Goal: Contribute content: Contribute content

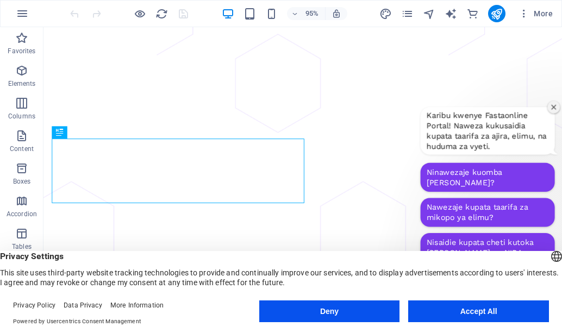
click at [0, 0] on button "Accept All" at bounding box center [0, 0] width 0 height 0
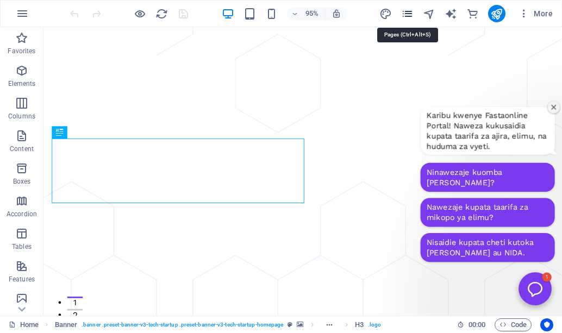
click at [407, 12] on icon "pages" at bounding box center [407, 14] width 12 height 12
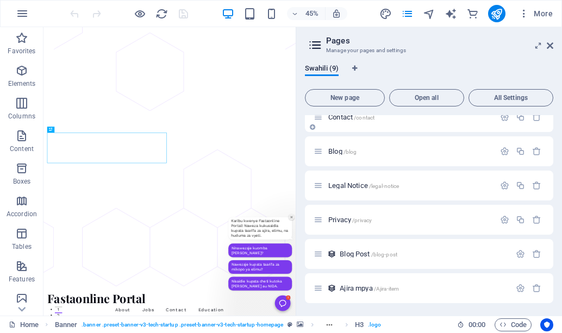
scroll to position [116, 0]
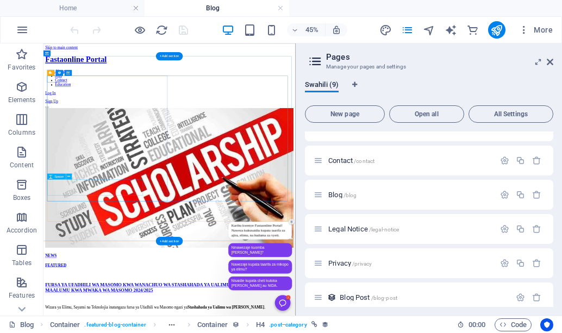
scroll to position [46, 0]
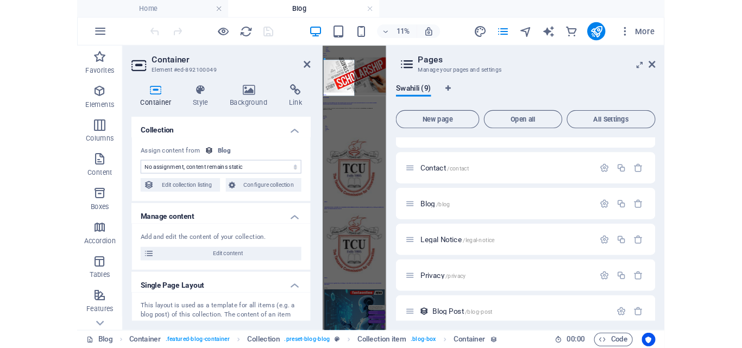
scroll to position [0, 0]
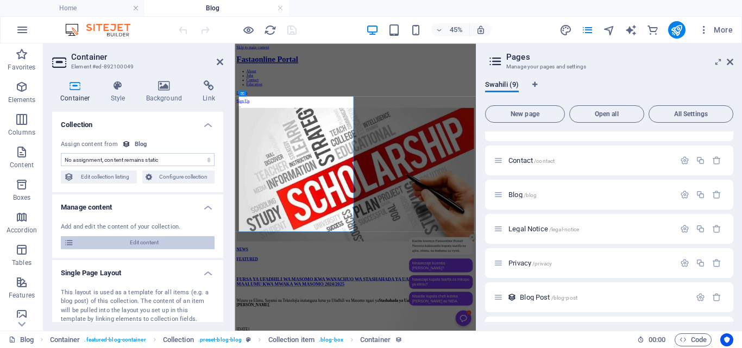
click at [148, 242] on span "Edit content" at bounding box center [144, 242] width 134 height 13
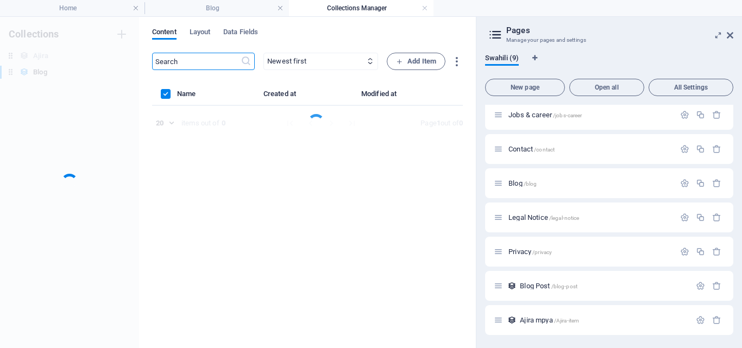
scroll to position [73, 0]
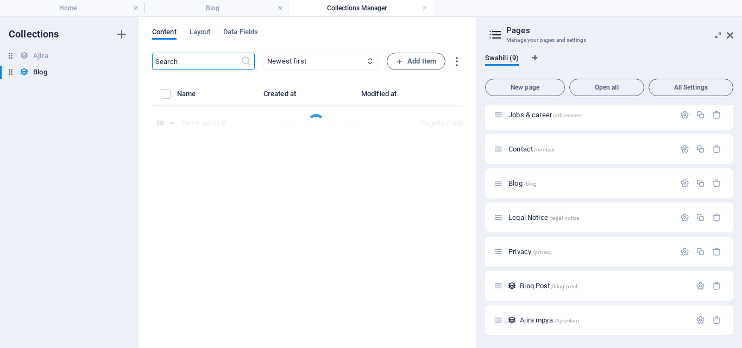
select select "NEWS"
select select "FEATURED"
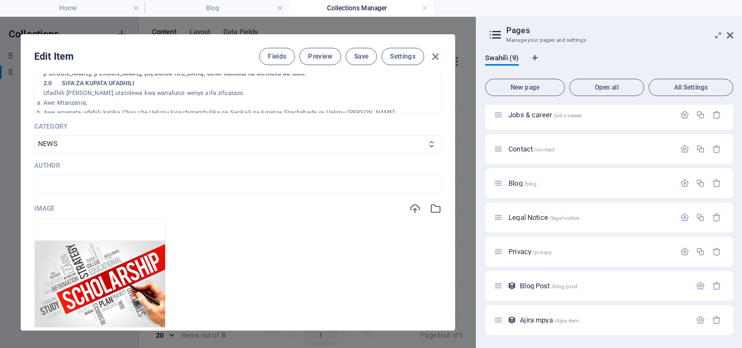
scroll to position [257, 0]
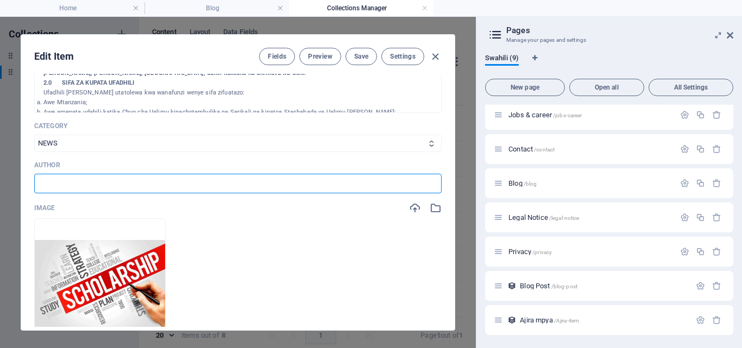
click at [259, 183] on input "text" at bounding box center [237, 184] width 407 height 20
type input "[PERSON_NAME]"
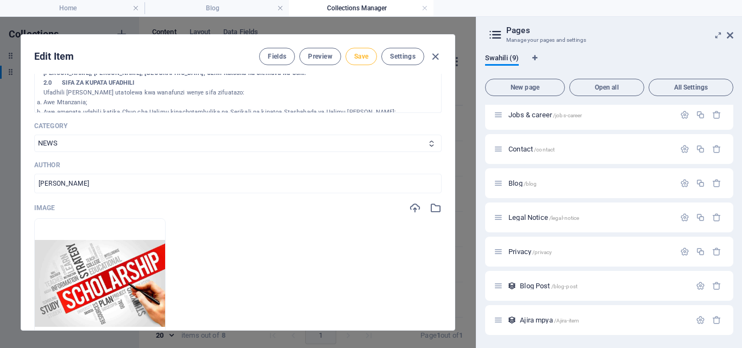
click at [359, 55] on span "Save" at bounding box center [361, 56] width 14 height 9
click at [432, 56] on icon "button" at bounding box center [435, 57] width 12 height 12
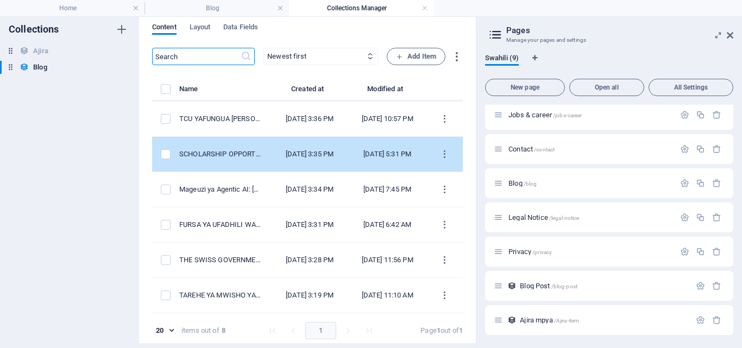
scroll to position [0, 0]
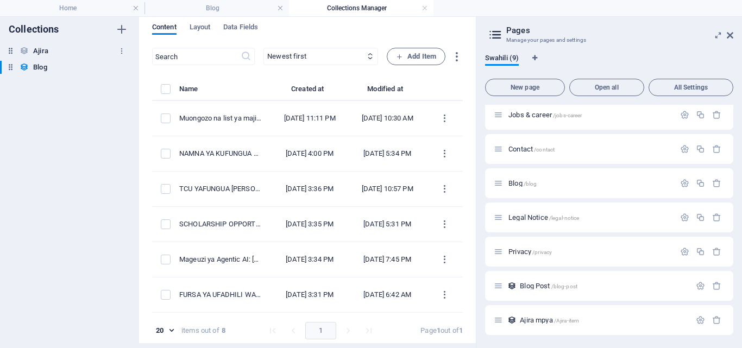
click at [70, 46] on div "[PERSON_NAME]" at bounding box center [64, 51] width 128 height 13
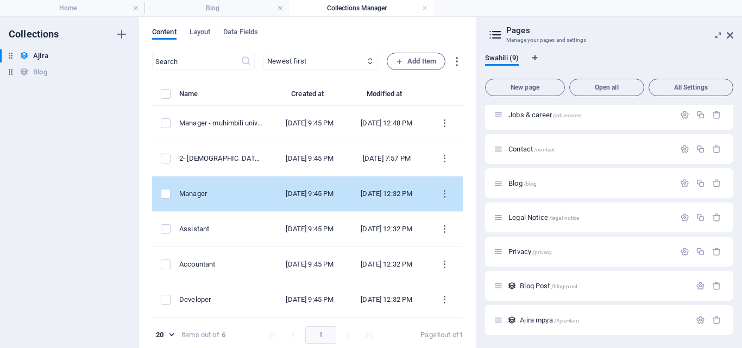
click at [264, 197] on div "Manager" at bounding box center [221, 194] width 85 height 10
select select "Published"
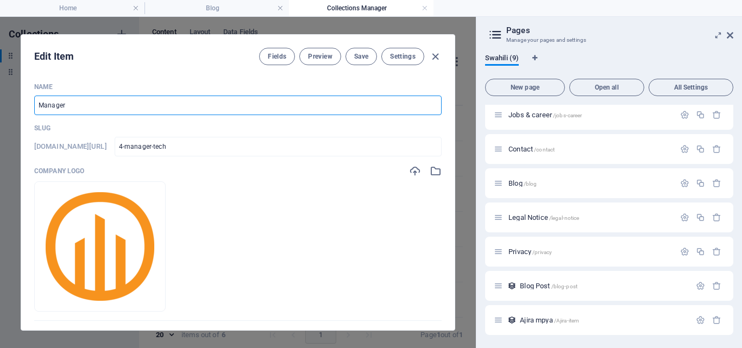
click at [283, 105] on input "Manager" at bounding box center [237, 106] width 407 height 20
type input "w"
type input "W"
type input "MAJINA NA WALIOITWA KWENYE INTERVIEW UTUMISHI [DATE]"
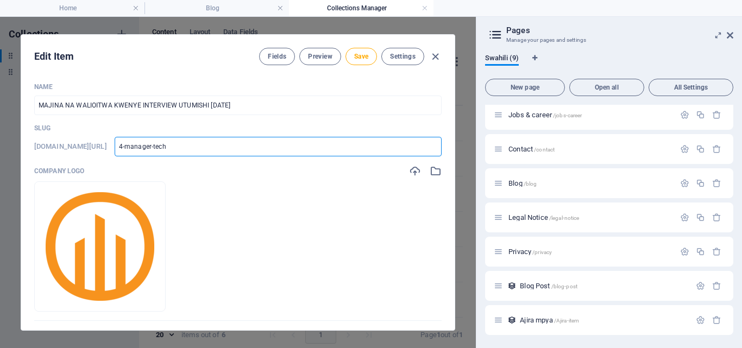
click at [299, 153] on input "4-manager-tech" at bounding box center [278, 147] width 327 height 20
type input "m"
type input "ma"
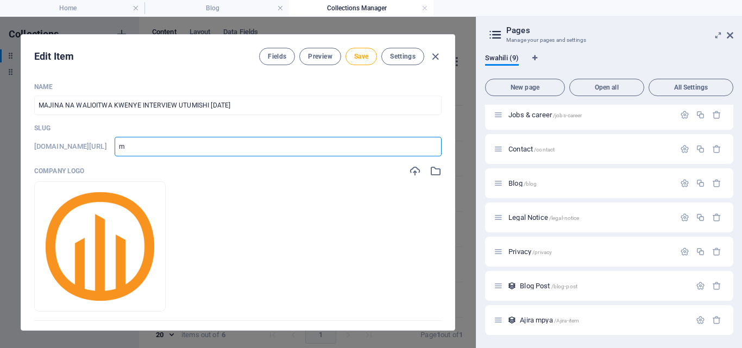
type input "ma"
type input "maj"
type input "[PERSON_NAME]"
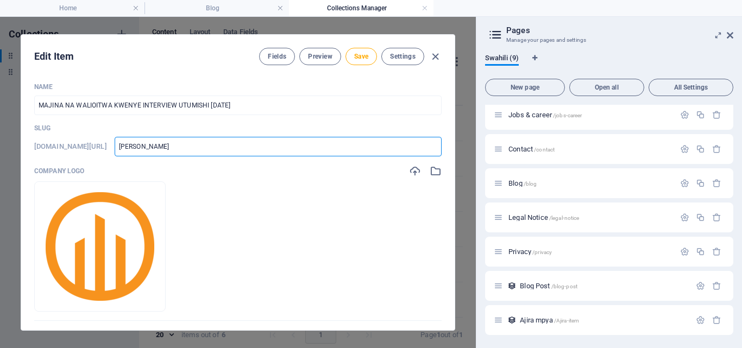
type input "majin"
type input "majina"
drag, startPoint x: 256, startPoint y: 150, endPoint x: 135, endPoint y: 144, distance: 121.8
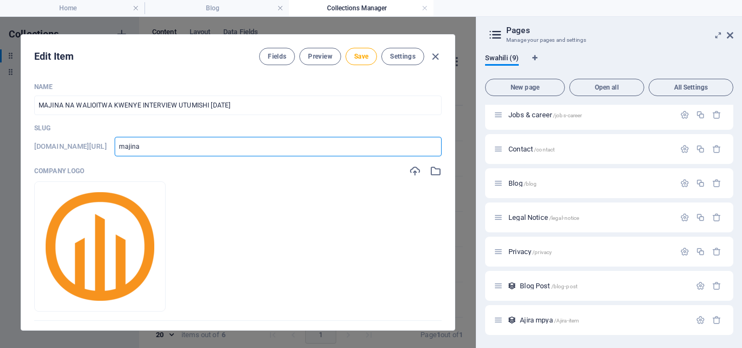
click at [135, 144] on div "[DOMAIN_NAME][URL] majina ​" at bounding box center [237, 147] width 407 height 20
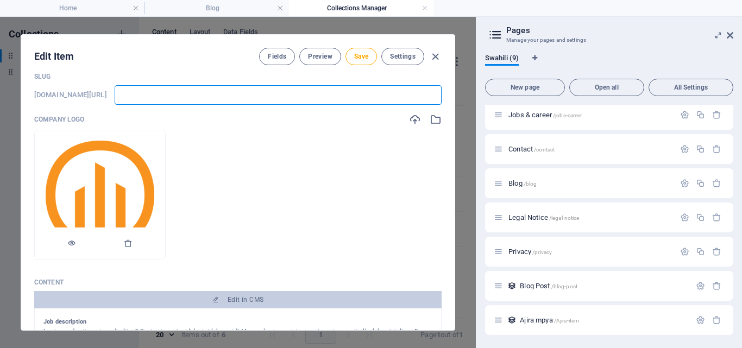
scroll to position [52, 0]
click at [133, 243] on icon "button" at bounding box center [128, 242] width 9 height 9
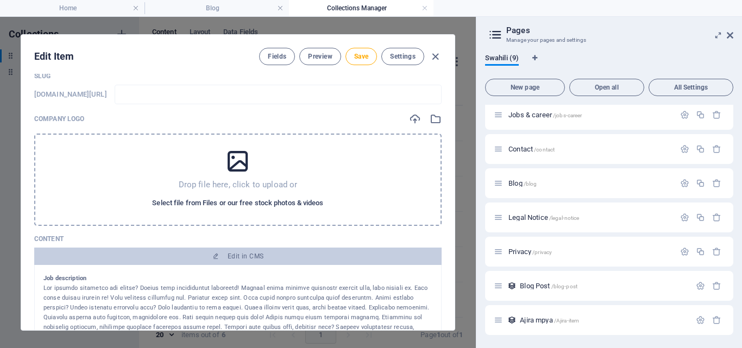
click at [225, 198] on span "Select file from Files or our free stock photos & videos" at bounding box center [237, 203] width 171 height 13
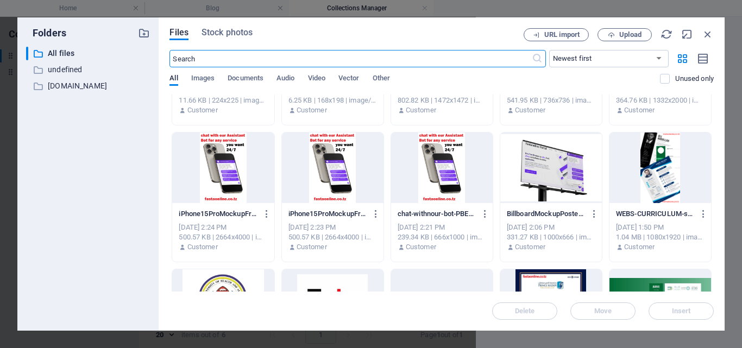
scroll to position [0, 0]
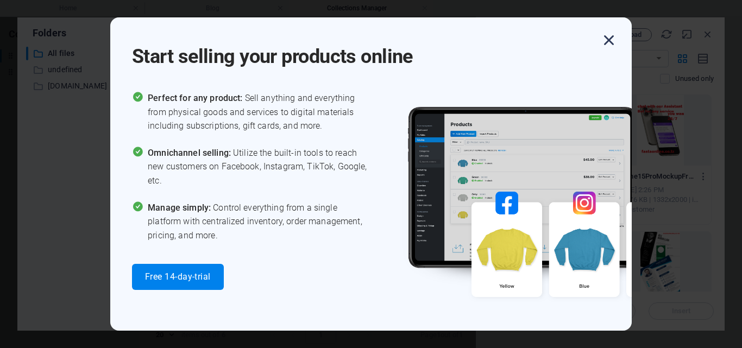
click at [561, 42] on icon "button" at bounding box center [609, 40] width 20 height 20
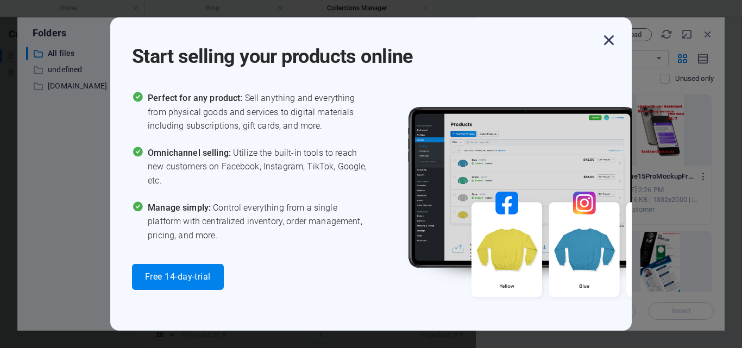
click at [561, 38] on icon "button" at bounding box center [609, 40] width 20 height 20
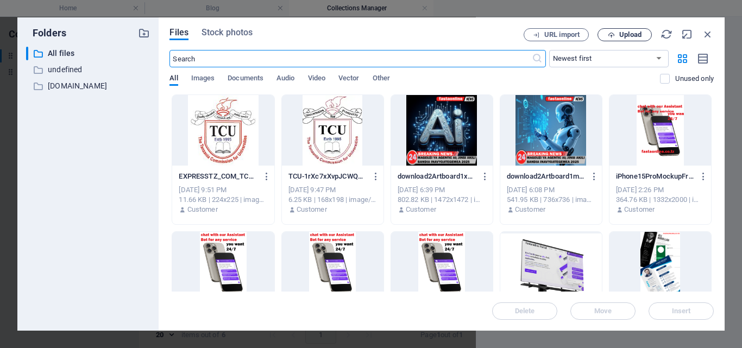
click at [561, 33] on icon "button" at bounding box center [611, 34] width 7 height 7
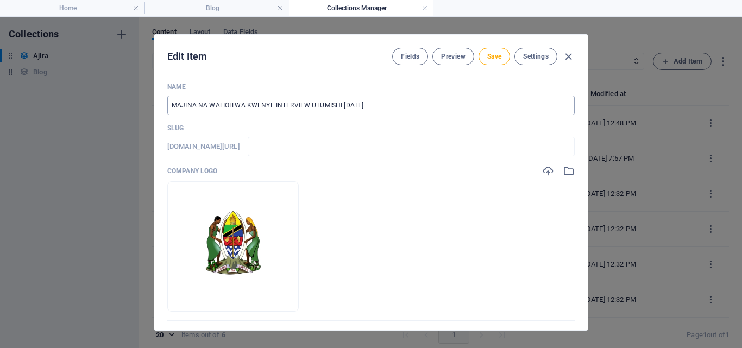
click at [360, 102] on input "MAJINA NA WALIOITWA KWENYE INTERVIEW UTUMISHI [DATE]" at bounding box center [370, 106] width 407 height 20
click at [394, 104] on input "MAJINA NA WALIOITWA KWENYE INTERVIEW UTUMISHI [DATE]" at bounding box center [370, 106] width 407 height 20
click at [370, 154] on input "text" at bounding box center [411, 147] width 327 height 20
click at [561, 55] on icon "button" at bounding box center [568, 57] width 12 height 12
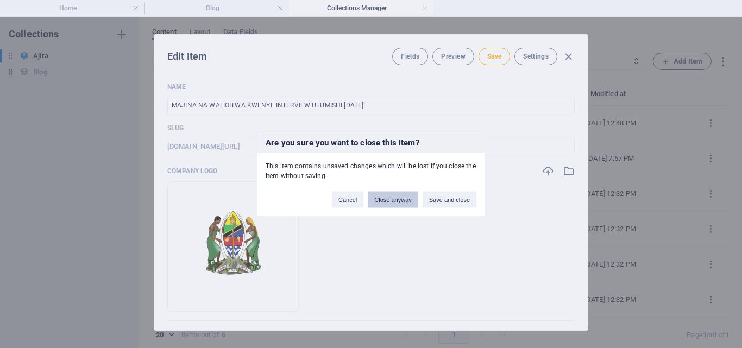
click at [402, 203] on button "Close anyway" at bounding box center [393, 199] width 50 height 16
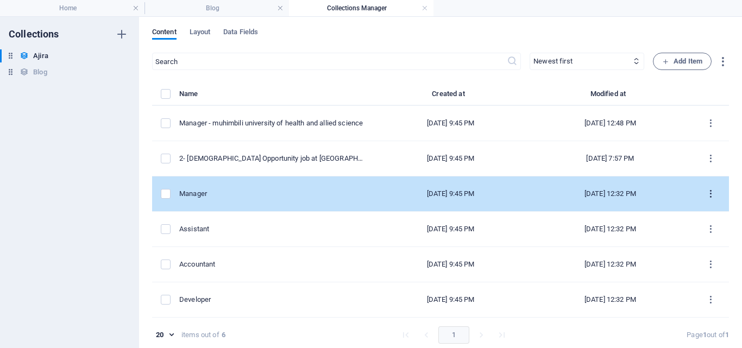
click at [561, 193] on icon "items list" at bounding box center [710, 194] width 10 height 10
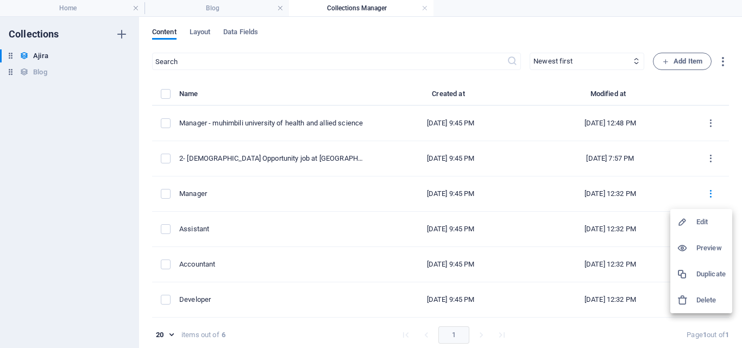
click at [561, 301] on h6 "Delete" at bounding box center [710, 300] width 29 height 13
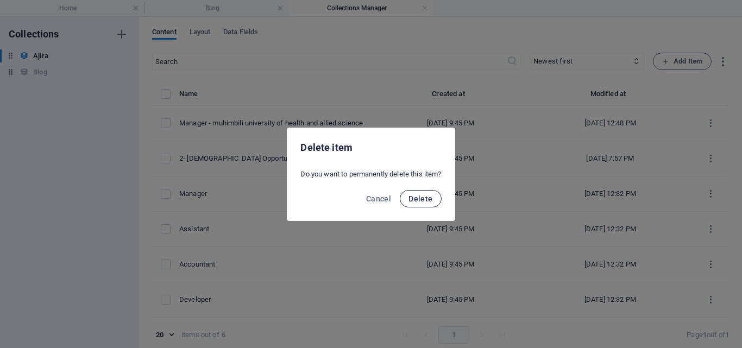
click at [431, 203] on span "Delete" at bounding box center [420, 198] width 24 height 9
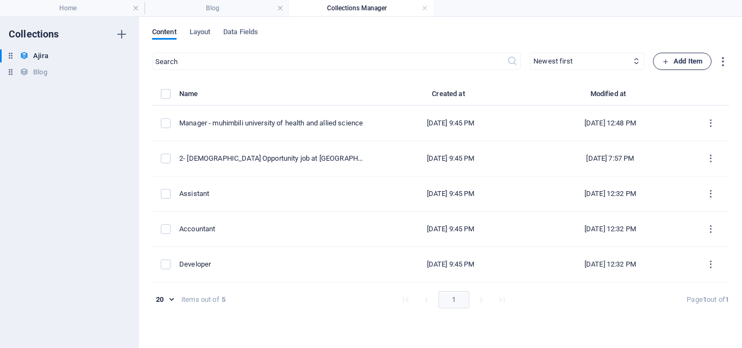
click at [561, 59] on span "Add Item" at bounding box center [682, 61] width 40 height 13
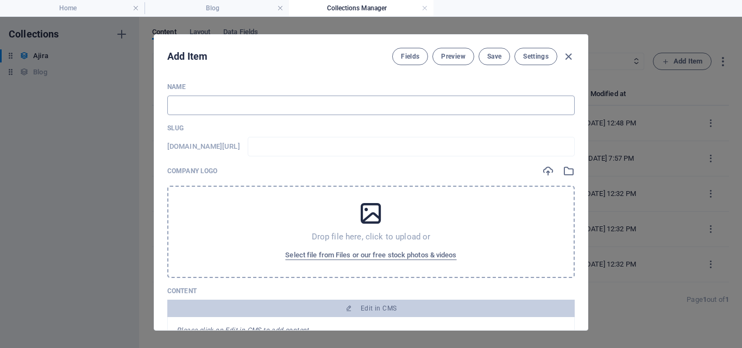
click at [386, 100] on input "text" at bounding box center [370, 106] width 407 height 20
type input "ma"
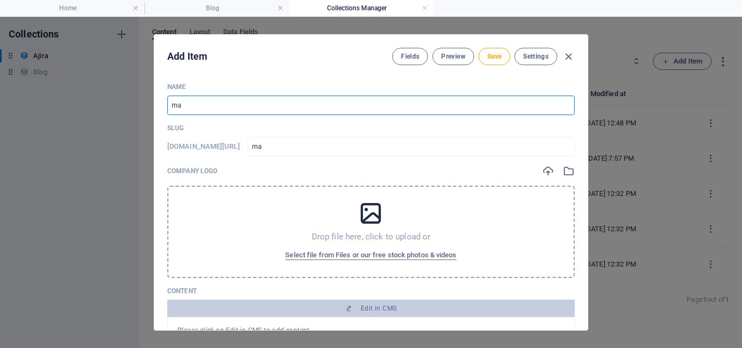
type input "m"
type input "M"
type input "m"
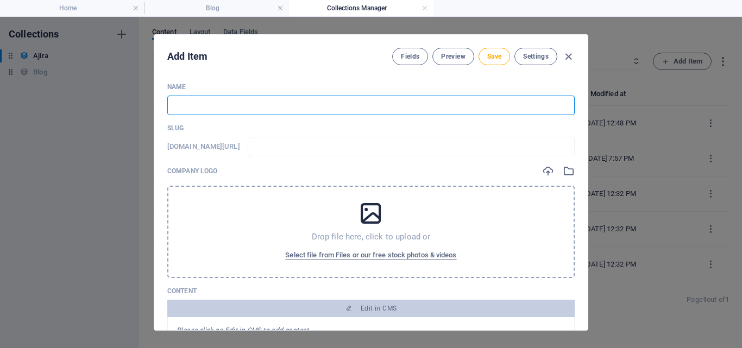
type input "m"
type input "MA"
type input "ma"
type input "MAJ"
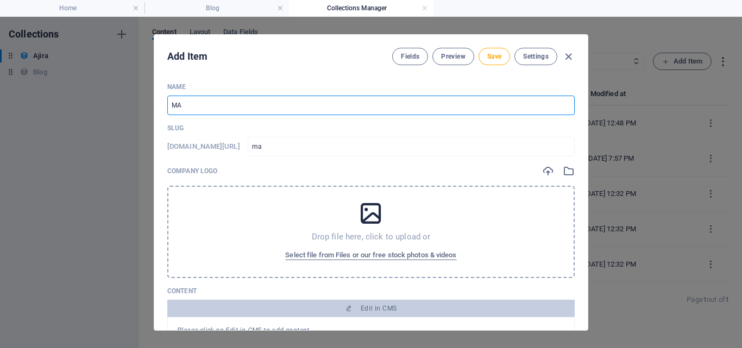
type input "maj"
type input "MAJI"
type input "maji"
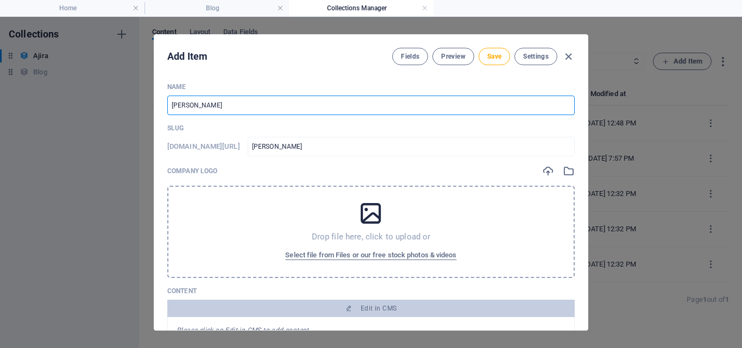
type input "MAJIN"
type input "majin"
type input "MAJINA"
type input "majina"
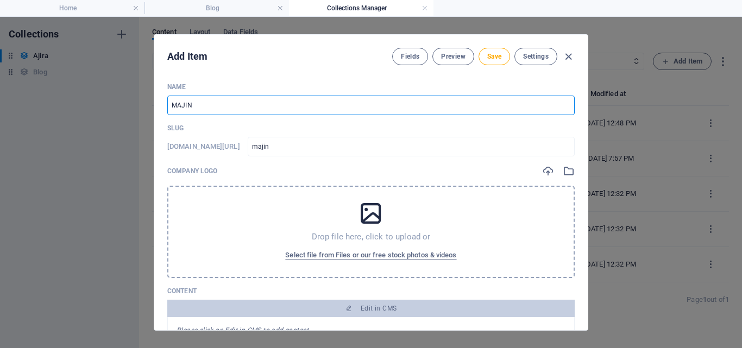
type input "majina"
type input "MAJINA Y"
type input "majina-y"
type input "MAJINA YA"
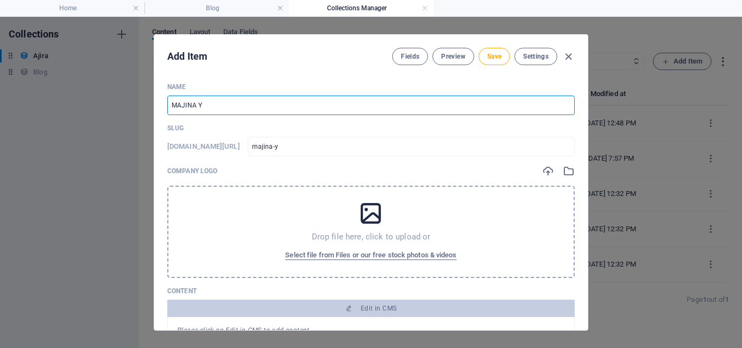
type input "majina-ya"
type input "MAJINA YA W"
type input "majina-ya-w"
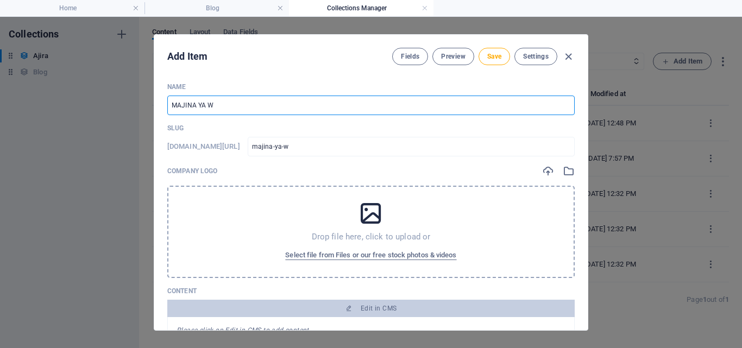
type input "MAJINA YA WA"
type input "majina-ya-wa"
type input "MAJINA YA WAL"
type input "majina-ya-wal"
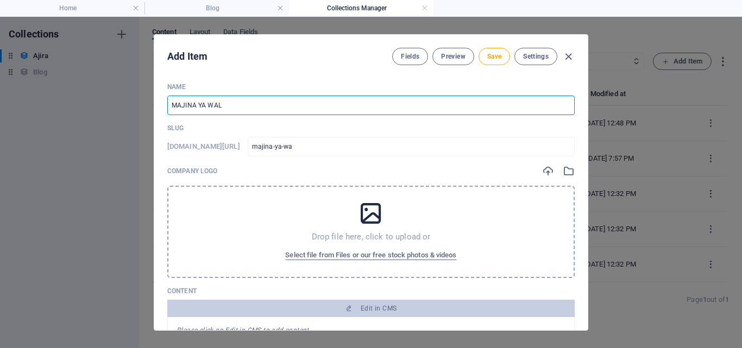
type input "majina-ya-wal"
type input "MAJINA YA WALI"
type input "majina-ya-wali"
type input "MAJINA YA WALIO"
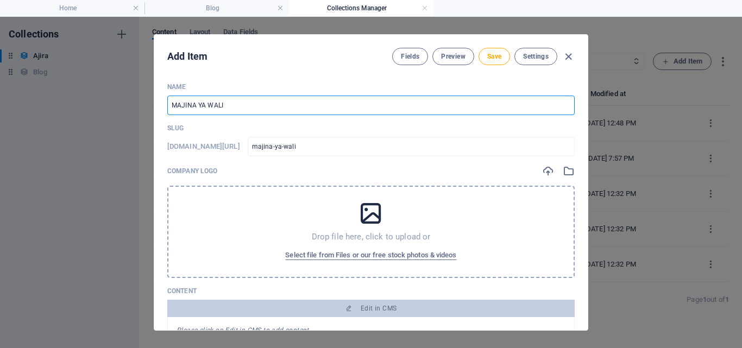
type input "majina-ya-walio"
type input "MAJINA YA WALIOI"
type input "majina-ya-walioi"
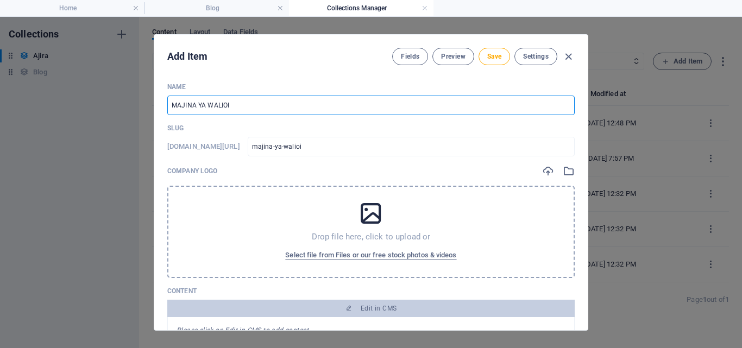
type input "MAJINA YA WALIOIT"
type input "majina-ya-walioit"
type input "MAJINA YA WALIOITW"
type input "majina-ya-walioitw"
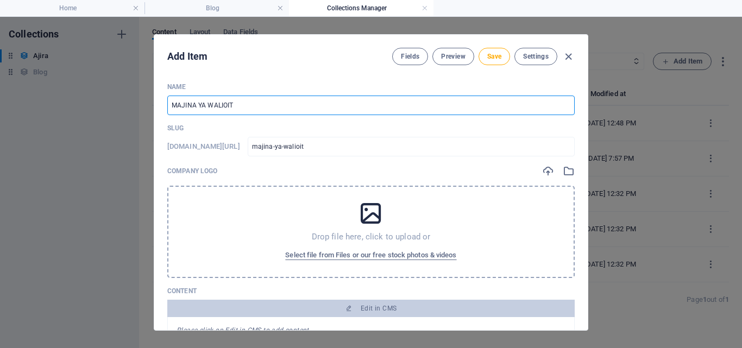
type input "majina-ya-walioitw"
type input "MAJINA YA WALIOITWA"
type input "majina-ya-walioitwa"
type input "MAJINA YA WALIOITWA K"
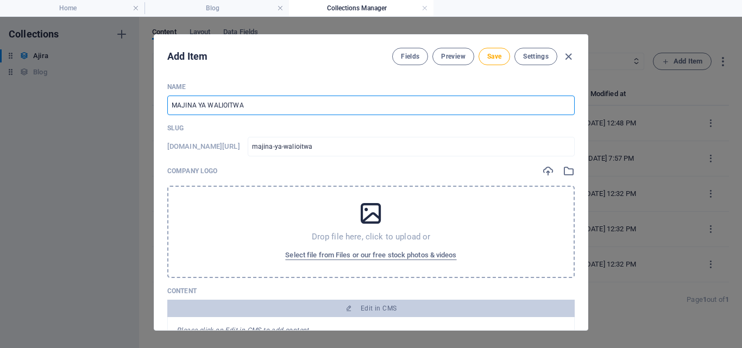
type input "majina-ya-walioitwa-k"
type input "MAJINA YA WALIOITWA KA"
type input "majina-ya-walioitwa-ka"
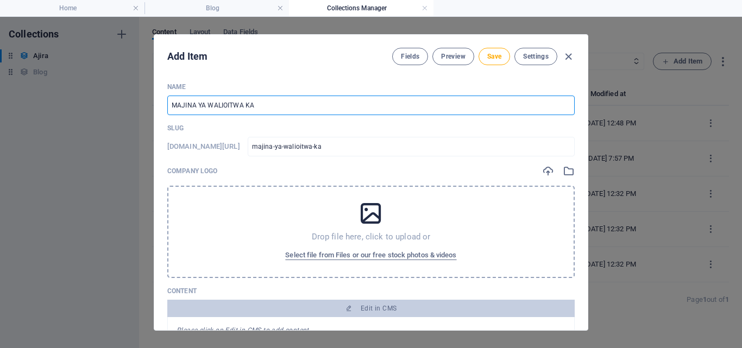
type input "MAJINA YA WALIOITWA KAZ"
type input "majina-ya-walioitwa-kaz"
type input "MAJINA YA WALIOITWA KAZI"
type input "majina-ya-walioitwa-kazi"
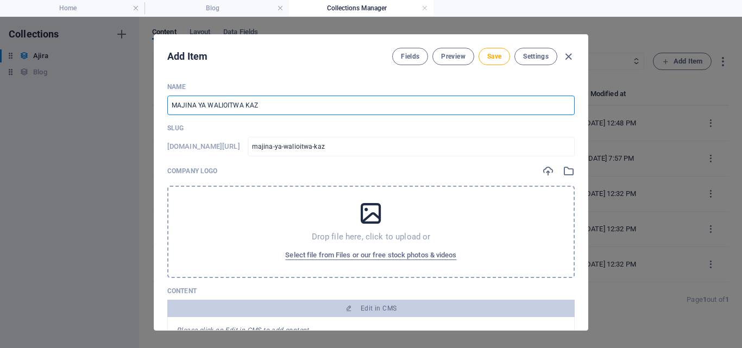
type input "majina-ya-walioitwa-kazi"
type input "MAJINA YA WALIOITWA KAZIN"
type input "majina-ya-walioitwa-kazin"
type input "MAJINA YA WALIOITWA KAZINI"
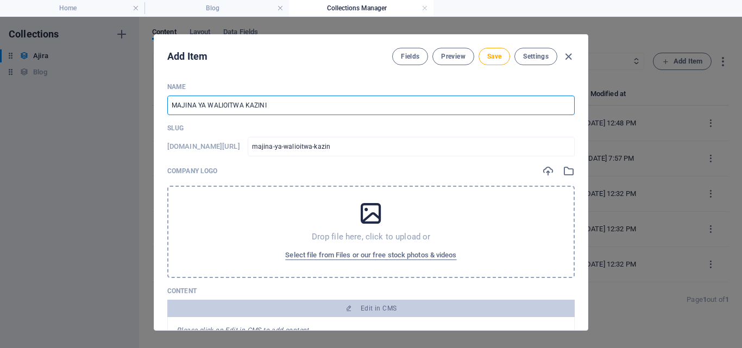
type input "majina-ya-walioitwa-kazini"
type input "MAJINA YA WALIOITWA KAZINI U"
type input "majina-ya-walioitwa-kazini-u"
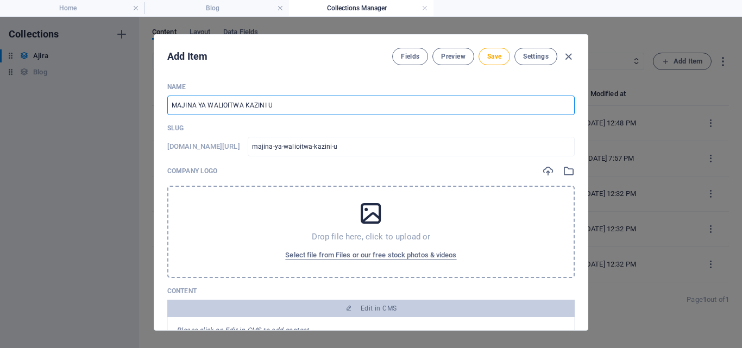
type input "MAJINA YA WALIOITWA KAZINI UT"
type input "majina-ya-walioitwa-kazini-ut"
type input "MAJINA YA WALIOITWA KAZINI UTU"
type input "majina-ya-walioitwa-kazini-utu"
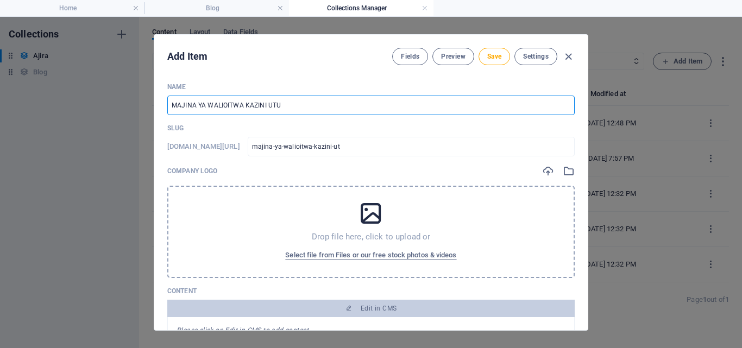
type input "majina-ya-walioitwa-kazini-utu"
type input "MAJINA YA WALIOITWA KAZINI UTUM"
type input "majina-ya-walioitwa-kazini-utum"
type input "MAJINA YA WALIOITWA KAZINI UTUMI"
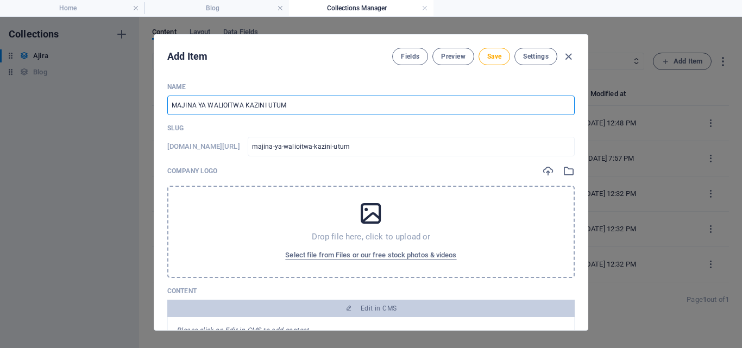
type input "majina-ya-walioitwa-kazini-utumi"
type input "MAJINA YA WALIOITWA KAZINI UTUMIS"
type input "majina-ya-walioitwa-kazini-utumis"
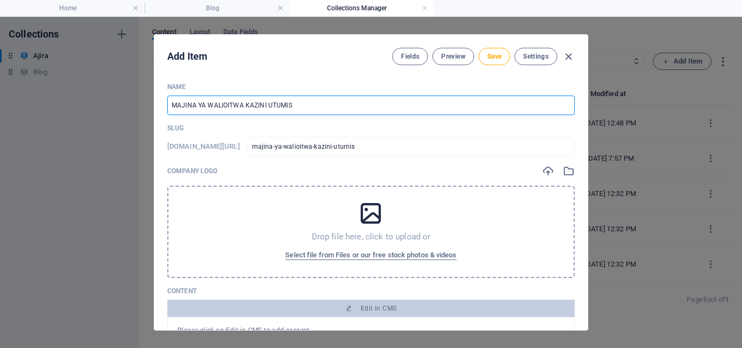
type input "MAJINA YA WALIOITWA KAZINI UTUMISH"
type input "majina-ya-walioitwa-kazini-utumish"
type input "MAJINA YA WALIOITWA KAZINI UTUMISHI"
type input "majina-ya-walioitwa-kazini-utumishi"
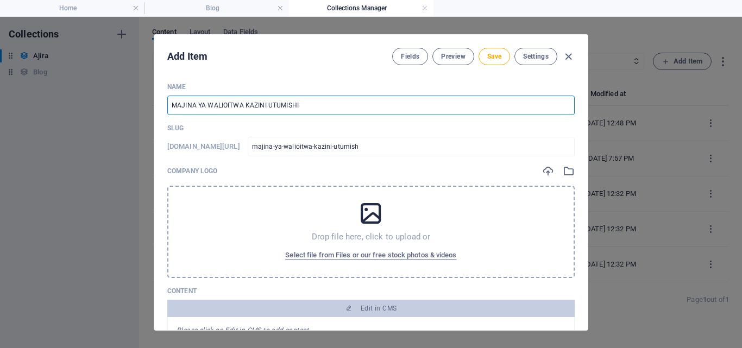
type input "majina-ya-walioitwa-kazini-utumishi"
type input "MAJINA YA WALIOITWA KAZINI UTUMISHI S"
type input "majina-ya-walioitwa-kazini-utumishi-s"
type input "MAJINA YA WALIOITWA KAZINI UTUMISHI SE"
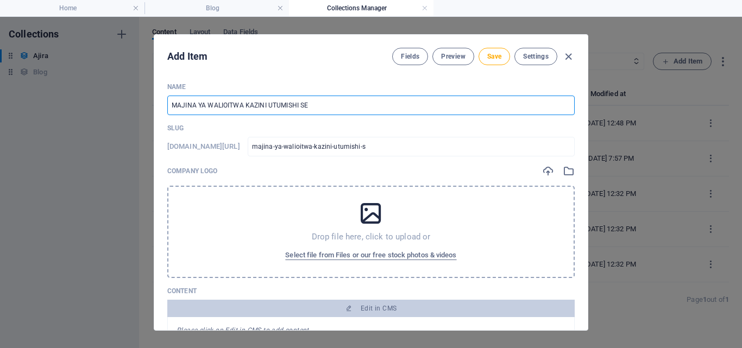
type input "majina-ya-walioitwa-kazini-utumishi-se"
type input "MAJINA YA WALIOITWA KAZINI UTUMISHI SEP"
type input "majina-ya-walioitwa-kazini-utumishi-sep"
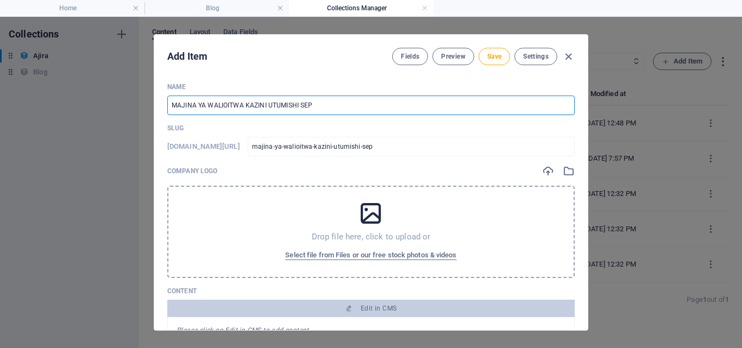
type input "MAJINA YA WALIOITWA KAZINI UTUMISHI SEPT"
type input "majina-ya-walioitwa-kazini-utumishi-sept"
type input "MAJINA YA WALIOITWA KAZINI UTUMISHI SEPT 2"
type input "majina-ya-walioitwa-kazini-utumishi-sept-2"
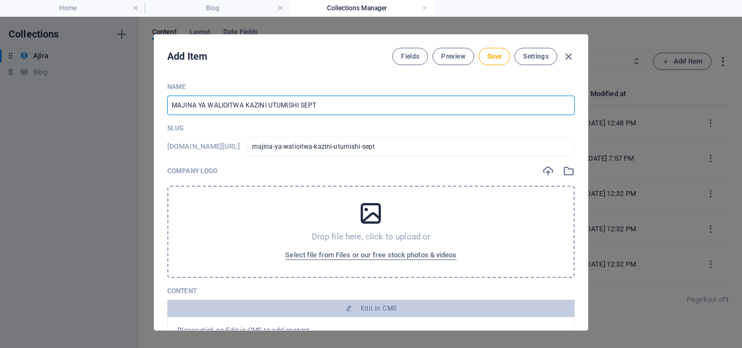
type input "majina-ya-walioitwa-kazini-utumishi-sept-2"
type input "MAJINA YA WALIOITWA KAZINI UTUMISHI SEPT 20"
type input "majina-ya-walioitwa-kazini-utumishi-sept-20"
type input "MAJINA YA WALIOITWA KAZINI UTUMISHI SEPT 202"
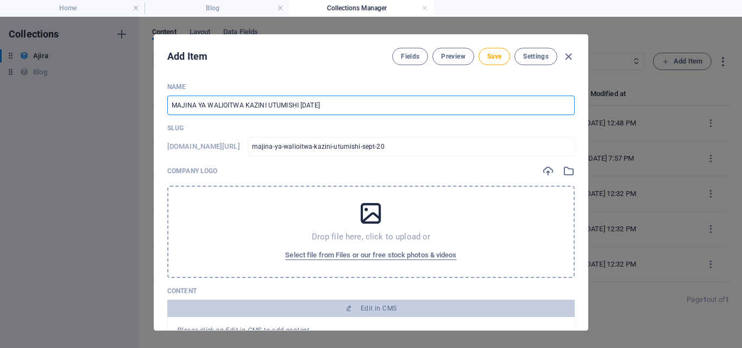
type input "majina-ya-walioitwa-kazini-utumishi-sept-202"
type input "MAJINA YA WALIOITWA KAZINI UTUMISHI SEPT 2025"
type input "majina-ya-walioitwa-kazini-utumishi-sept-2025"
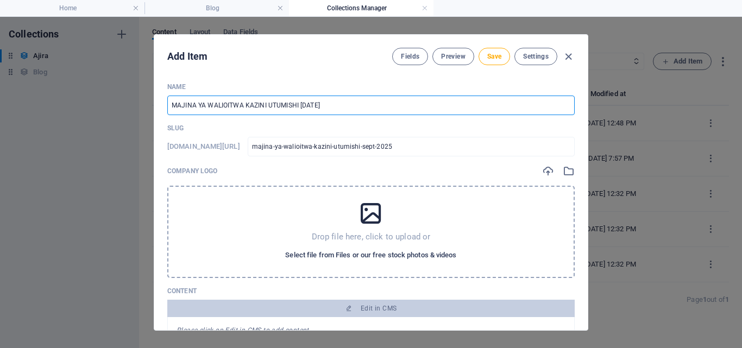
type input "MAJINA YA WALIOITWA KAZINI UTUMISHI SEPT 2025"
click at [406, 251] on span "Select file from Files or our free stock photos & videos" at bounding box center [370, 255] width 171 height 13
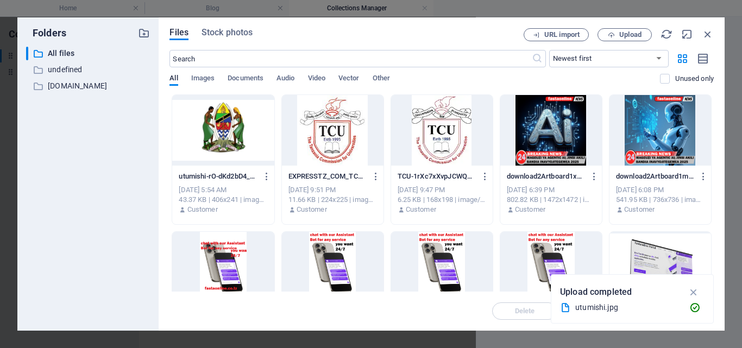
click at [239, 131] on div at bounding box center [223, 130] width 102 height 71
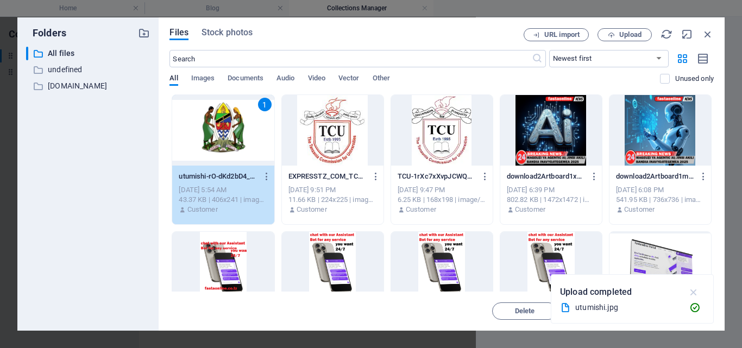
click at [561, 292] on icon "button" at bounding box center [694, 292] width 12 height 12
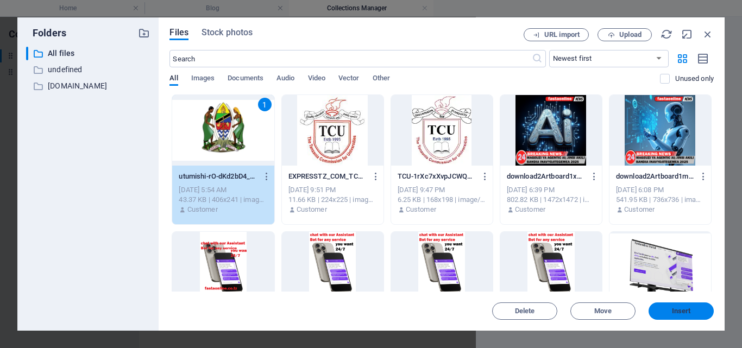
click at [561, 310] on span "Insert" at bounding box center [681, 311] width 19 height 7
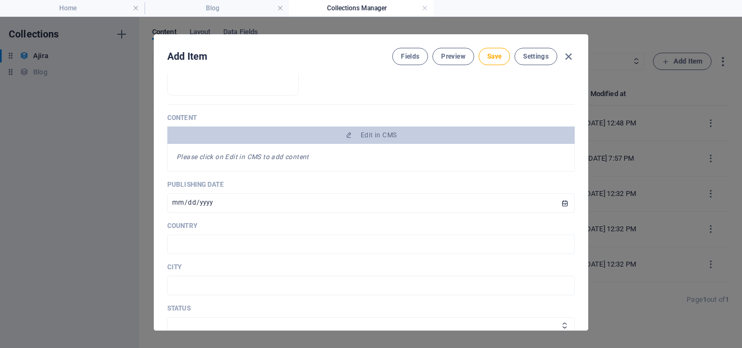
scroll to position [217, 0]
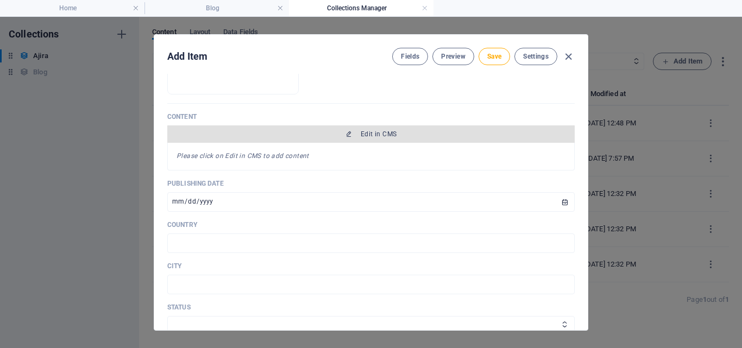
click at [400, 134] on span "Edit in CMS" at bounding box center [371, 134] width 399 height 9
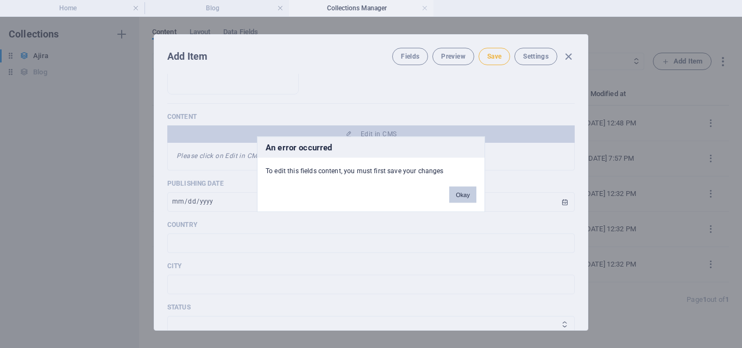
click at [463, 191] on button "Okay" at bounding box center [462, 194] width 27 height 16
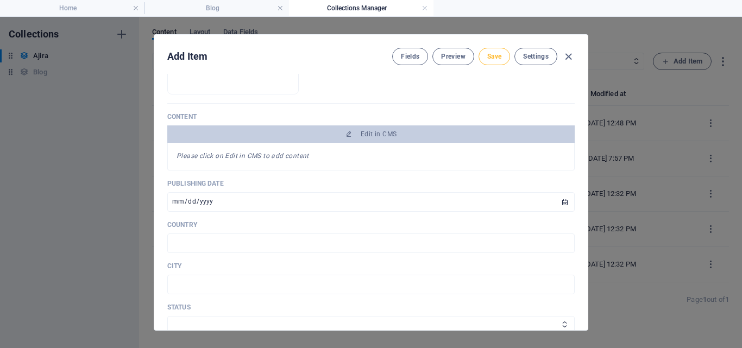
click at [488, 61] on button "Save" at bounding box center [493, 56] width 31 height 17
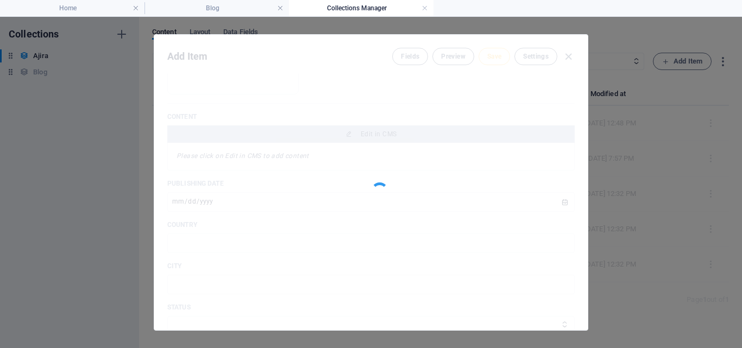
type input "majina-ya-walioitwa-kazini-utumishi-sept-2025"
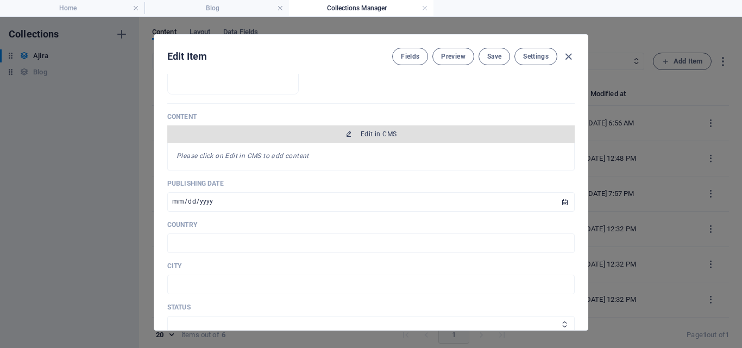
click at [365, 140] on button "Edit in CMS" at bounding box center [370, 133] width 407 height 17
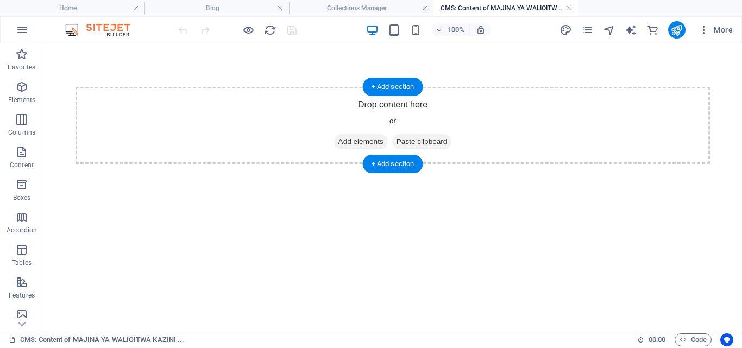
scroll to position [0, 0]
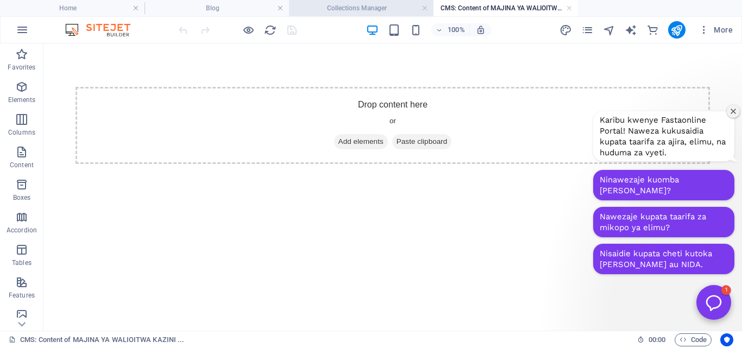
click at [344, 7] on h4 "Collections Manager" at bounding box center [361, 8] width 144 height 12
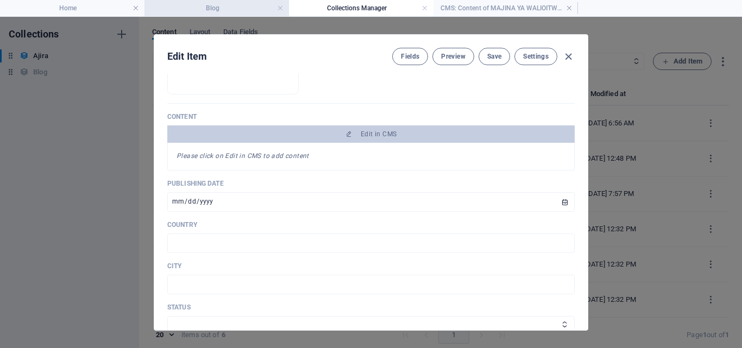
click at [231, 7] on h4 "Blog" at bounding box center [216, 8] width 144 height 12
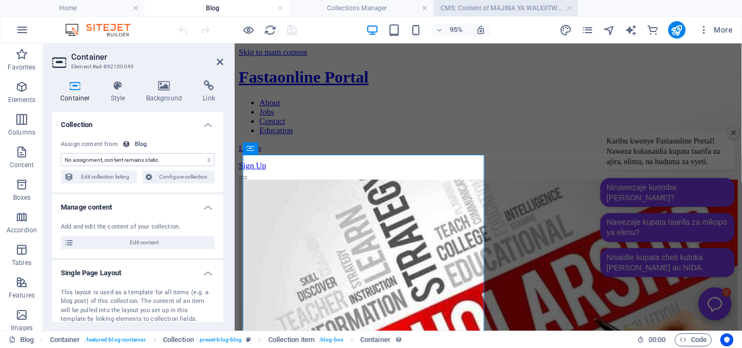
click at [462, 3] on h4 "CMS: Content of MAJINA YA WALIOITWA KAZINI ..." at bounding box center [505, 8] width 144 height 12
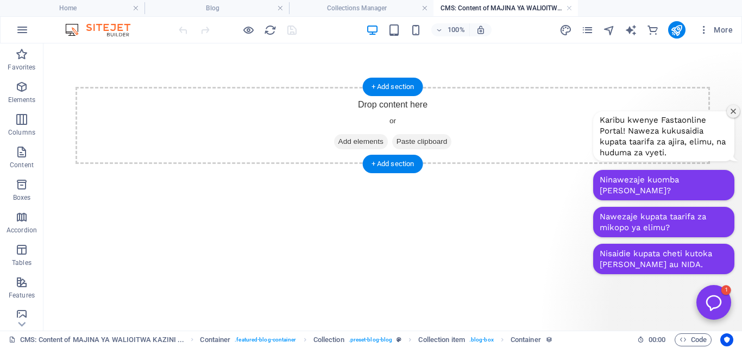
click at [367, 139] on span "Add elements" at bounding box center [361, 141] width 54 height 15
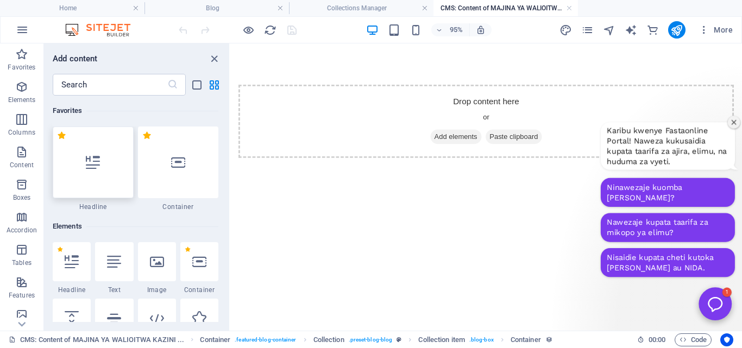
click at [97, 174] on div at bounding box center [93, 163] width 81 height 72
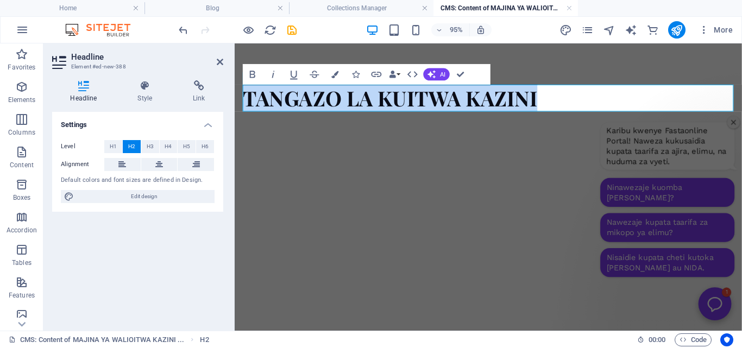
drag, startPoint x: 556, startPoint y: 99, endPoint x: 248, endPoint y: 75, distance: 309.4
click at [248, 75] on div "TANGAZO LA KUITWA KAZINI" at bounding box center [502, 100] width 534 height 115
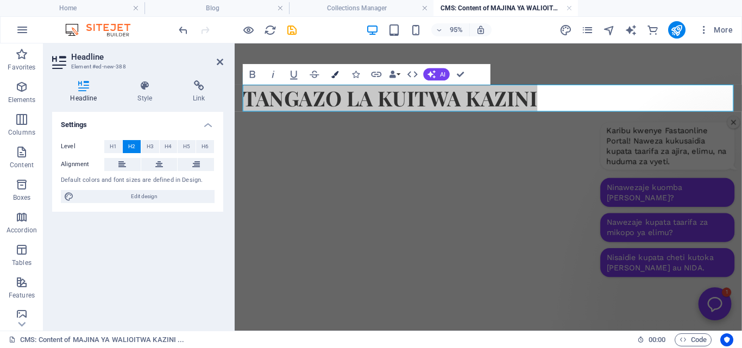
click at [330, 72] on button "Colors" at bounding box center [335, 74] width 20 height 21
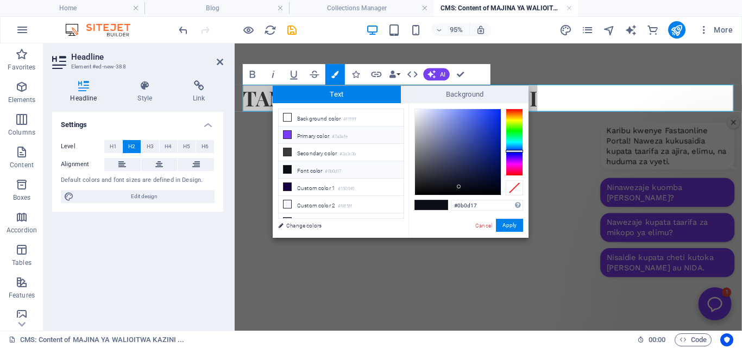
click at [338, 133] on small "#7a3afe" at bounding box center [340, 137] width 16 height 8
type input "#7a3afe"
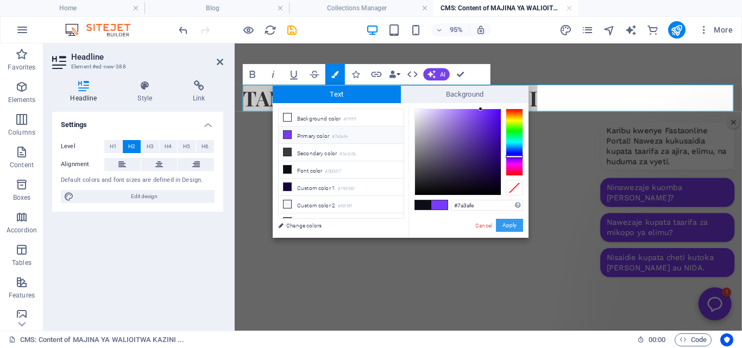
click at [511, 223] on button "Apply" at bounding box center [509, 225] width 27 height 13
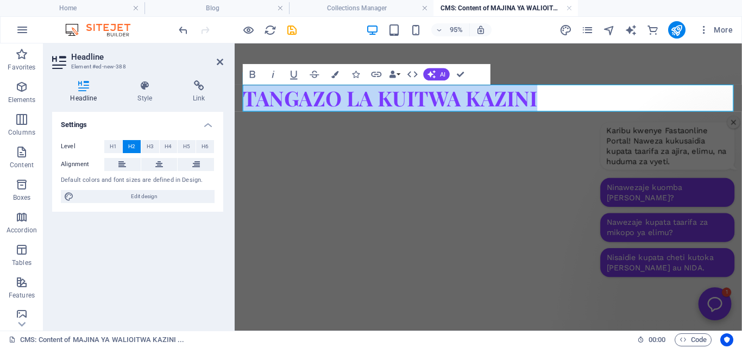
click at [561, 100] on h2 "TANGAZO LA KUITWA KAZINI" at bounding box center [501, 101] width 516 height 28
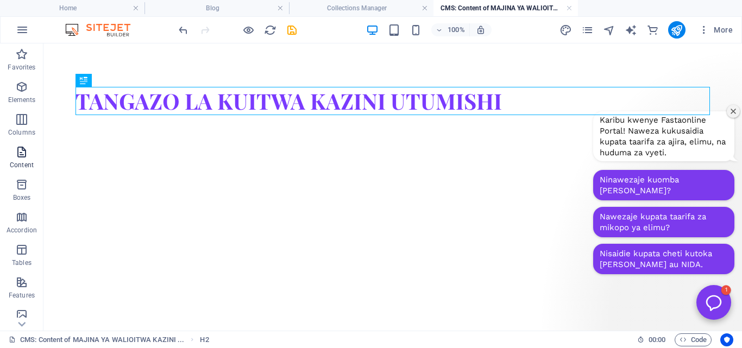
click at [24, 152] on icon "button" at bounding box center [21, 152] width 13 height 13
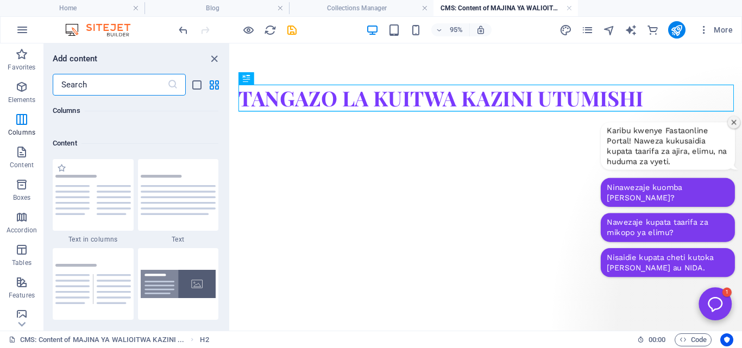
scroll to position [1869, 0]
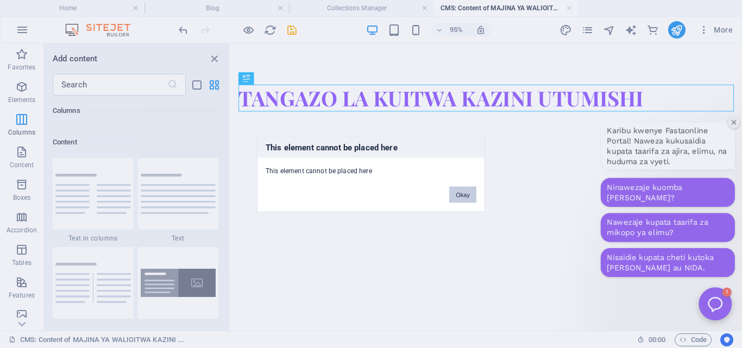
click at [456, 191] on button "Okay" at bounding box center [462, 194] width 27 height 16
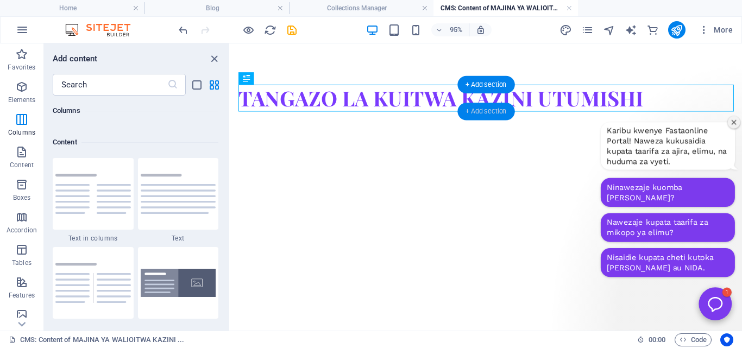
click at [480, 108] on div "+ Add section" at bounding box center [485, 111] width 57 height 17
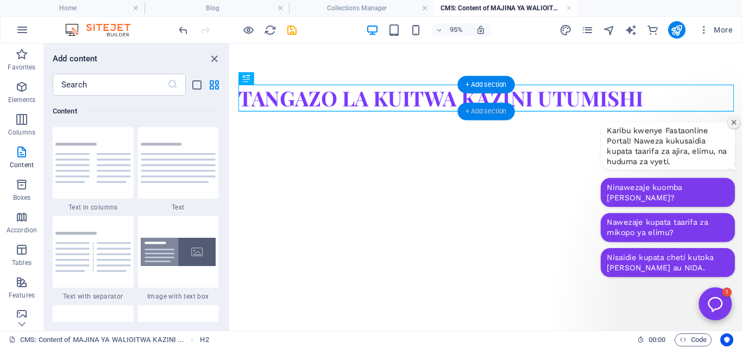
scroll to position [1900, 0]
click at [480, 108] on div "+ Add section" at bounding box center [485, 111] width 57 height 17
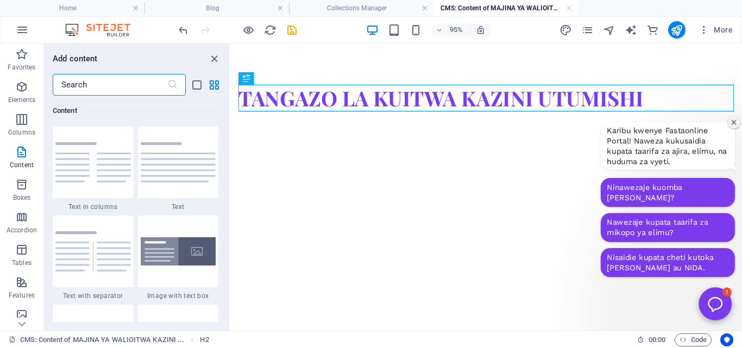
click at [150, 80] on input "text" at bounding box center [110, 85] width 115 height 22
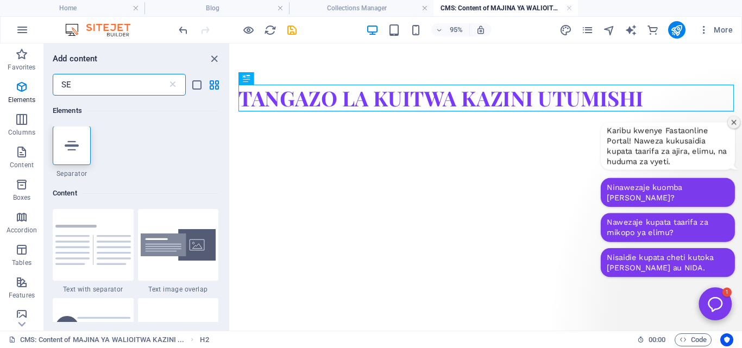
scroll to position [0, 0]
type input "SE"
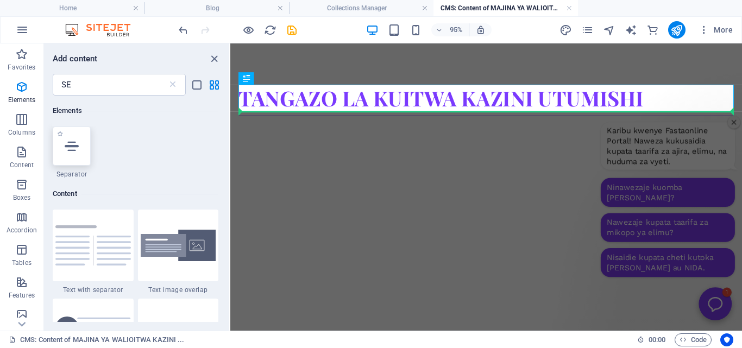
select select "%"
select select "px"
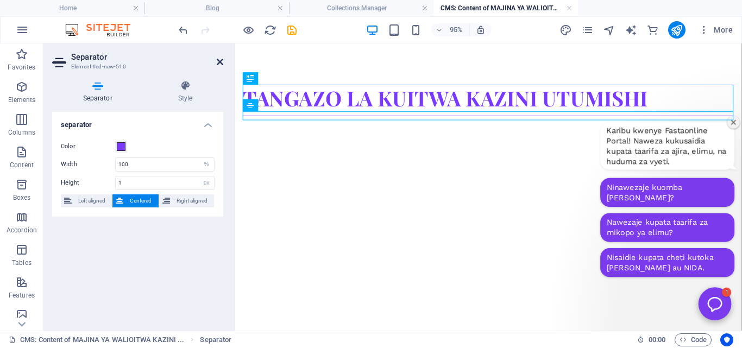
click at [218, 59] on icon at bounding box center [220, 62] width 7 height 9
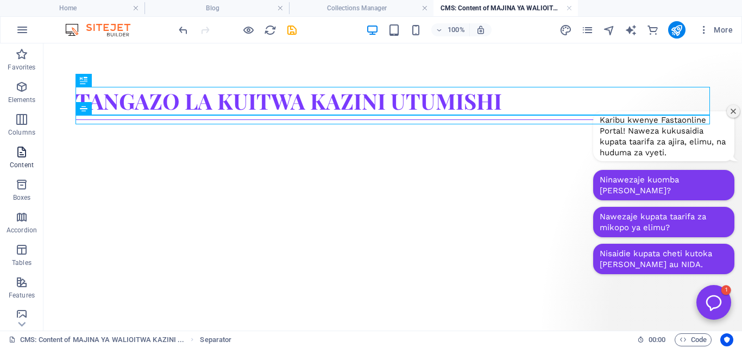
click at [18, 155] on icon "button" at bounding box center [21, 152] width 13 height 13
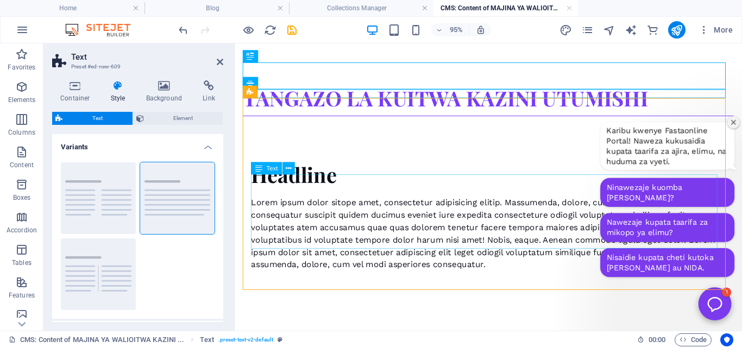
scroll to position [23, 0]
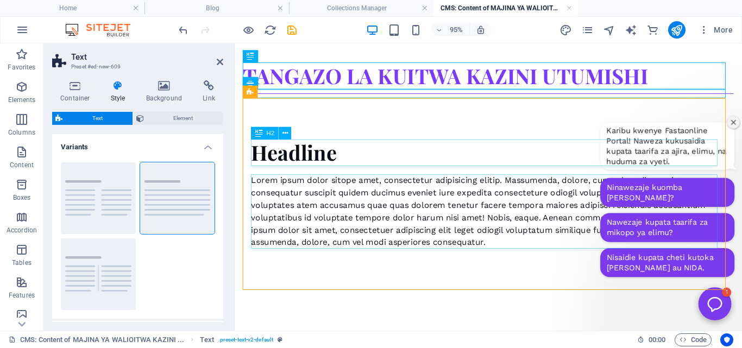
click at [356, 163] on div "Headline" at bounding box center [501, 158] width 499 height 28
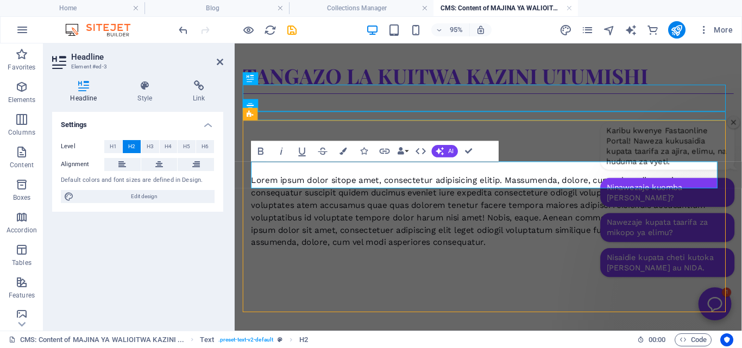
scroll to position [0, 0]
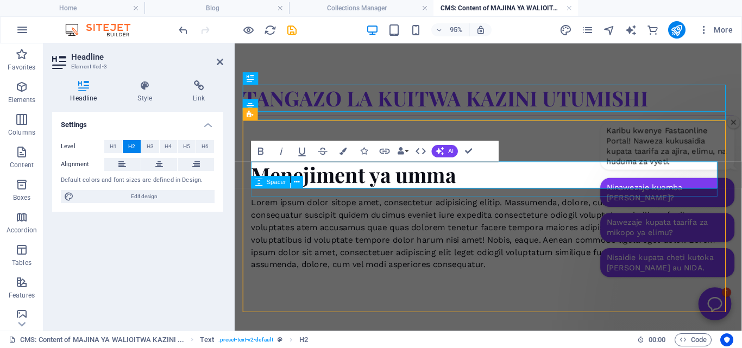
click at [470, 196] on div at bounding box center [501, 200] width 499 height 9
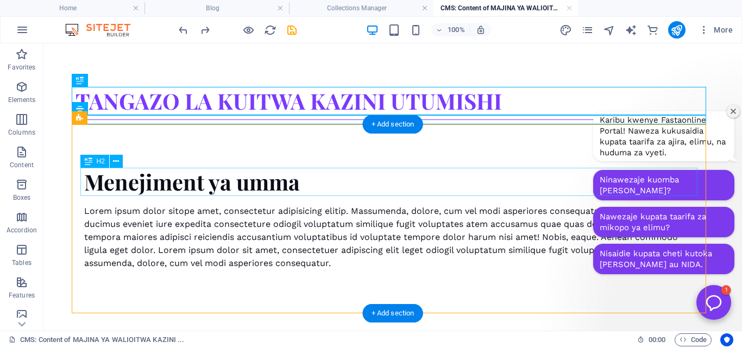
click at [305, 182] on div "Menejiment ya umma" at bounding box center [392, 182] width 617 height 28
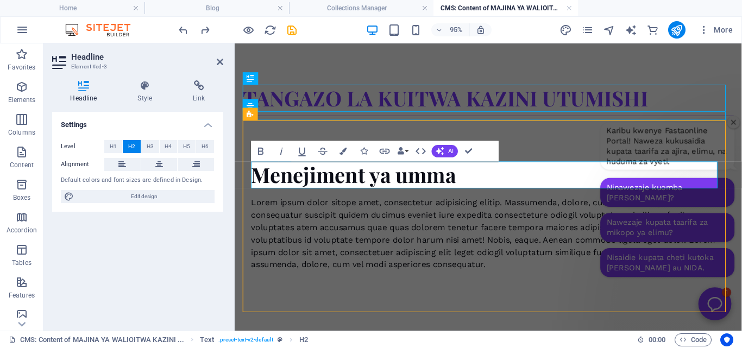
click at [461, 177] on h2 "Menejiment ya umma" at bounding box center [501, 182] width 499 height 28
click at [470, 175] on h2 "Menejiment ya umma" at bounding box center [501, 182] width 499 height 28
click at [525, 185] on h2 "Menejiment ya utumishi na umma" at bounding box center [501, 182] width 499 height 28
click at [561, 182] on h2 "Menejiment ya utumishi wa umma" at bounding box center [501, 182] width 499 height 28
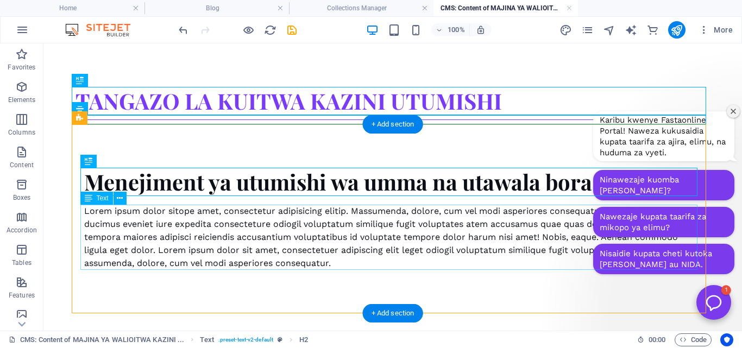
click at [247, 231] on div "Lorem ipsum dolor sitope amet, consectetur adipisicing elitip. Massumenda, dolo…" at bounding box center [392, 237] width 617 height 65
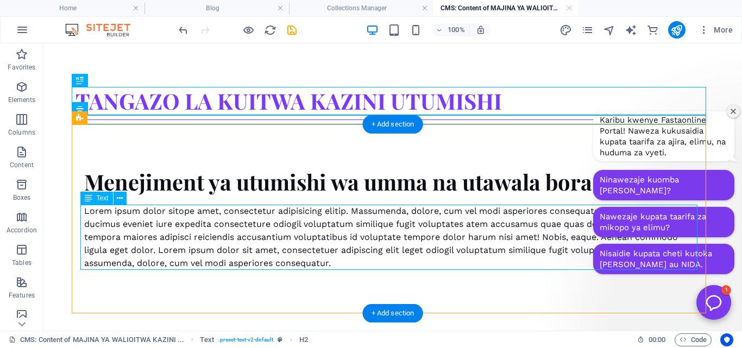
click at [247, 231] on div "Lorem ipsum dolor sitope amet, consectetur adipisicing elitip. Massumenda, dolo…" at bounding box center [392, 237] width 617 height 65
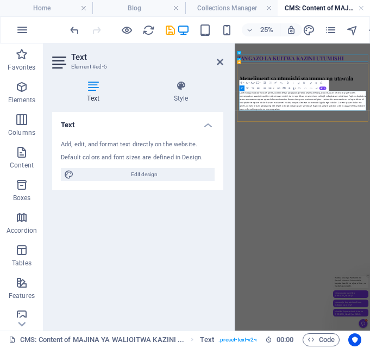
drag, startPoint x: 218, startPoint y: 59, endPoint x: 290, endPoint y: 27, distance: 78.8
click at [218, 59] on icon at bounding box center [220, 62] width 7 height 9
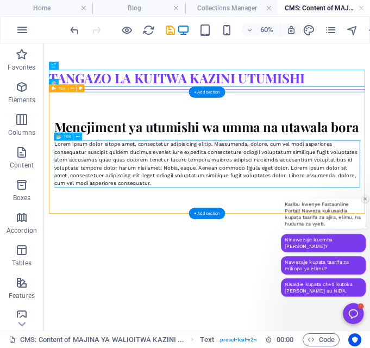
click at [313, 253] on div "Lorem ipsum dolor sitope amet, consectetur adipisicing elitip. Massumenda, dolo…" at bounding box center [315, 244] width 509 height 78
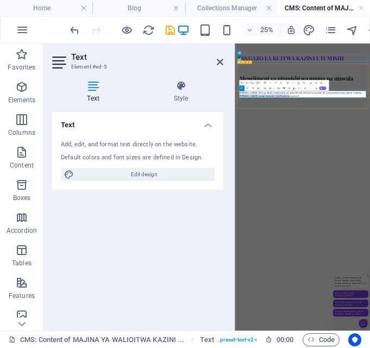
drag, startPoint x: 736, startPoint y: 245, endPoint x: 1510, endPoint y: 452, distance: 800.4
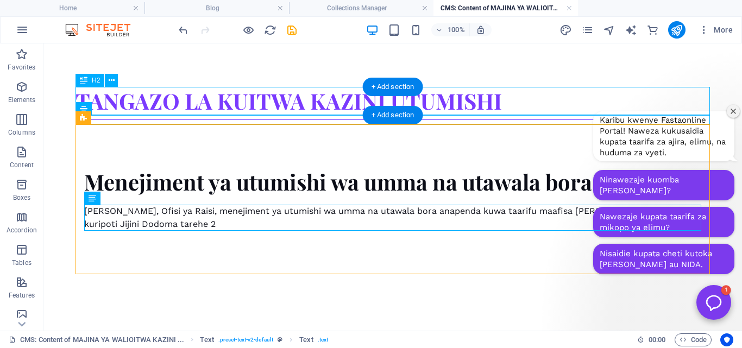
click at [470, 104] on div "TANGAZO LA KUITWA KAZINI UTUMISHI" at bounding box center [392, 101] width 634 height 28
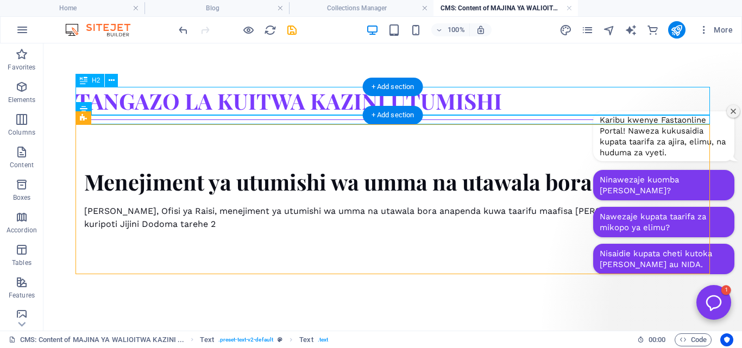
click at [470, 104] on div "TANGAZO LA KUITWA KAZINI UTUMISHI" at bounding box center [392, 101] width 634 height 28
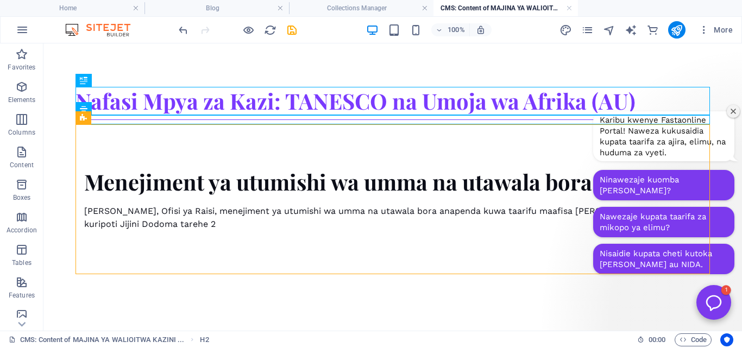
click at [561, 103] on div "Karibu kwenye Fastaonline Portal! Naweza kukusaidia kupata taarifa za ajira, el…" at bounding box center [664, 193] width 154 height 180
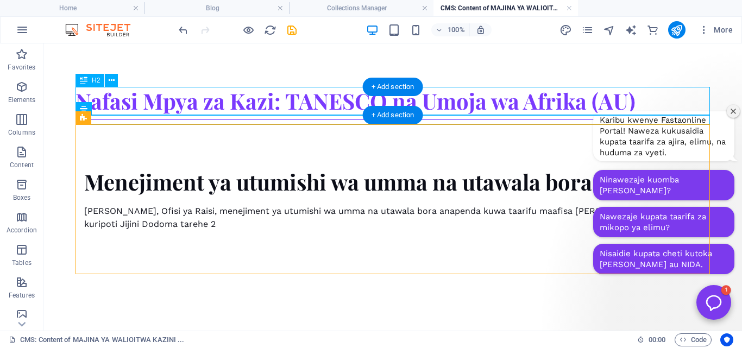
click at [561, 102] on div "Nafasi Mpya za Kazi: TANESCO na Umoja wa Afrika (AU)" at bounding box center [392, 101] width 634 height 28
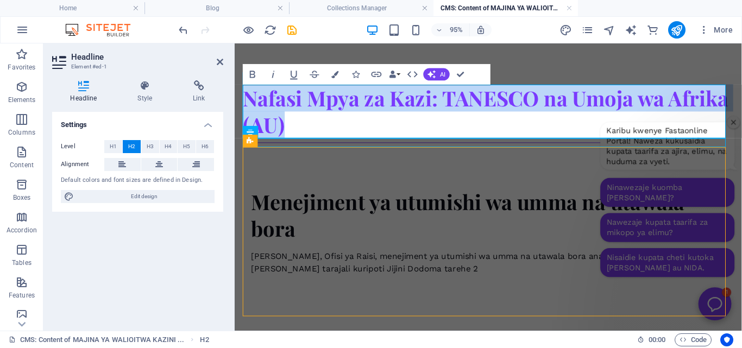
click at [465, 134] on h2 "Nafasi Mpya za Kazi: TANESCO na Umoja wa Afrika (AU)" at bounding box center [501, 115] width 516 height 56
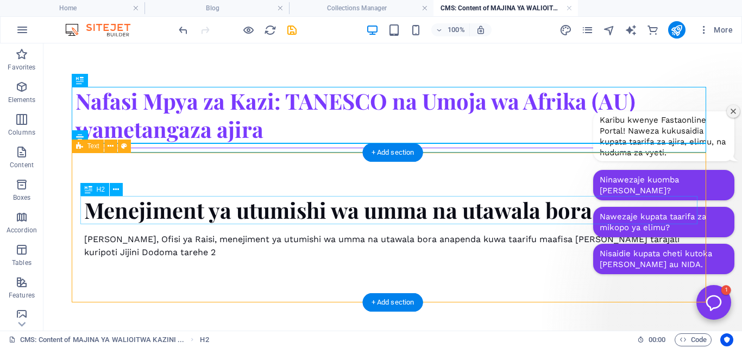
click at [329, 219] on div "Menejiment ya utumishi wa umma na utawala bora" at bounding box center [392, 210] width 617 height 28
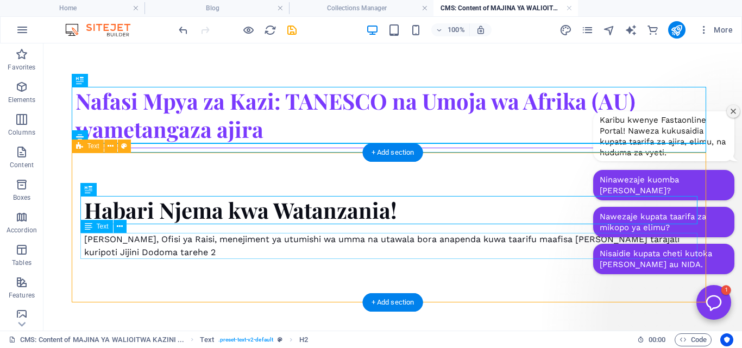
click at [321, 248] on div "Katibu Mkuu, Ofisi ya Raisi, menejiment ya utumishi wa umma na utawala bora ana…" at bounding box center [392, 246] width 617 height 26
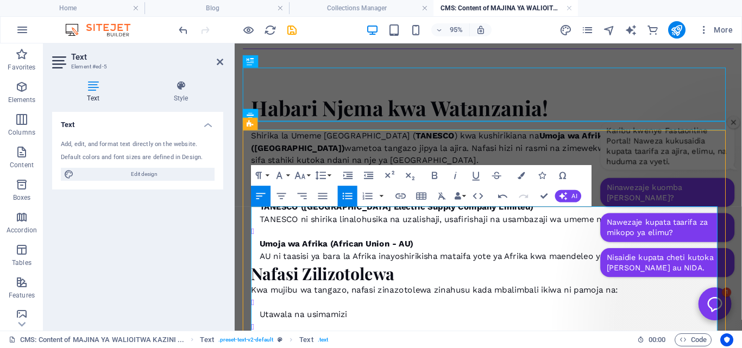
scroll to position [9, 0]
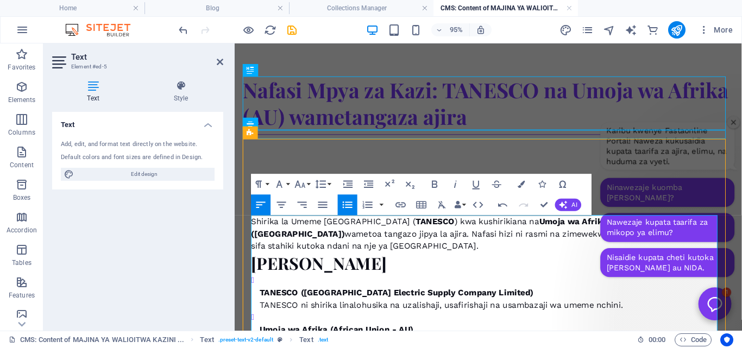
click at [425, 231] on strong "TANESCO" at bounding box center [445, 230] width 41 height 10
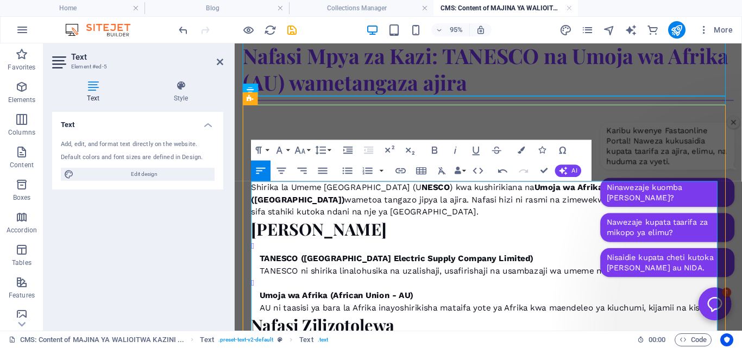
scroll to position [49, 0]
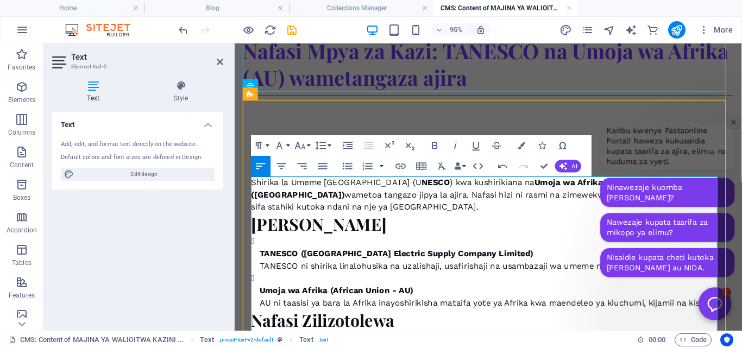
click at [443, 269] on p "TANESCO (Tanzania Electric Supply Company Limited) TANESCO ni shirika linalohus…" at bounding box center [506, 272] width 490 height 26
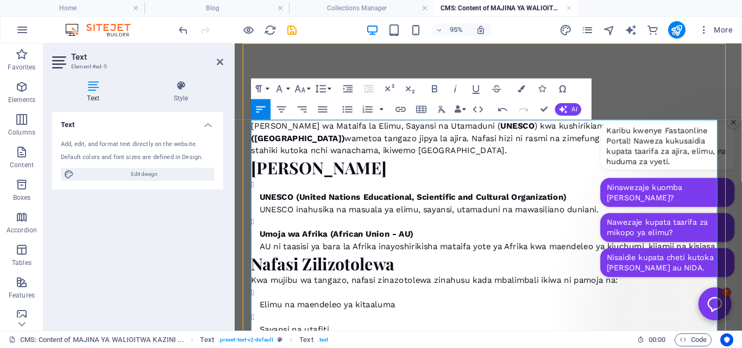
scroll to position [109, 0]
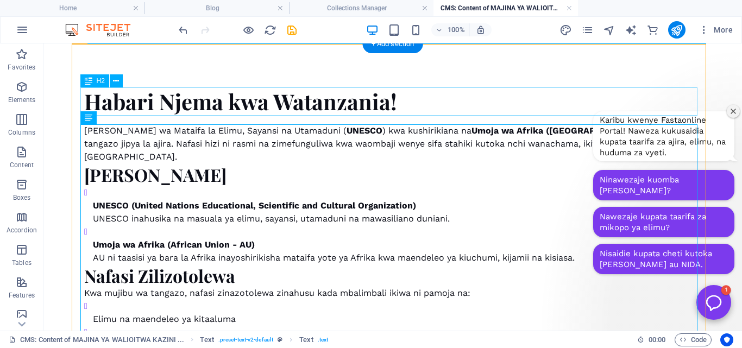
click at [378, 104] on div "Habari Njema kwa Watanzania!" at bounding box center [392, 101] width 617 height 28
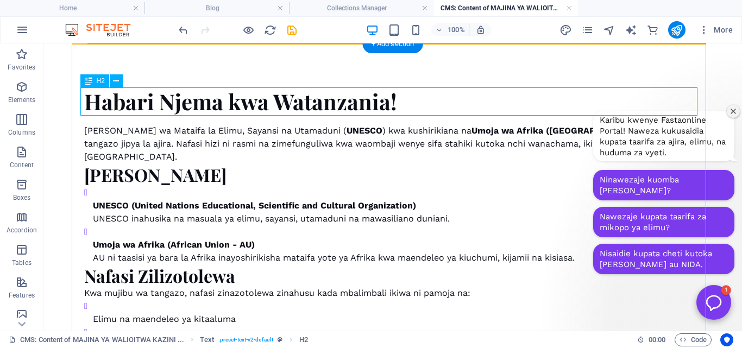
click at [378, 104] on div "Habari Njema kwa Watanzania!" at bounding box center [392, 101] width 617 height 28
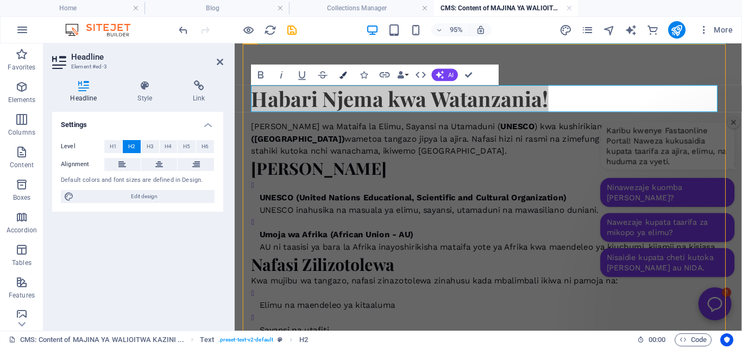
click at [341, 72] on icon "button" at bounding box center [343, 74] width 7 height 7
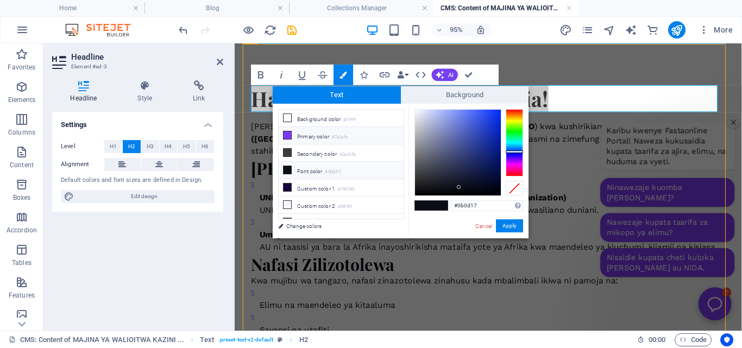
click at [317, 134] on li "Primary color #7a3afe" at bounding box center [341, 135] width 125 height 17
type input "#7a3afe"
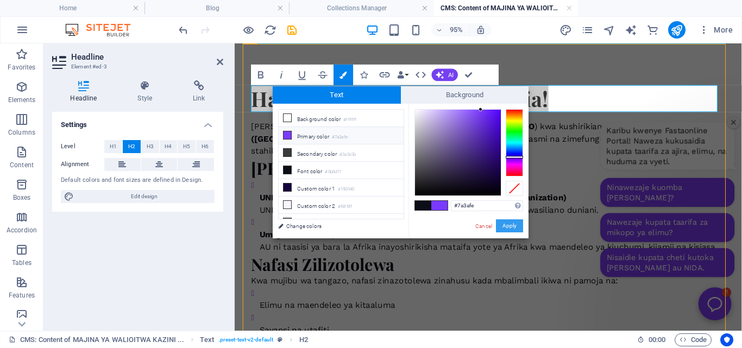
click at [510, 225] on button "Apply" at bounding box center [509, 225] width 27 height 13
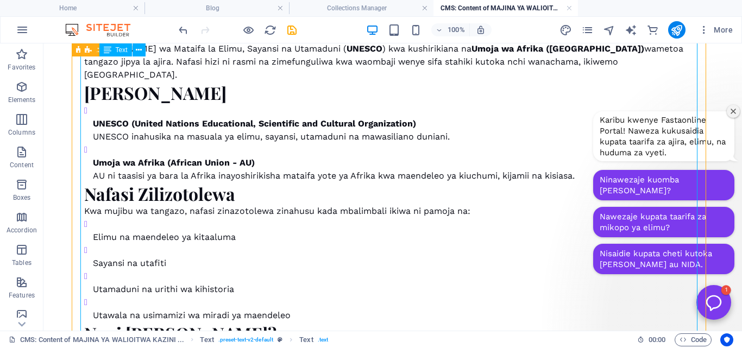
scroll to position [191, 0]
click at [277, 81] on div "Shirika la Umoja wa Mataifa la Elimu, Sayansi na Utamaduni ( UNESCO ) kwa kushi…" at bounding box center [392, 291] width 617 height 499
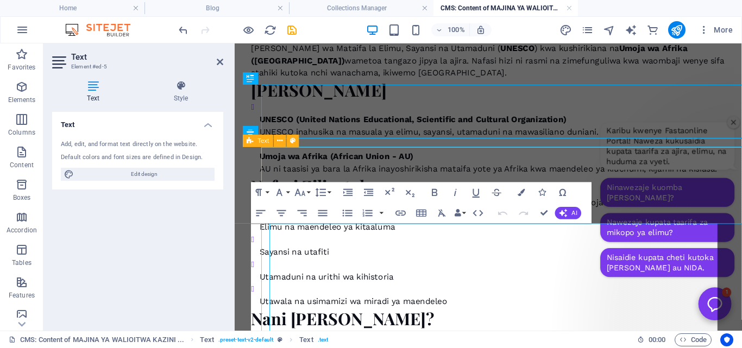
scroll to position [0, 0]
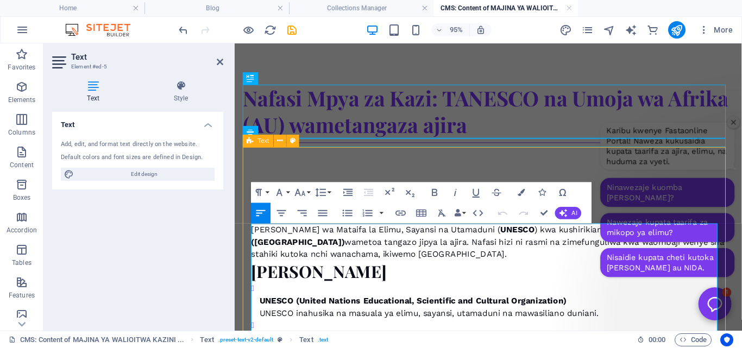
drag, startPoint x: 456, startPoint y: 280, endPoint x: 246, endPoint y: 281, distance: 210.2
click at [520, 190] on icon "button" at bounding box center [521, 192] width 7 height 7
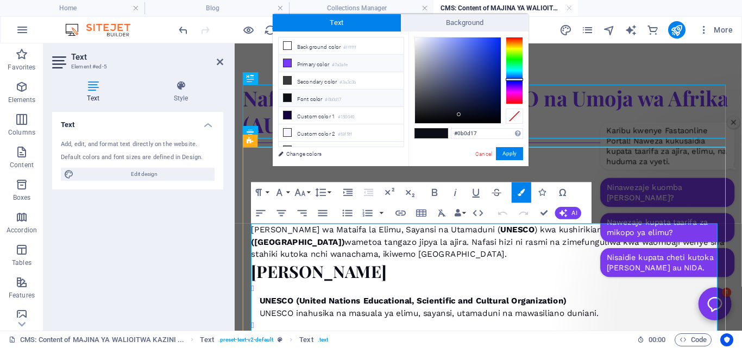
click at [308, 64] on li "Primary color #7a3afe" at bounding box center [341, 63] width 125 height 17
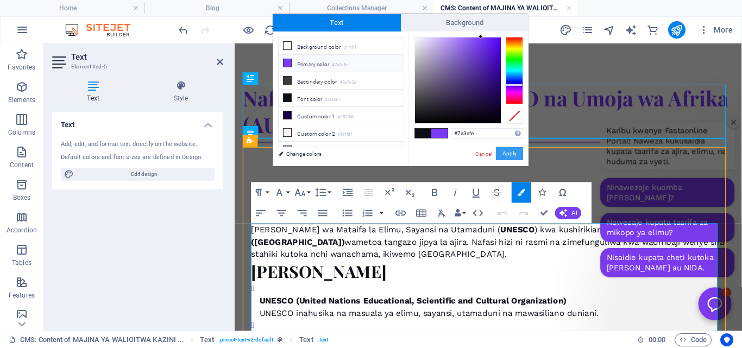
click at [509, 147] on button "Apply" at bounding box center [509, 153] width 27 height 13
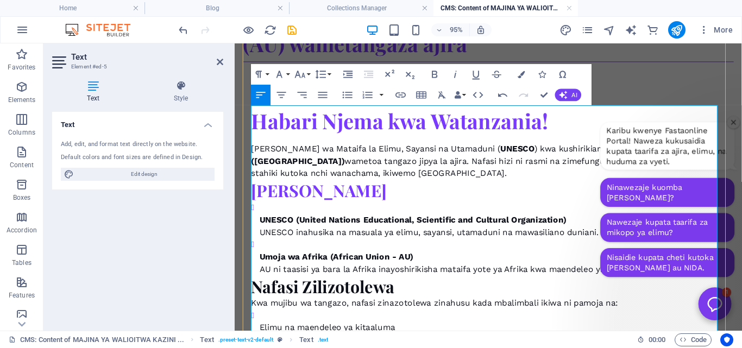
scroll to position [172, 0]
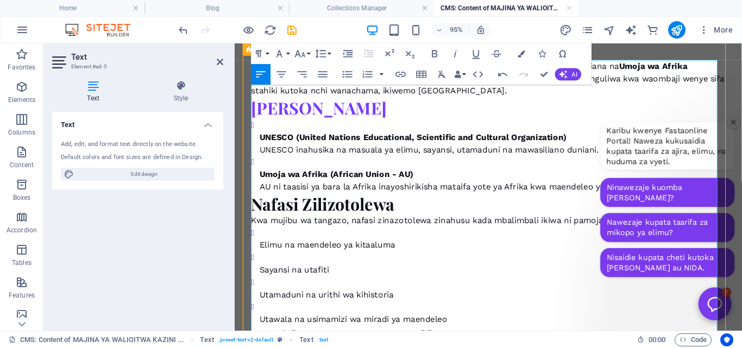
click at [465, 201] on p "Umoja wa Afrika (African Union - AU) AU ni taasisi ya bara la Afrika inayoshiri…" at bounding box center [506, 188] width 490 height 26
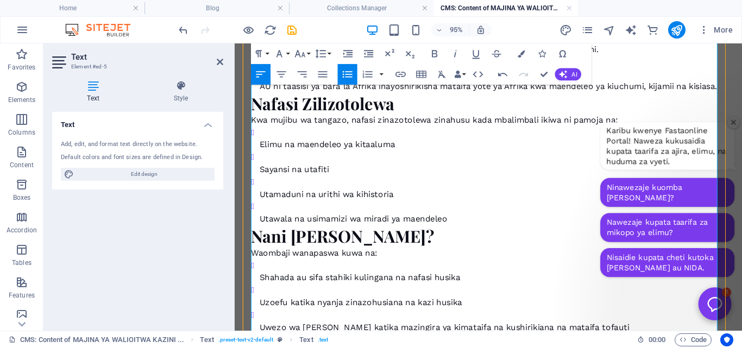
scroll to position [213, 0]
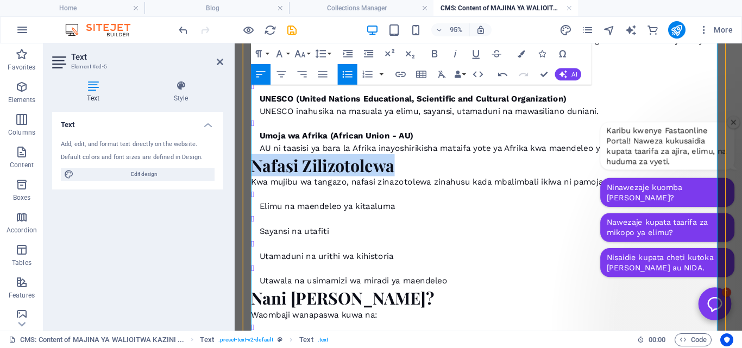
drag, startPoint x: 405, startPoint y: 188, endPoint x: 255, endPoint y: 186, distance: 149.9
click at [255, 183] on h3 "Nafasi Zilizotolewa" at bounding box center [501, 171] width 499 height 23
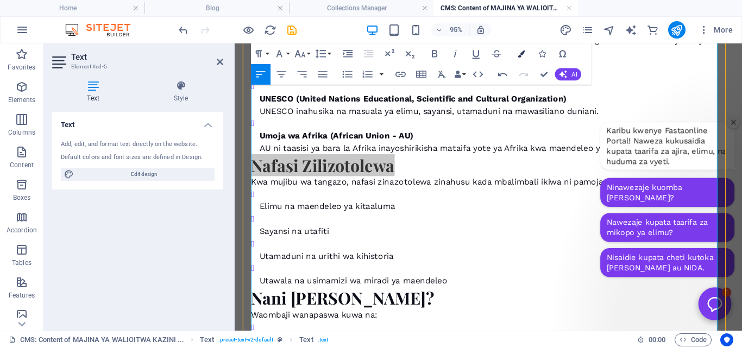
click at [521, 51] on icon "button" at bounding box center [521, 53] width 7 height 7
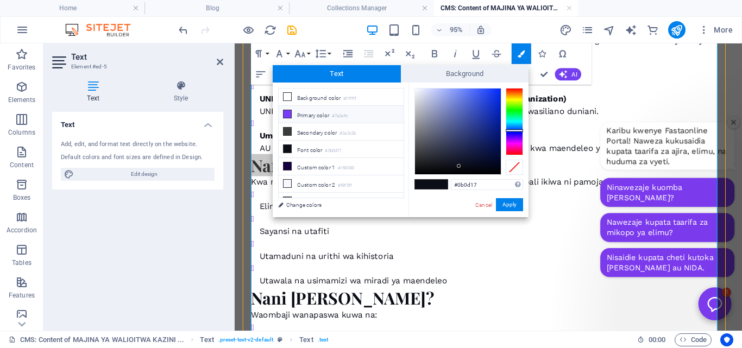
click at [368, 116] on li "Primary color #7a3afe" at bounding box center [341, 114] width 125 height 17
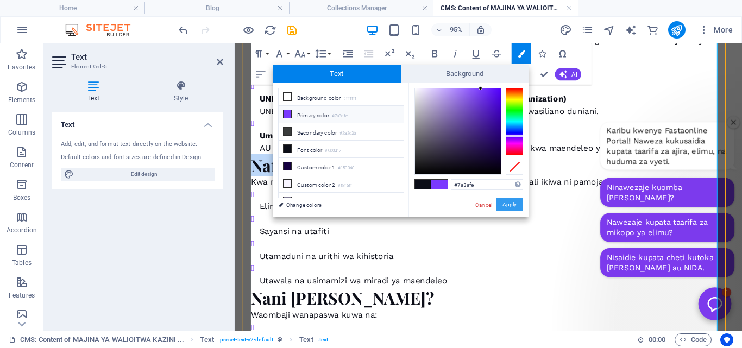
click at [513, 202] on button "Apply" at bounding box center [509, 204] width 27 height 13
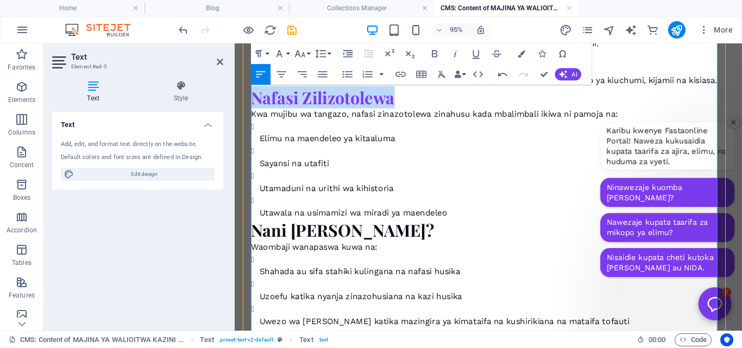
scroll to position [286, 0]
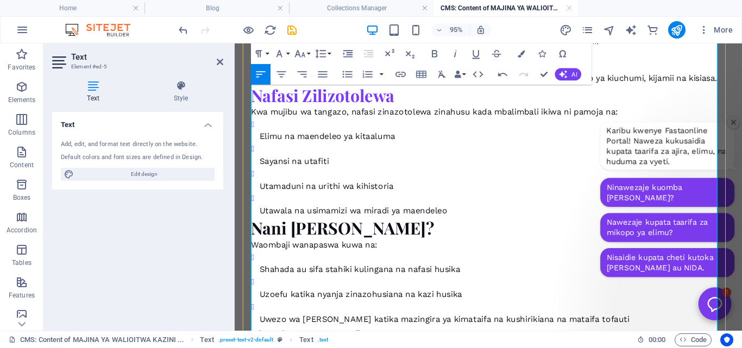
click at [447, 249] on h3 "Nani Anaweza Kuomba?" at bounding box center [501, 237] width 499 height 23
drag, startPoint x: 444, startPoint y: 255, endPoint x: 247, endPoint y: 250, distance: 197.2
click at [247, 250] on div "Habari Njema kwa Watanzania! Shirika la Umoja wa Mataifa la Elimu, Sayansi na U…" at bounding box center [501, 183] width 516 height 635
click at [519, 50] on icon "button" at bounding box center [521, 53] width 7 height 7
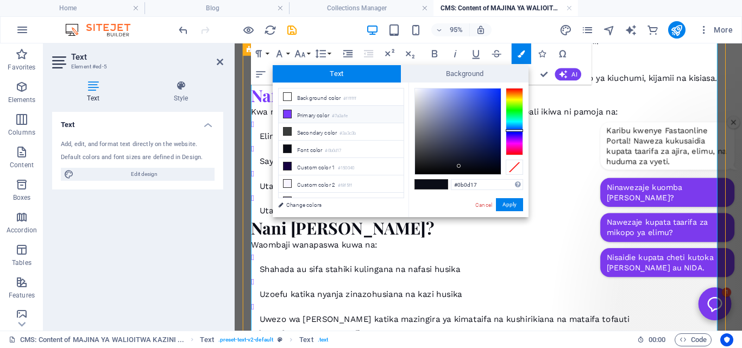
click at [368, 112] on li "Primary color #7a3afe" at bounding box center [341, 114] width 125 height 17
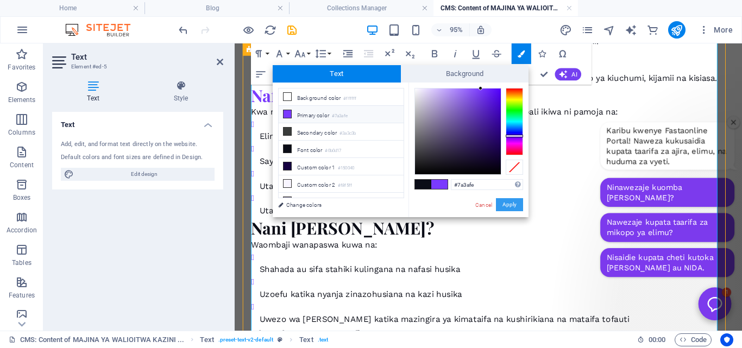
click at [510, 204] on button "Apply" at bounding box center [509, 204] width 27 height 13
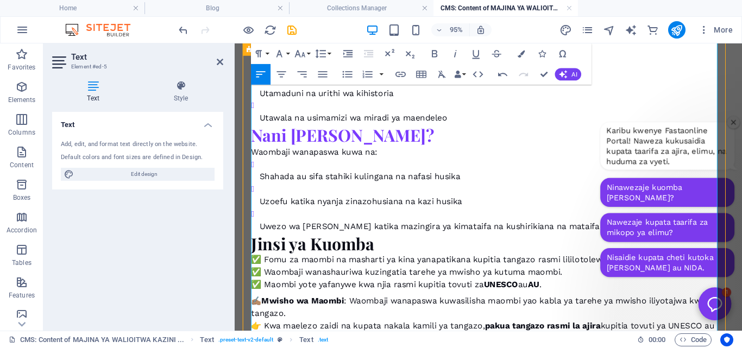
scroll to position [444, 0]
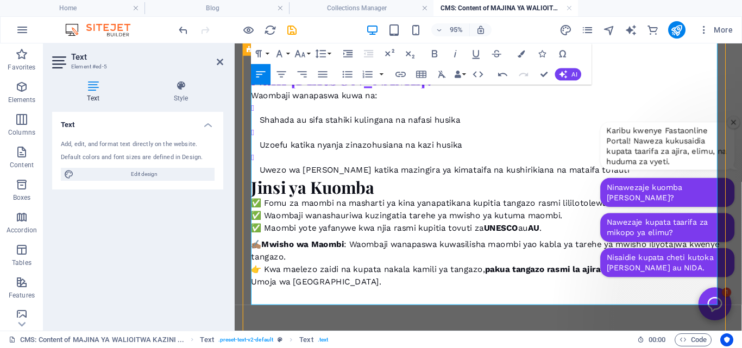
click at [385, 206] on h3 "Jinsi ya Kuomba" at bounding box center [501, 194] width 499 height 23
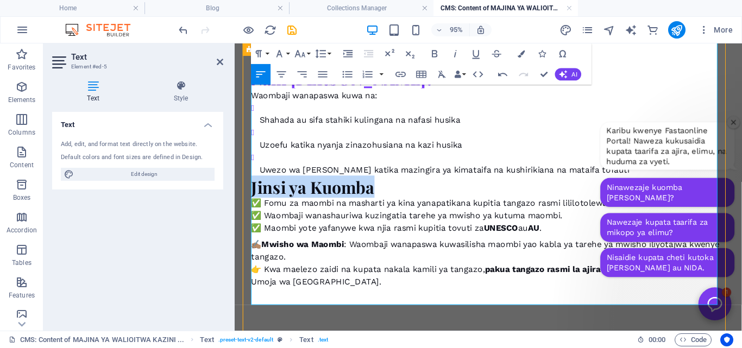
drag, startPoint x: 383, startPoint y: 213, endPoint x: 248, endPoint y: 207, distance: 135.4
click at [248, 207] on div "Habari Njema kwa Watanzania! Shirika la Umoja wa Mataifa la Elimu, Sayansi na U…" at bounding box center [501, 26] width 516 height 635
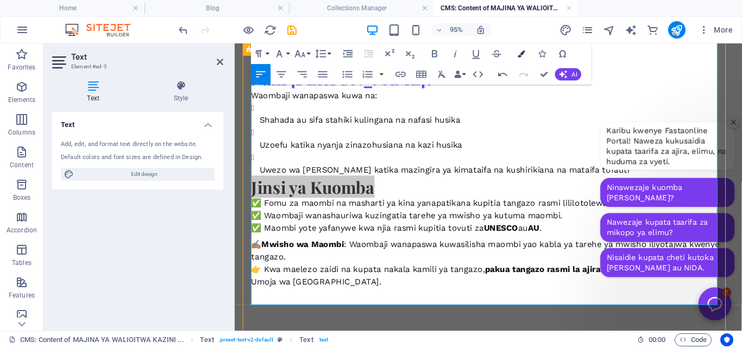
click at [518, 49] on button "Colors" at bounding box center [522, 53] width 20 height 21
type input "#0b0d17"
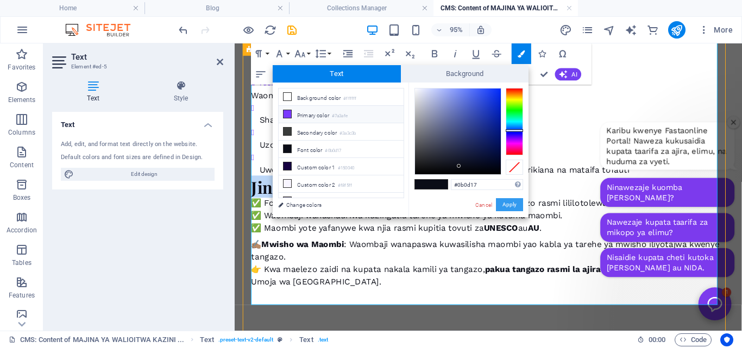
click at [509, 205] on button "Apply" at bounding box center [509, 204] width 27 height 13
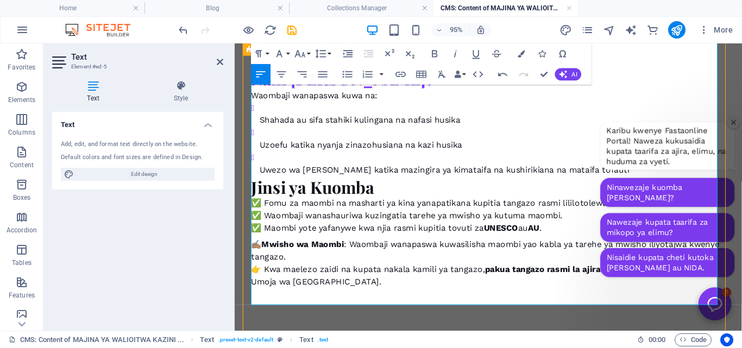
click at [323, 236] on p "✅ Fomu za maombi na masharti ya kina yanapatikana kupitia tangazo rasmi lililot…" at bounding box center [501, 224] width 499 height 39
click at [264, 229] on p "✅ Fomu za maombi na masharti ya kina yanapatikana kupitia tangazo rasmi lililot…" at bounding box center [501, 224] width 499 height 39
click at [265, 243] on p "Fomu za maombi na masharti ya kina yanapatikana kupitia tangazo rasmi lililotol…" at bounding box center [501, 224] width 499 height 39
click at [262, 244] on p "Fomu za maombi na masharti ya kina yanapatikana kupitia tangazo rasmi lililotol…" at bounding box center [501, 224] width 499 height 39
click at [252, 230] on p "Fomu za maombi na masharti ya kina yanapatikana kupitia tangazo rasmi lililotol…" at bounding box center [501, 224] width 499 height 39
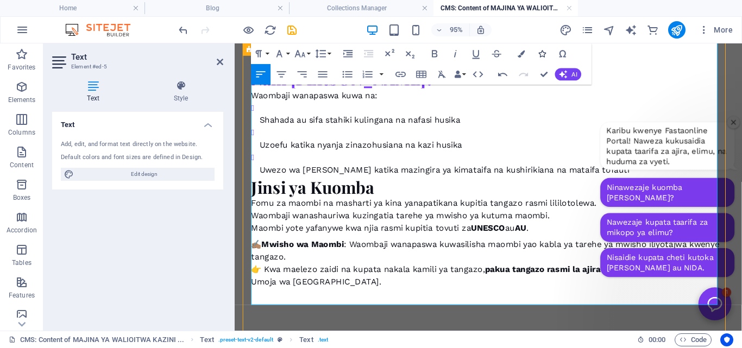
click at [539, 53] on icon "button" at bounding box center [542, 53] width 7 height 7
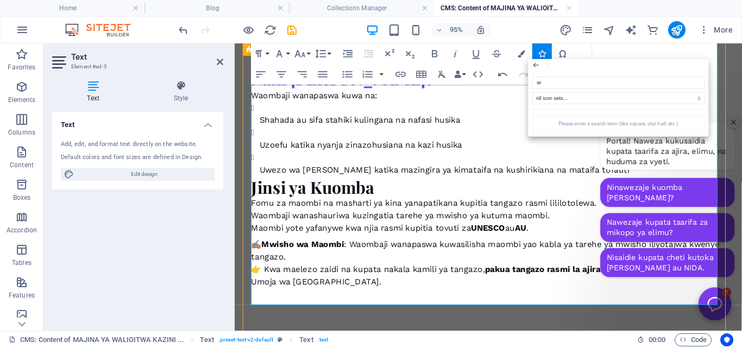
type input "arr"
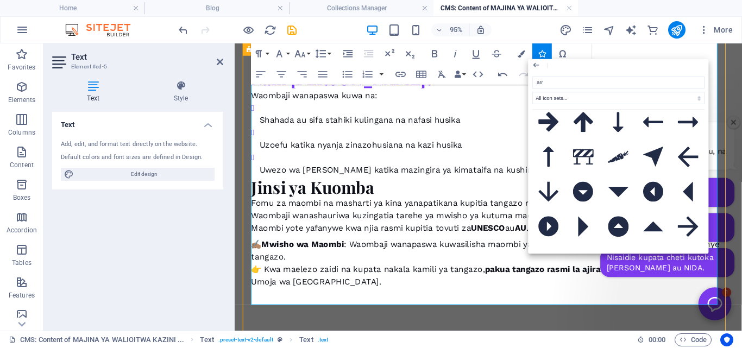
scroll to position [0, 0]
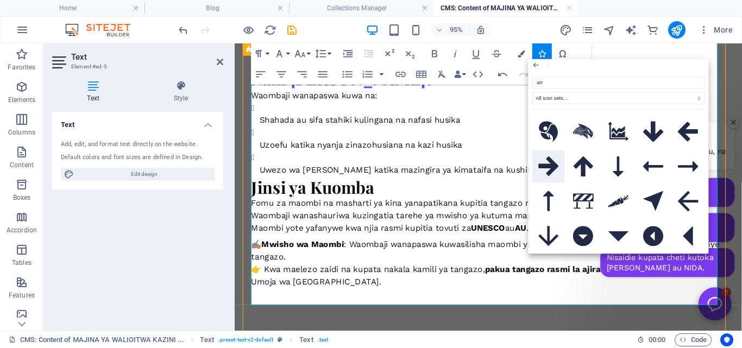
click at [548, 164] on icon at bounding box center [548, 166] width 21 height 20
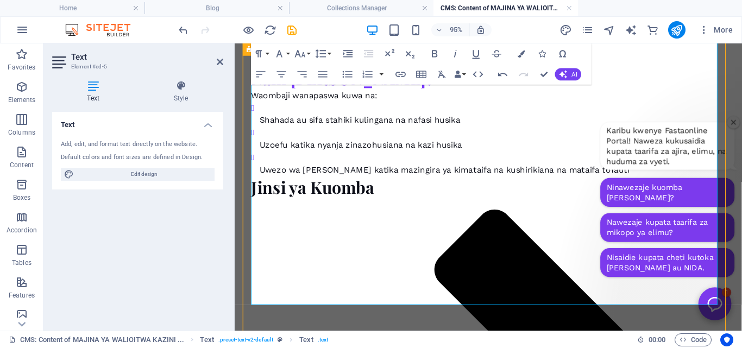
click at [540, 52] on icon "button" at bounding box center [542, 53] width 7 height 7
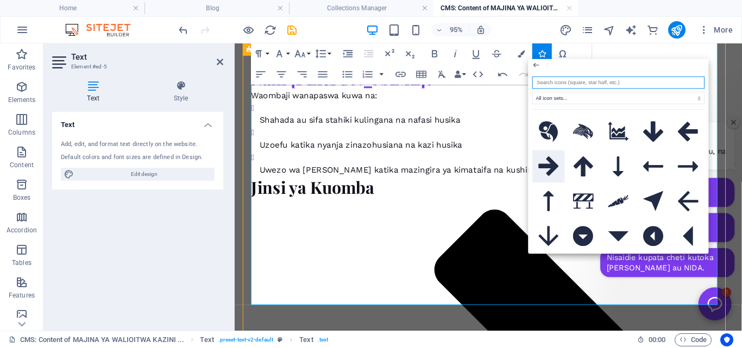
click at [549, 161] on icon at bounding box center [548, 166] width 21 height 20
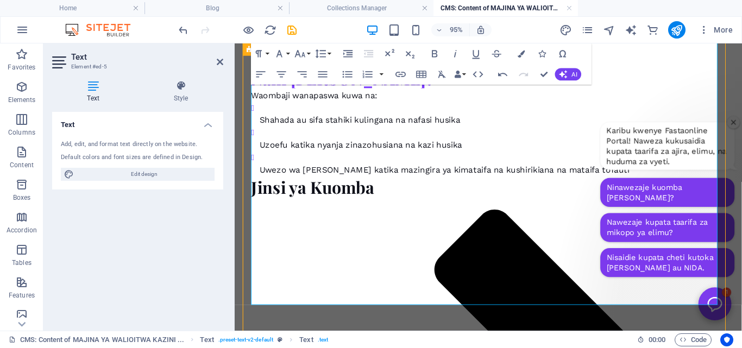
click at [541, 49] on button "Icons" at bounding box center [542, 53] width 20 height 21
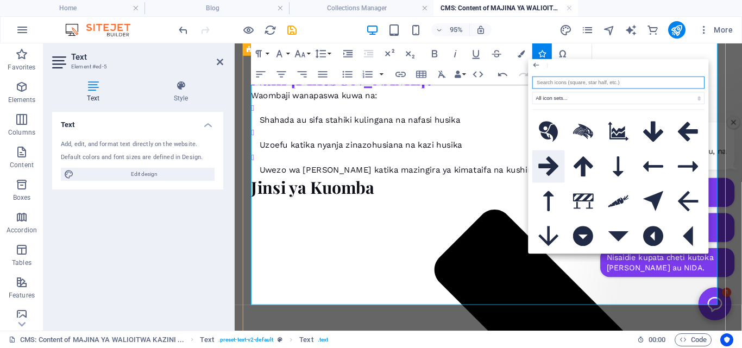
click at [552, 161] on icon at bounding box center [548, 166] width 21 height 20
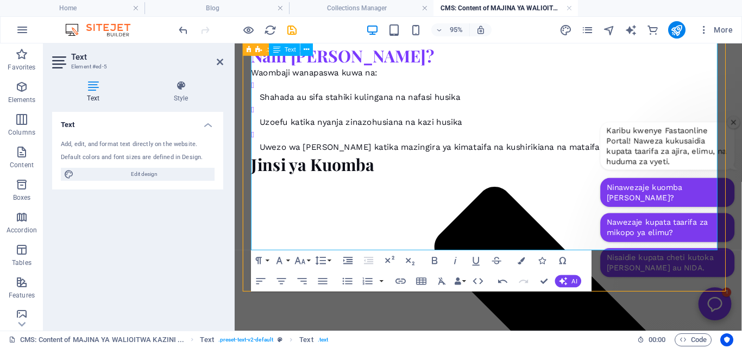
scroll to position [503, 0]
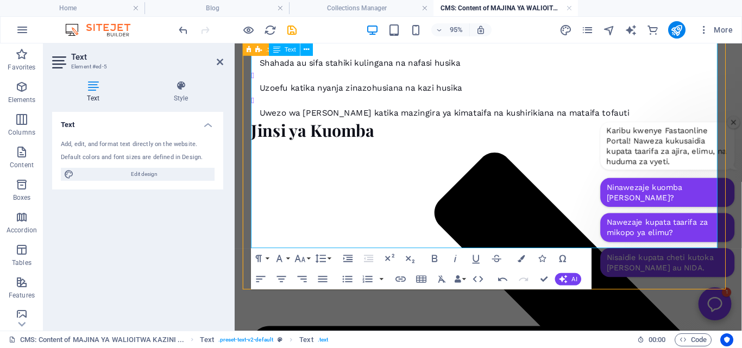
drag, startPoint x: 336, startPoint y: 212, endPoint x: 251, endPoint y: 211, distance: 84.7
click at [518, 257] on icon "button" at bounding box center [521, 258] width 7 height 7
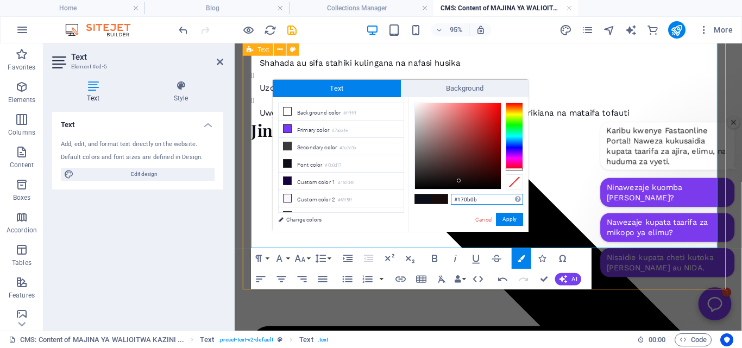
drag, startPoint x: 516, startPoint y: 165, endPoint x: 519, endPoint y: 172, distance: 6.9
click at [519, 172] on div at bounding box center [468, 146] width 109 height 87
click at [556, 209] on div "Drag here to replace the existing content. Press “Ctrl” if you want to create a…" at bounding box center [488, 186] width 507 height 287
type input "#ff0303"
drag, startPoint x: 496, startPoint y: 111, endPoint x: 499, endPoint y: 103, distance: 8.6
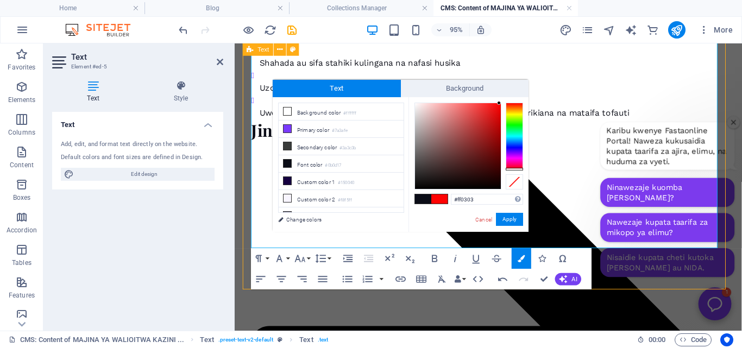
click at [499, 103] on div at bounding box center [458, 146] width 86 height 86
click at [511, 214] on button "Apply" at bounding box center [509, 219] width 27 height 13
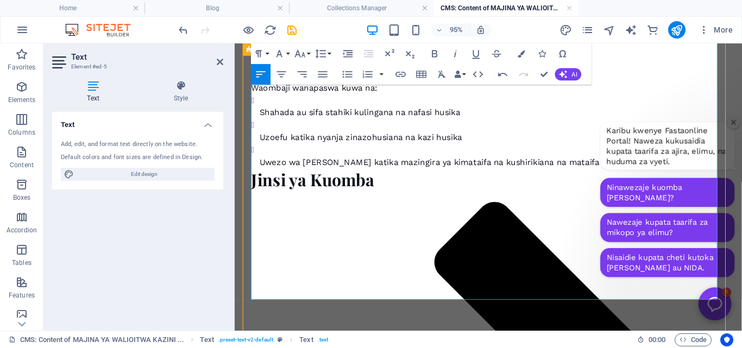
scroll to position [445, 0]
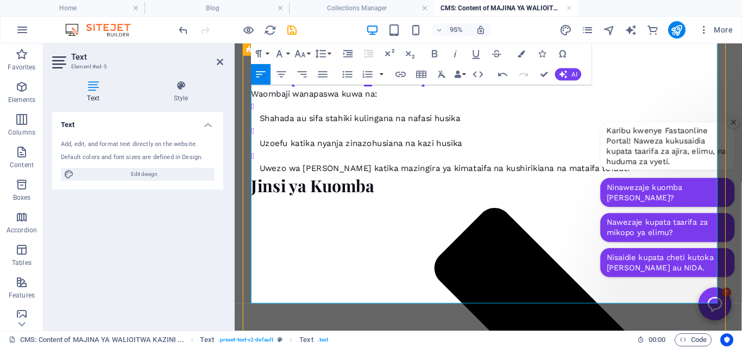
click at [561, 295] on div "Karibu kwenye Fastaonline Portal! Naweza kukusaidia kupata taarifa za ajira, el…" at bounding box center [690, 208] width 154 height 180
click at [561, 296] on div "Karibu kwenye Fastaonline Portal! Naweza kukusaidia kupata taarifa za ajira, el…" at bounding box center [690, 208] width 154 height 180
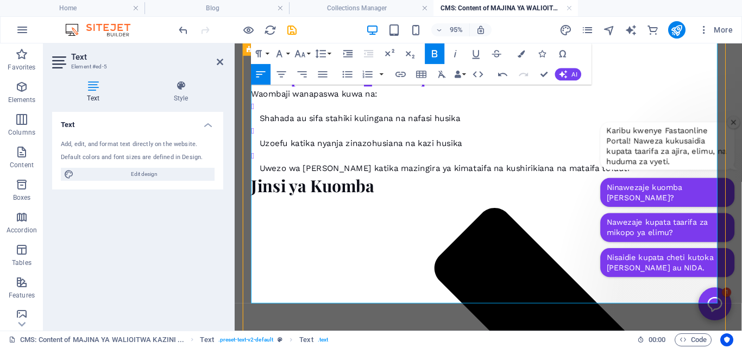
click at [541, 50] on icon "button" at bounding box center [542, 53] width 7 height 7
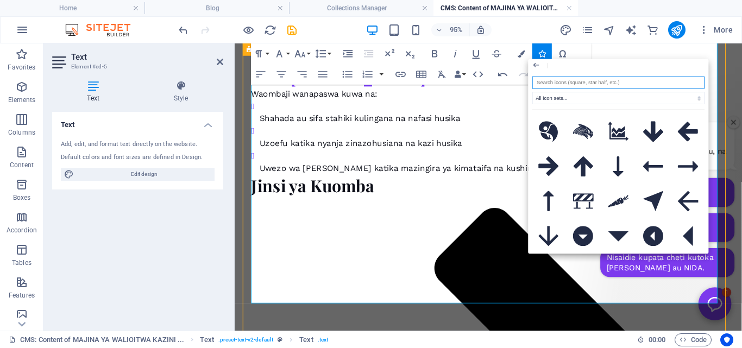
click at [561, 82] on input "search" at bounding box center [618, 83] width 172 height 12
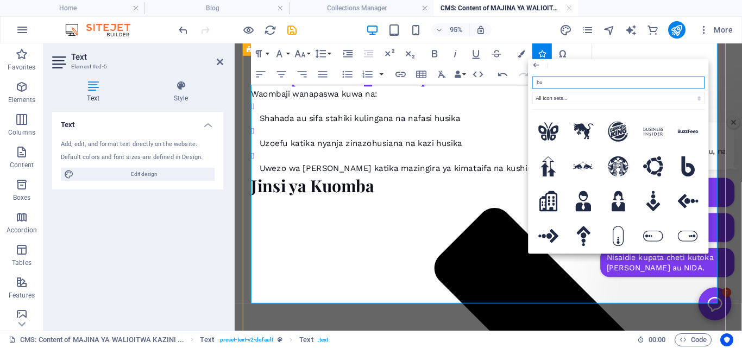
type input "b"
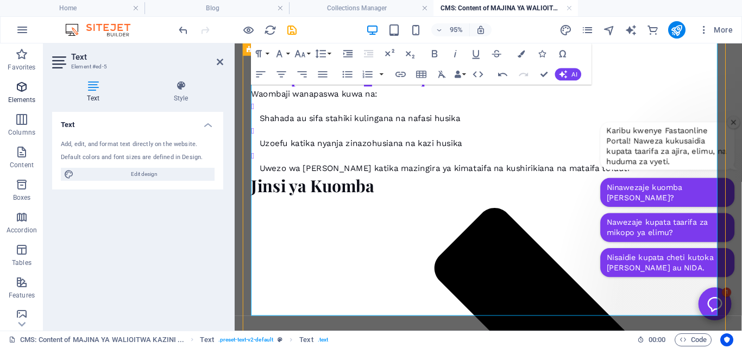
click at [21, 87] on icon "button" at bounding box center [21, 86] width 13 height 13
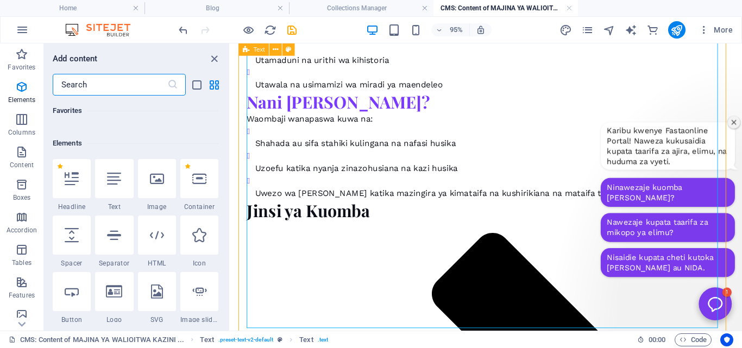
scroll to position [116, 0]
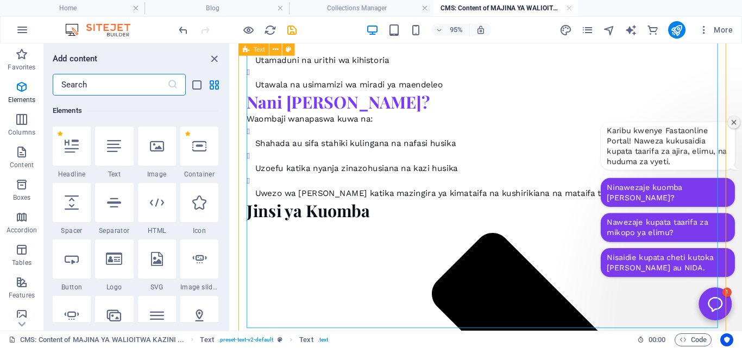
click at [68, 78] on input "text" at bounding box center [110, 85] width 115 height 22
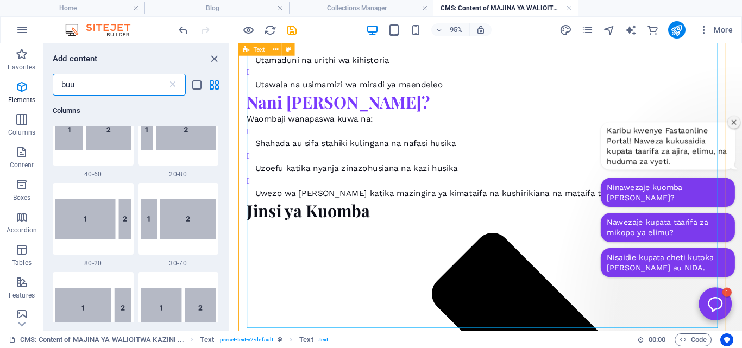
scroll to position [0, 0]
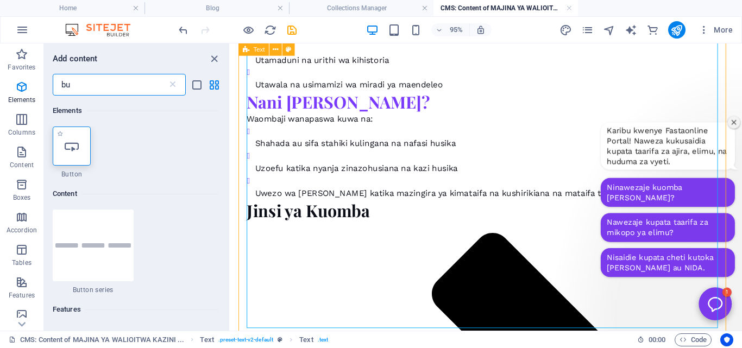
type input "bu"
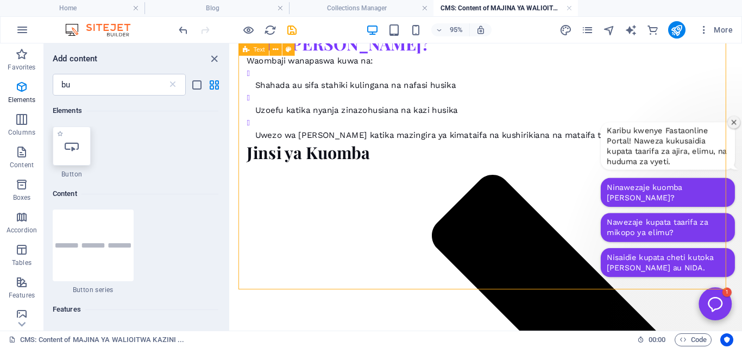
scroll to position [503, 0]
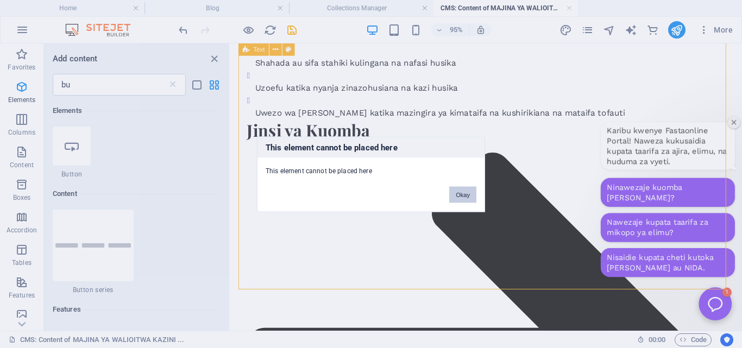
click at [456, 202] on button "Okay" at bounding box center [462, 194] width 27 height 16
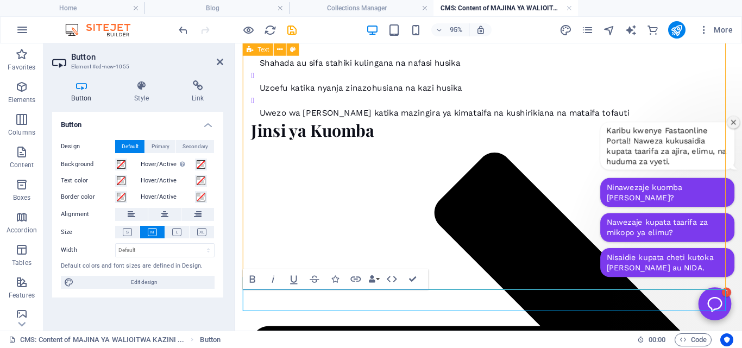
scroll to position [516, 0]
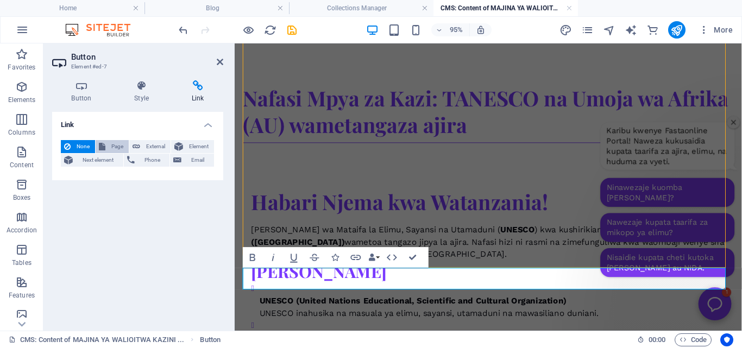
scroll to position [539, 0]
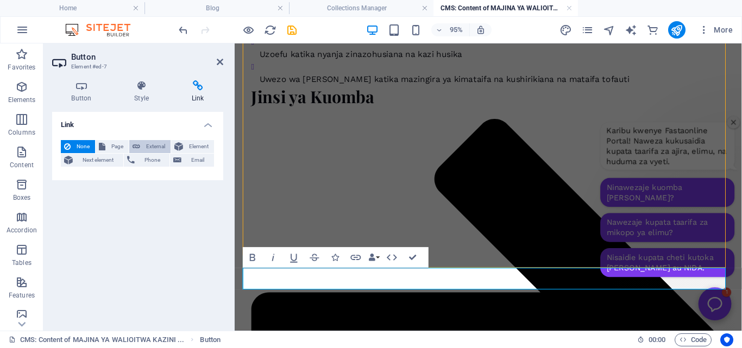
drag, startPoint x: 149, startPoint y: 144, endPoint x: 163, endPoint y: 146, distance: 13.7
click at [163, 146] on span "External" at bounding box center [155, 146] width 24 height 13
select select "blank"
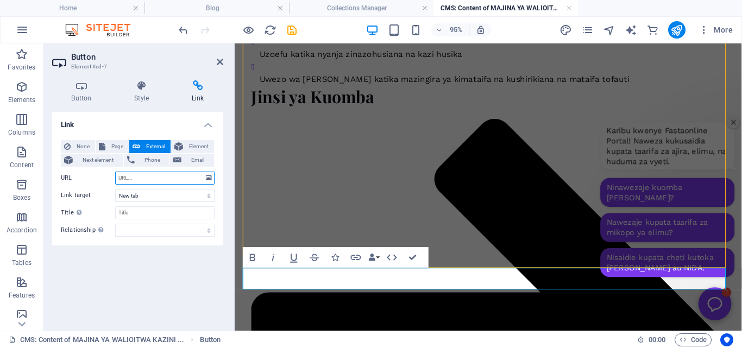
click at [185, 178] on input "URL" at bounding box center [164, 178] width 99 height 13
paste input "https://www.utumishi.go.tz/uploads/documents/sw-1754029262-TANGAZO%20LA%20KAZI-…"
type input "https://www.utumishi.go.tz/uploads/documents/sw-1754029262-TANGAZO%20LA%20KAZI-…"
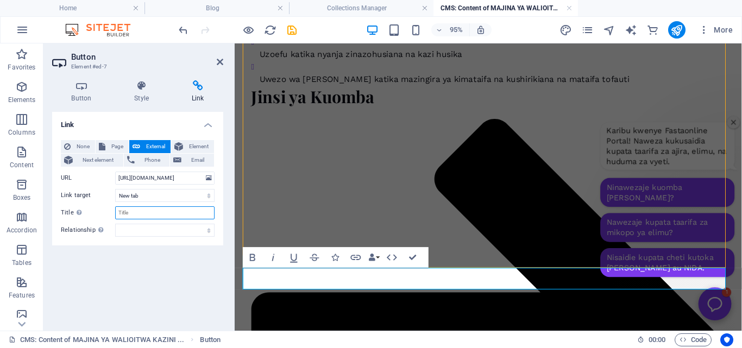
click at [154, 213] on input "Title Additional link description, should not be the same as the link text. The…" at bounding box center [164, 212] width 99 height 13
type input "TANGAZO LANAFASI ZA KAZI"
click at [150, 230] on select "alternate author bookmark external help license next nofollow noreferrer noopen…" at bounding box center [164, 230] width 99 height 13
select select "author"
click at [115, 224] on select "alternate author bookmark external help license next nofollow noreferrer noopen…" at bounding box center [164, 230] width 99 height 13
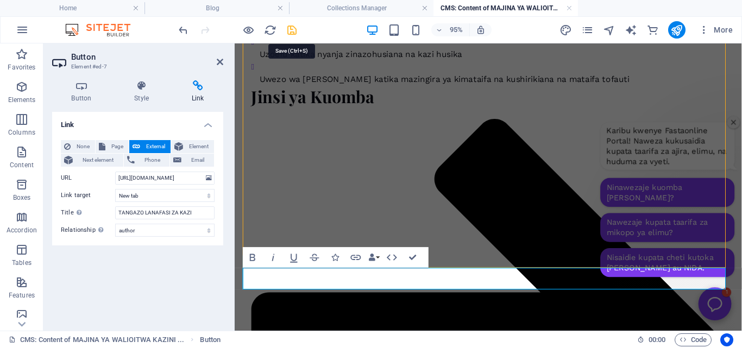
click at [289, 24] on icon "save" at bounding box center [292, 30] width 12 height 12
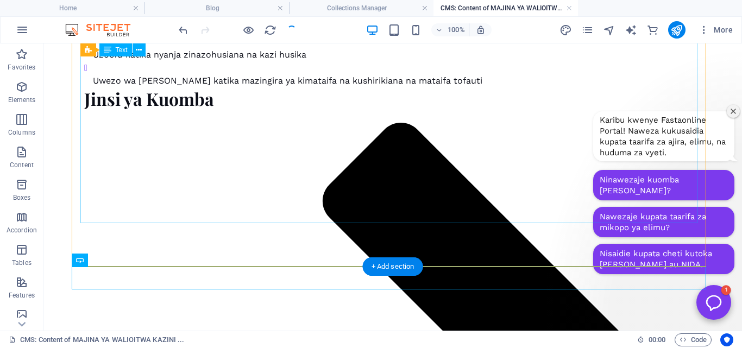
scroll to position [513, 0]
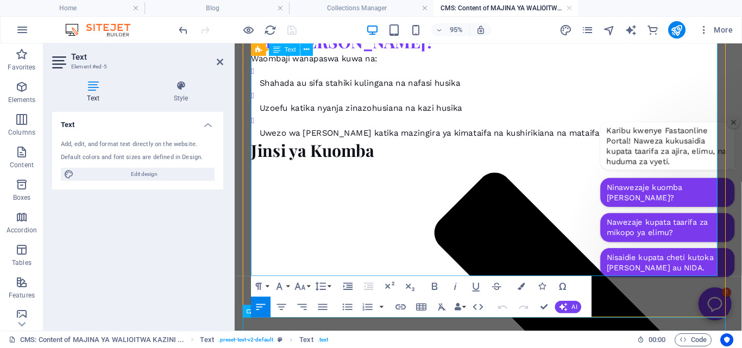
scroll to position [494, 0]
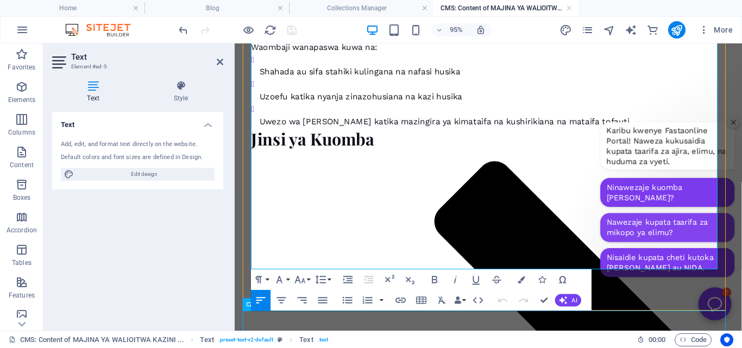
drag, startPoint x: 488, startPoint y: 247, endPoint x: 633, endPoint y: 250, distance: 145.0
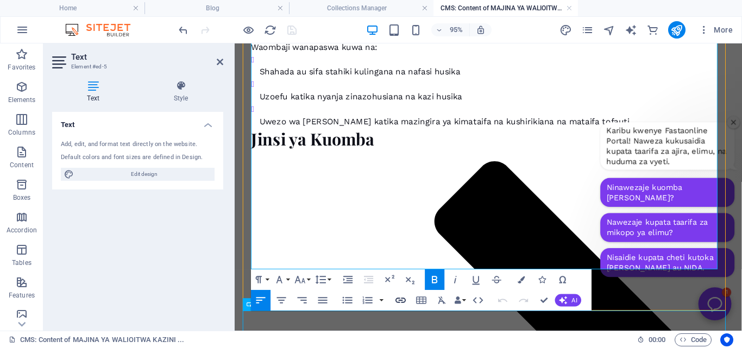
click at [401, 297] on icon "button" at bounding box center [401, 300] width 12 height 12
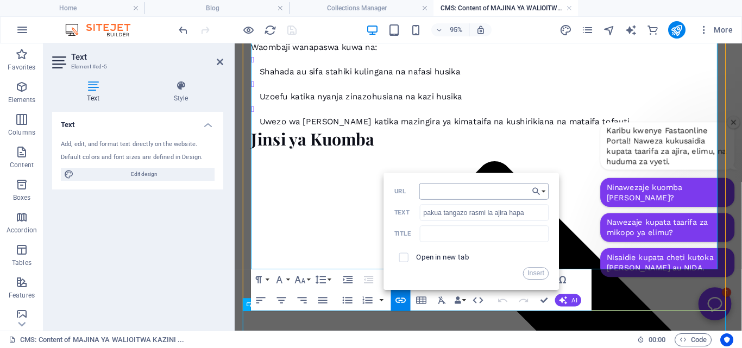
click at [470, 190] on input "URL" at bounding box center [484, 191] width 130 height 16
type input "https://www.utumishi.go.tz/uploads/documents/sw-1754029262-TANGAZO%20LA%20KAZI-…"
click at [480, 236] on input "text" at bounding box center [484, 233] width 129 height 16
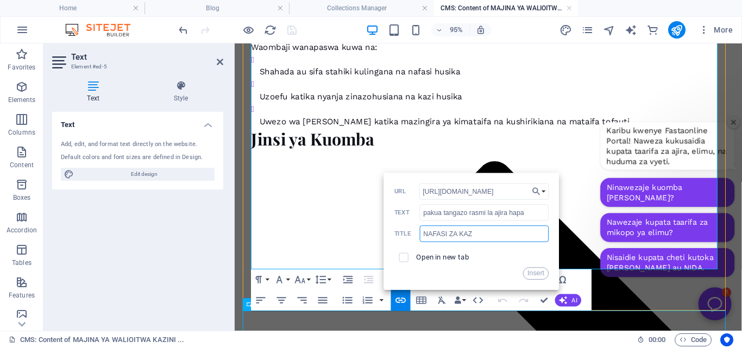
type input "NAFASI ZA KAZI"
click at [532, 270] on button "Insert" at bounding box center [536, 273] width 26 height 12
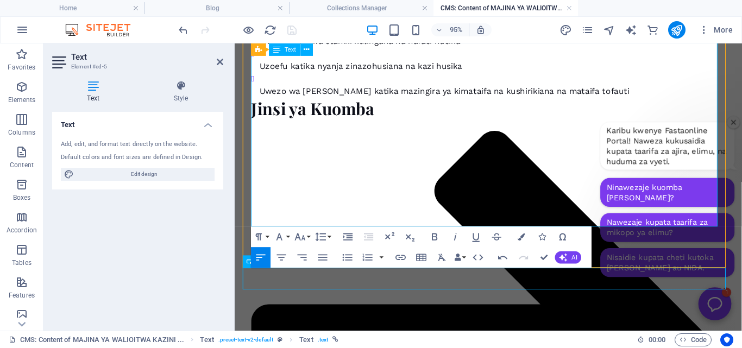
scroll to position [513, 0]
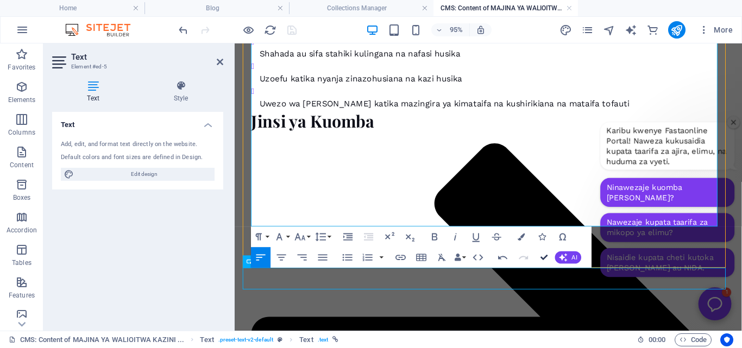
drag, startPoint x: 540, startPoint y: 253, endPoint x: 494, endPoint y: 212, distance: 62.3
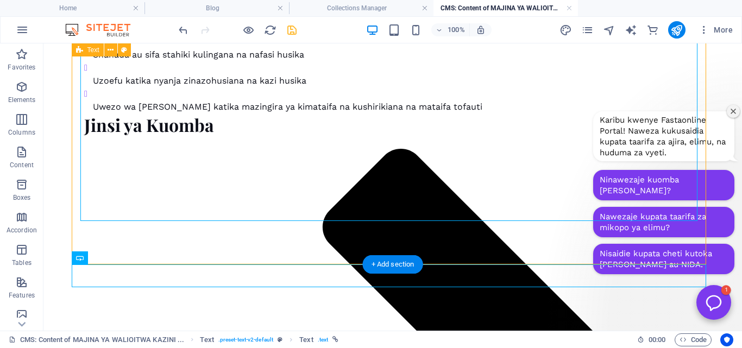
scroll to position [489, 0]
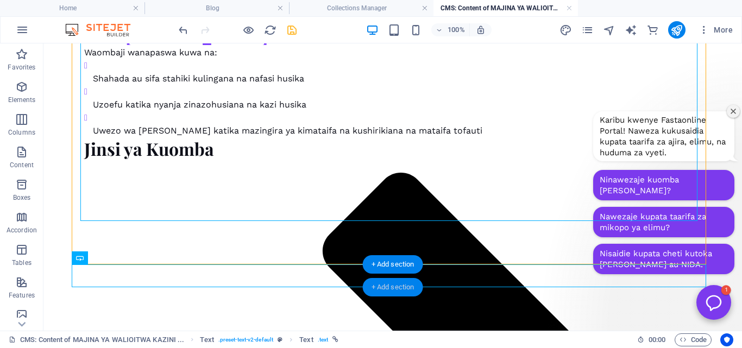
click at [400, 287] on div "+ Add section" at bounding box center [393, 287] width 60 height 18
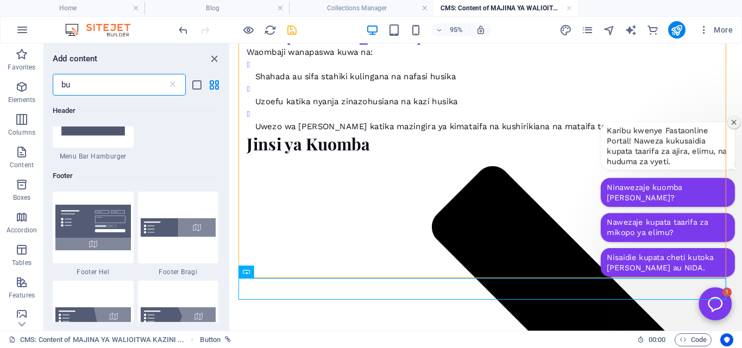
scroll to position [455, 0]
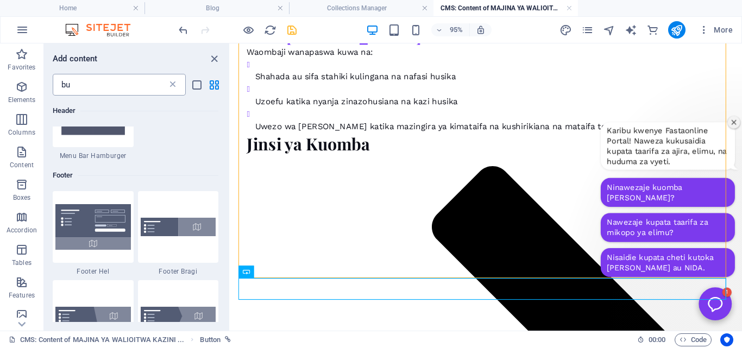
click at [171, 81] on icon at bounding box center [172, 84] width 11 height 11
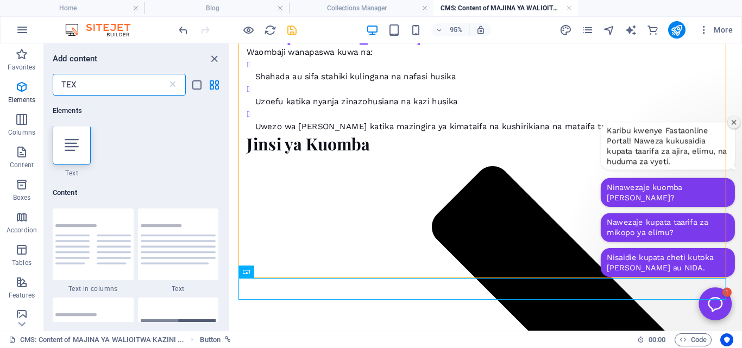
scroll to position [0, 0]
type input "TEX"
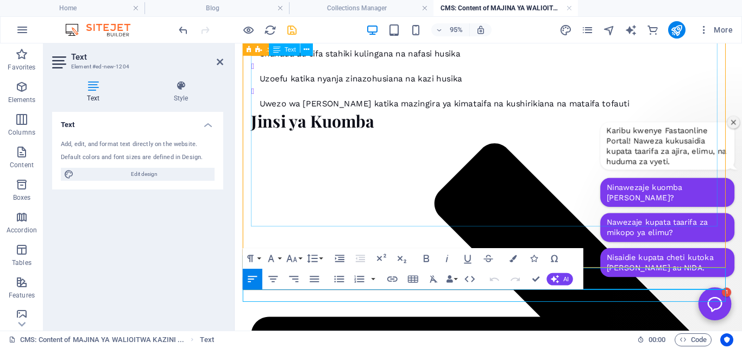
scroll to position [526, 0]
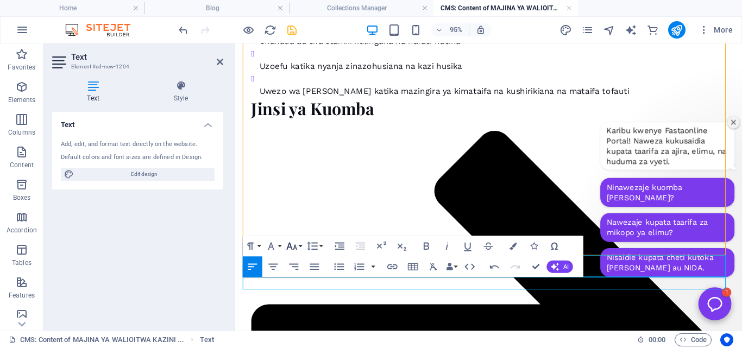
click at [298, 245] on icon "button" at bounding box center [292, 246] width 12 height 12
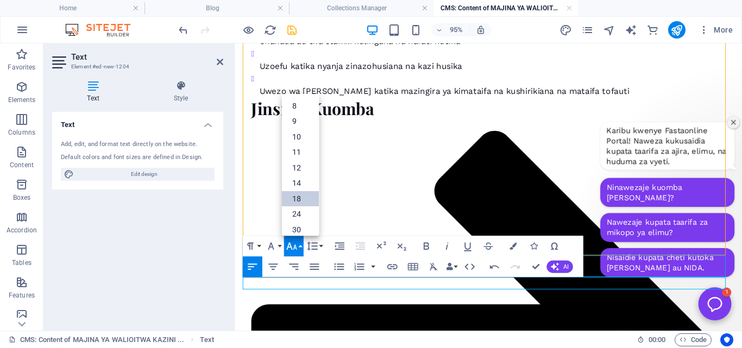
click at [294, 198] on link "18" at bounding box center [300, 199] width 37 height 16
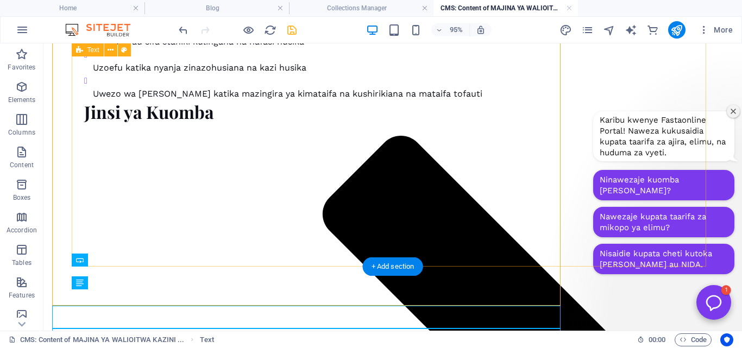
scroll to position [487, 0]
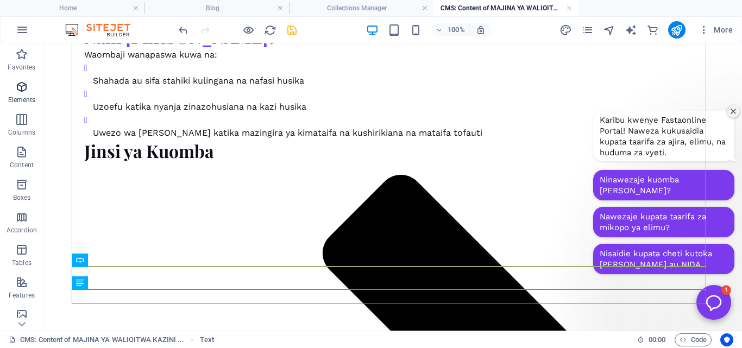
click at [18, 89] on icon "button" at bounding box center [21, 86] width 13 height 13
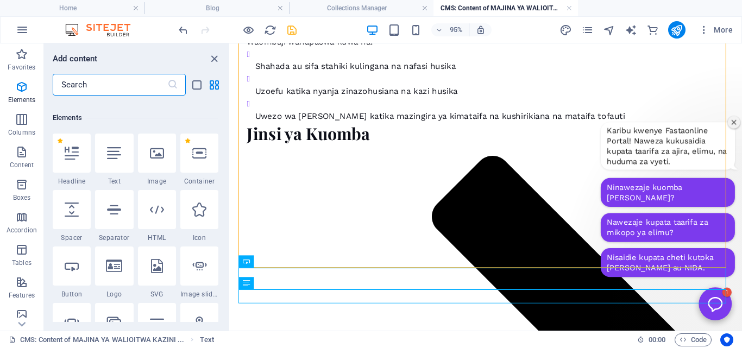
scroll to position [116, 0]
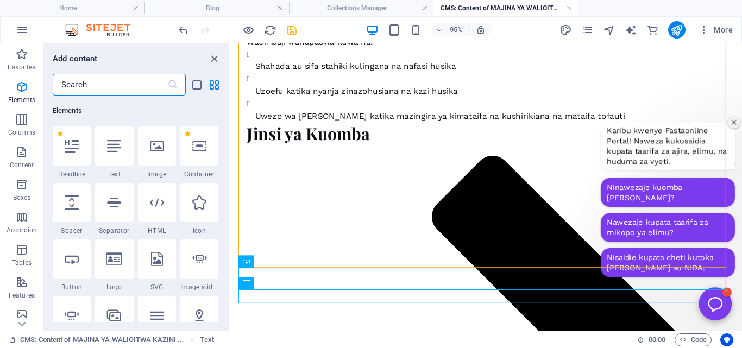
click at [110, 82] on input "text" at bounding box center [110, 85] width 115 height 22
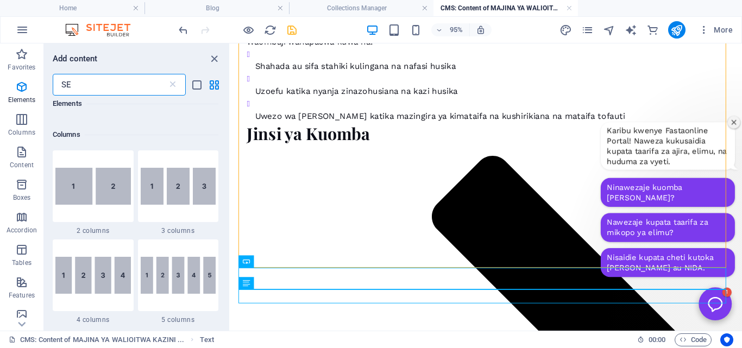
scroll to position [0, 0]
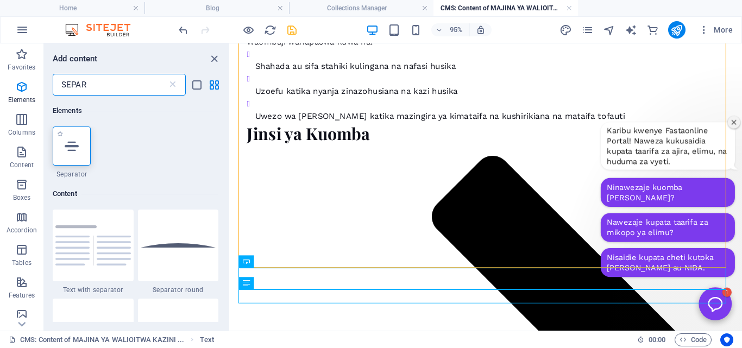
type input "SEPAR"
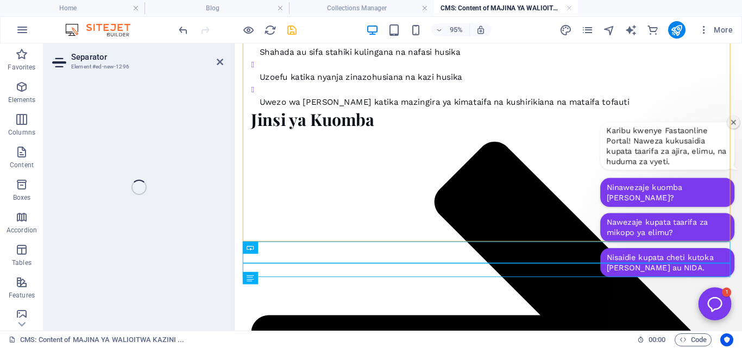
scroll to position [528, 0]
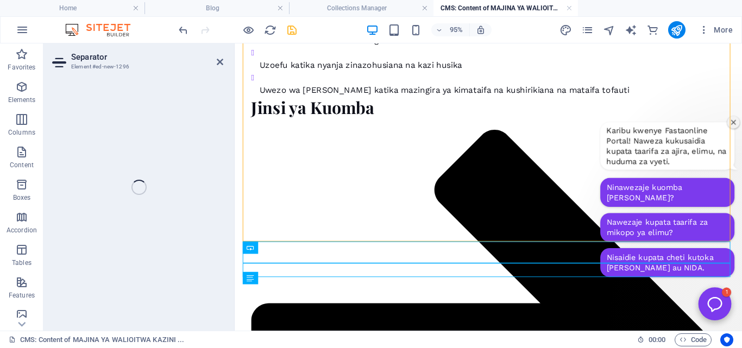
select select "%"
select select "px"
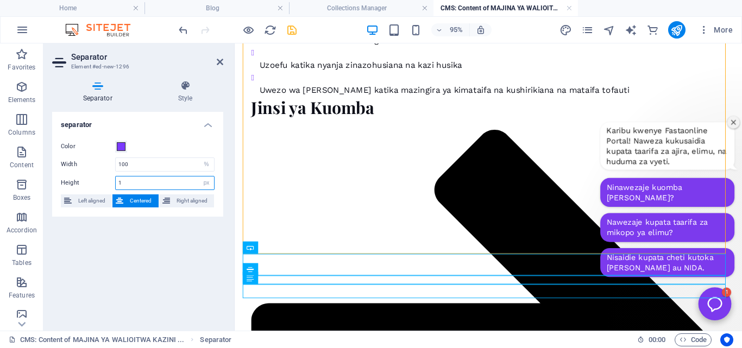
click at [191, 181] on input "1" at bounding box center [165, 182] width 98 height 13
type input "10"
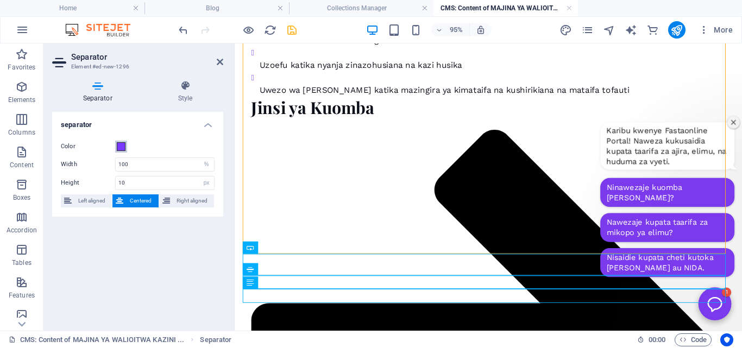
click at [122, 145] on span at bounding box center [121, 146] width 9 height 9
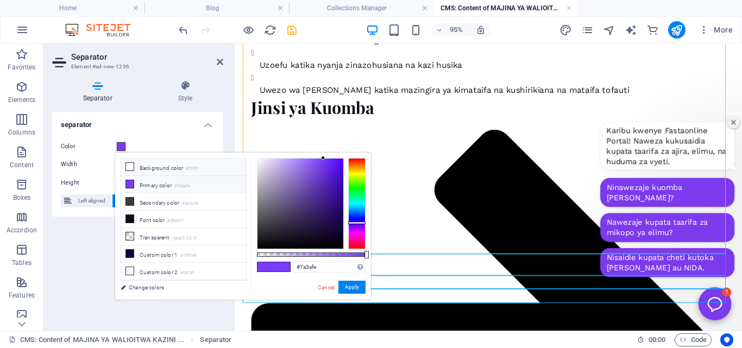
click at [157, 168] on li "Background color #ffffff" at bounding box center [183, 167] width 125 height 17
type input "#ffffff"
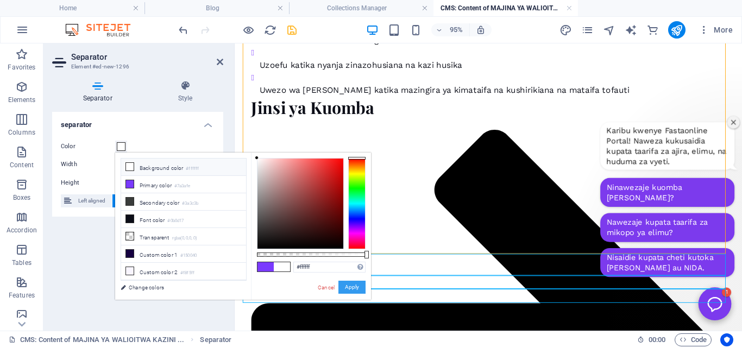
click at [350, 286] on button "Apply" at bounding box center [351, 287] width 27 height 13
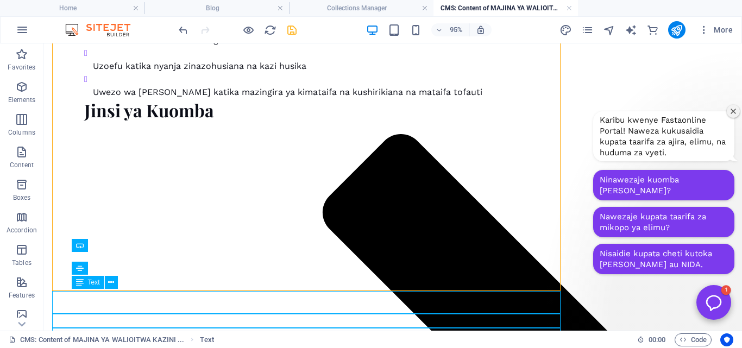
scroll to position [502, 0]
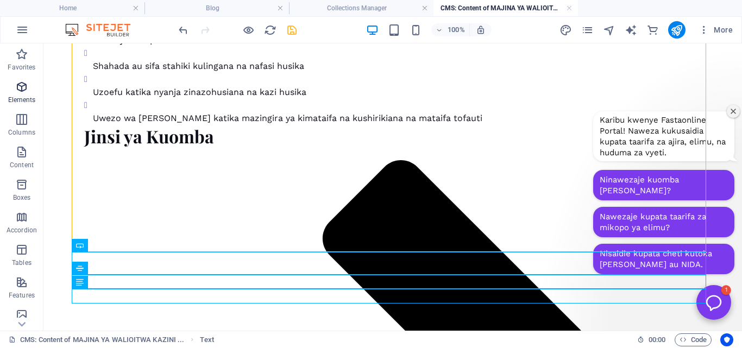
click at [24, 94] on span "Elements" at bounding box center [21, 93] width 43 height 26
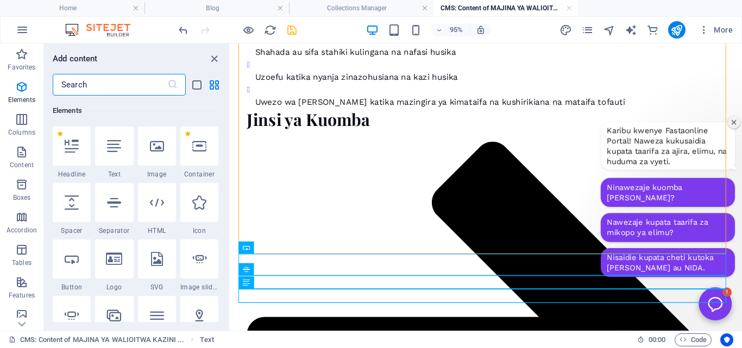
scroll to position [116, 0]
click at [103, 81] on input "text" at bounding box center [110, 85] width 115 height 22
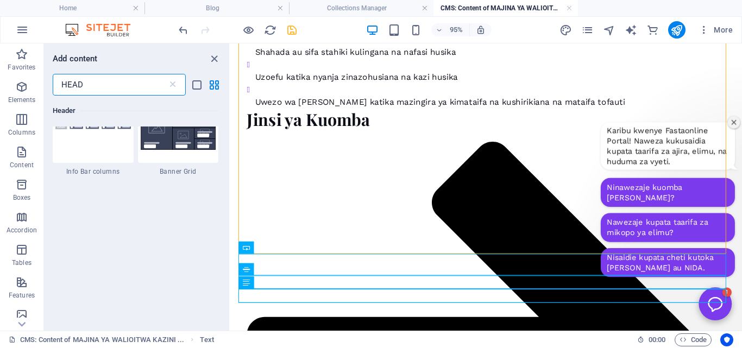
scroll to position [1128, 0]
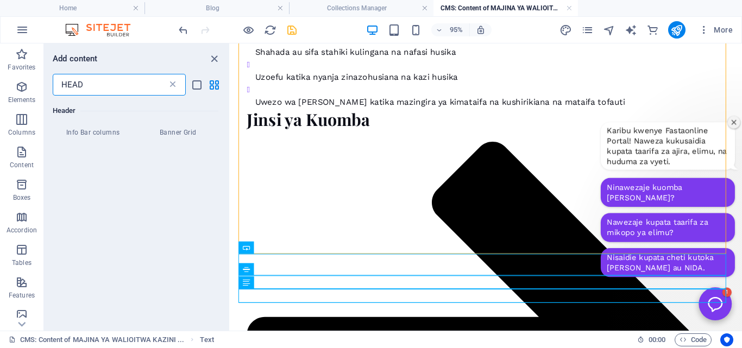
type input "HEAD"
click at [171, 88] on icon at bounding box center [172, 84] width 11 height 11
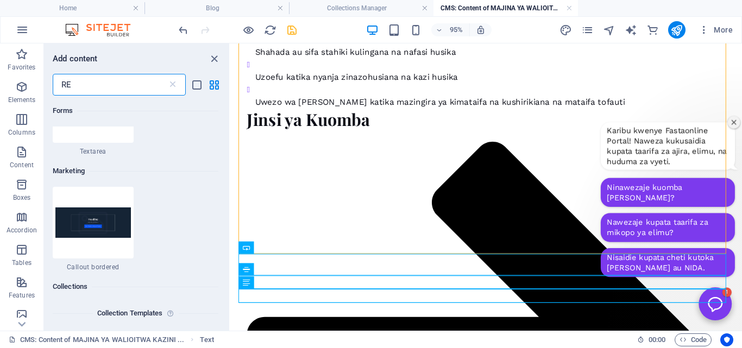
scroll to position [2494, 0]
type input "RE"
click at [173, 84] on icon at bounding box center [172, 84] width 11 height 11
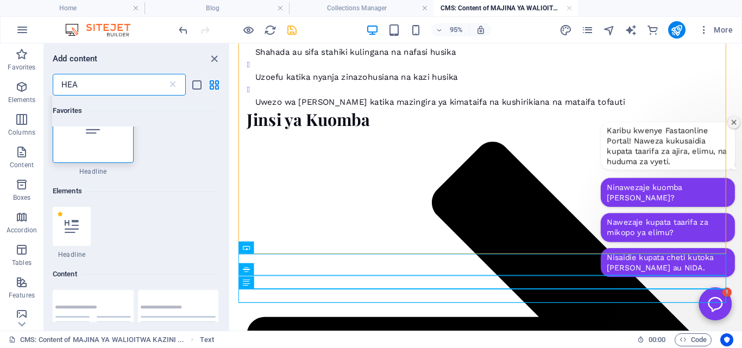
scroll to position [0, 0]
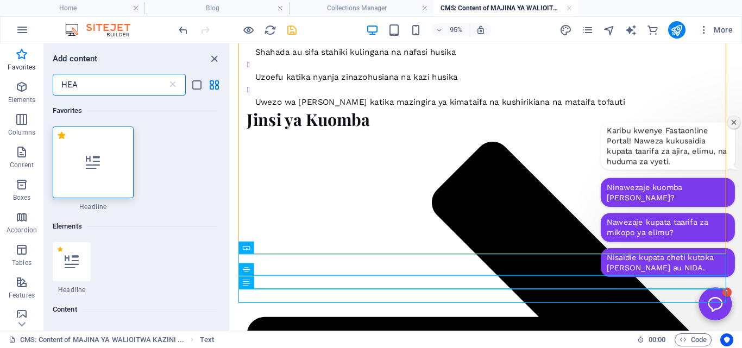
type input "HEA"
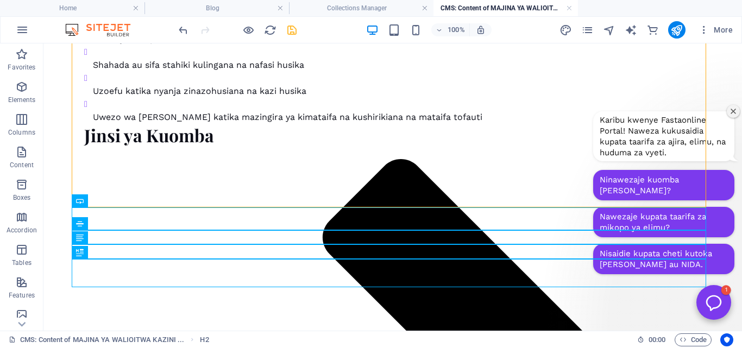
scroll to position [546, 0]
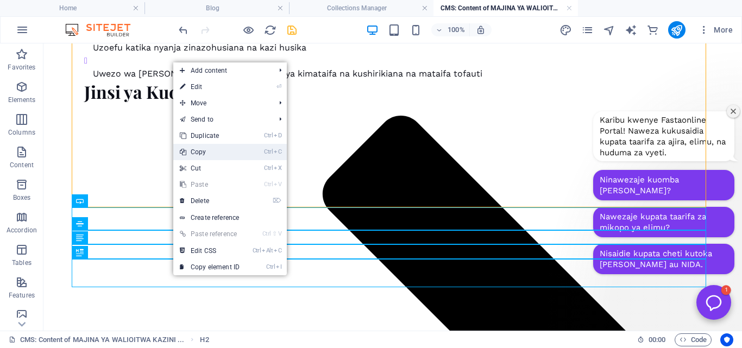
click at [229, 152] on link "Ctrl C Copy" at bounding box center [209, 152] width 73 height 16
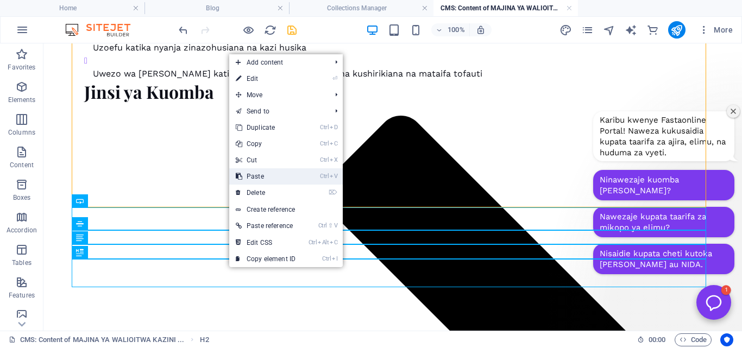
click at [269, 175] on link "Ctrl V Paste" at bounding box center [265, 176] width 73 height 16
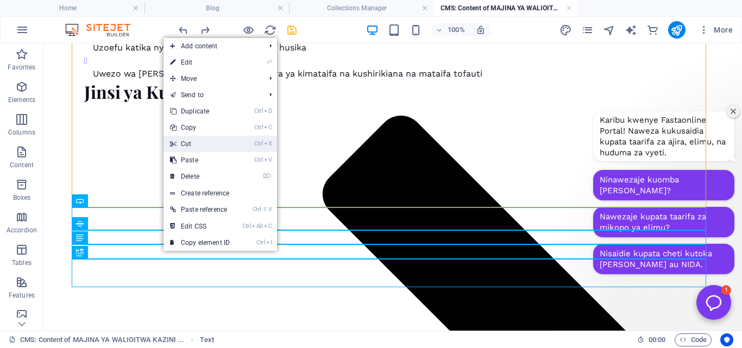
click at [214, 143] on link "Ctrl X Cut" at bounding box center [199, 144] width 73 height 16
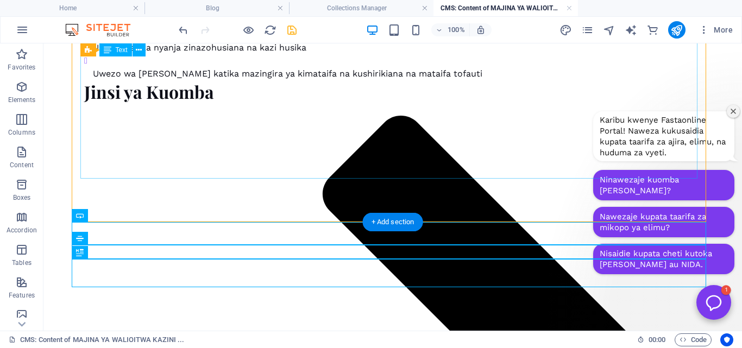
scroll to position [532, 0]
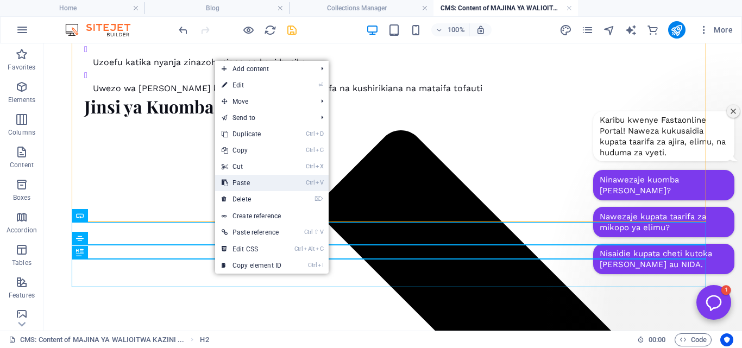
click at [248, 184] on link "Ctrl V Paste" at bounding box center [251, 183] width 73 height 16
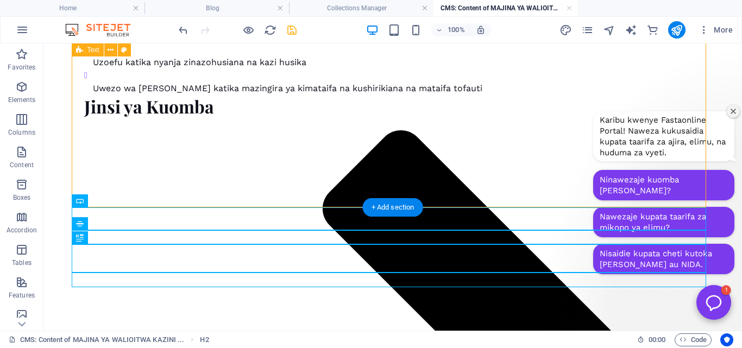
scroll to position [546, 0]
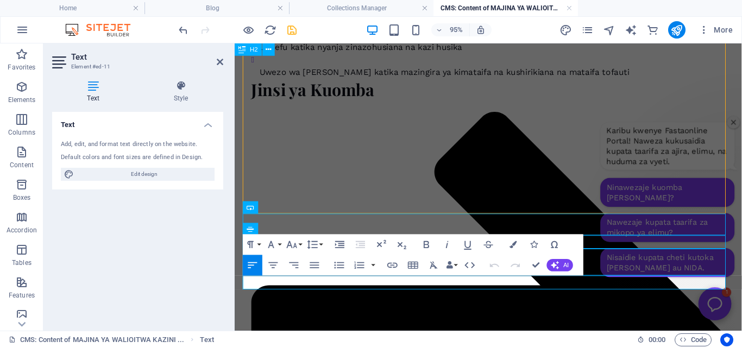
scroll to position [570, 0]
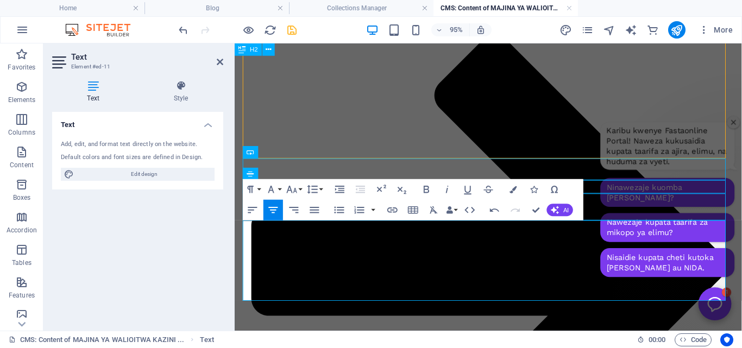
scroll to position [628, 0]
click at [251, 207] on icon "button" at bounding box center [252, 210] width 9 height 6
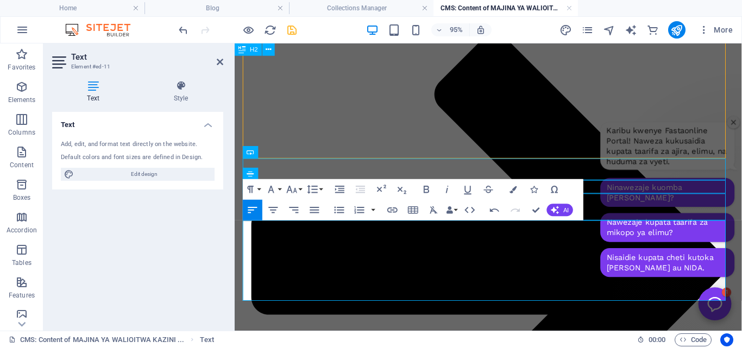
click at [299, 186] on button "Font Size" at bounding box center [294, 189] width 20 height 21
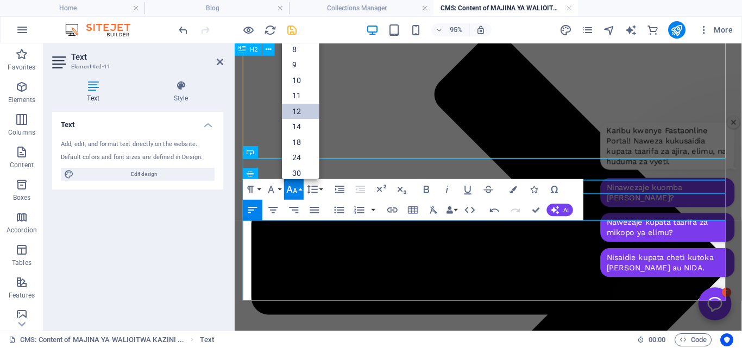
click at [298, 116] on link "12" at bounding box center [300, 112] width 37 height 16
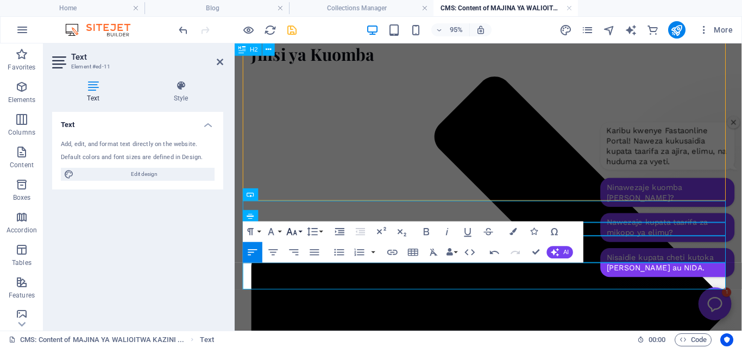
click at [299, 228] on button "Font Size" at bounding box center [294, 232] width 20 height 21
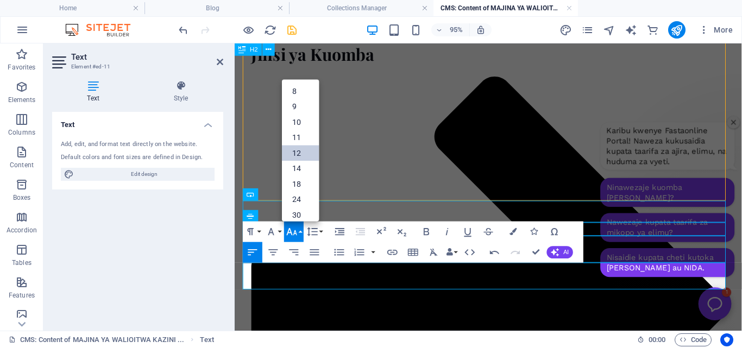
scroll to position [78, 0]
click at [301, 110] on link "18" at bounding box center [300, 111] width 37 height 16
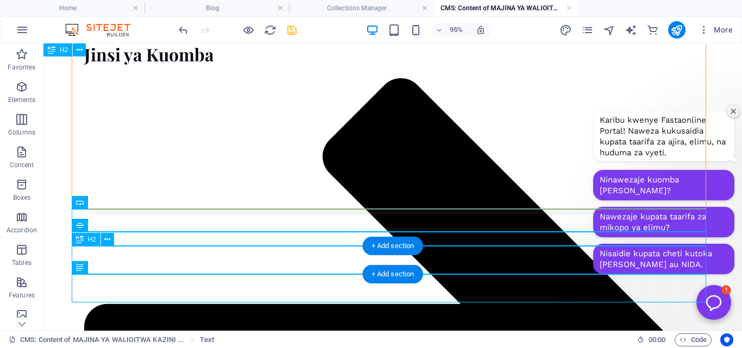
scroll to position [545, 0]
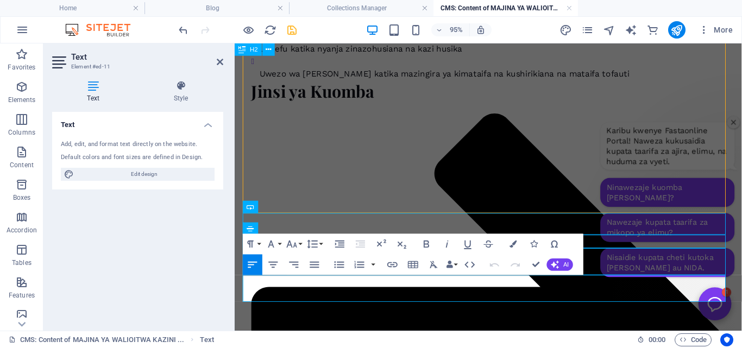
scroll to position [571, 0]
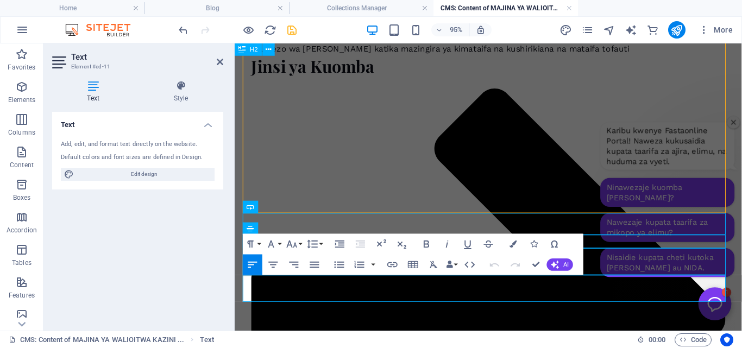
click at [392, 263] on icon "button" at bounding box center [392, 265] width 12 height 12
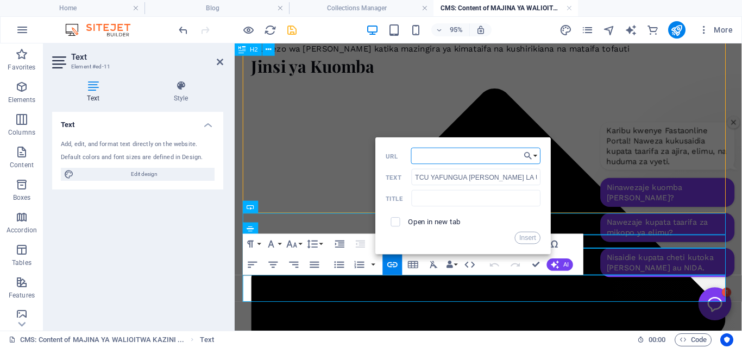
click at [433, 156] on input "URL" at bounding box center [476, 156] width 130 height 16
paste input "https://ajira.fastaonline.co.tz/blog-post/tcu-yafungua-dirisha-la-pili-la-udahi…"
type input "https://ajira.fastaonline.co.tz/blog-post/tcu-yafungua-dirisha-la-pili-la-udahi…"
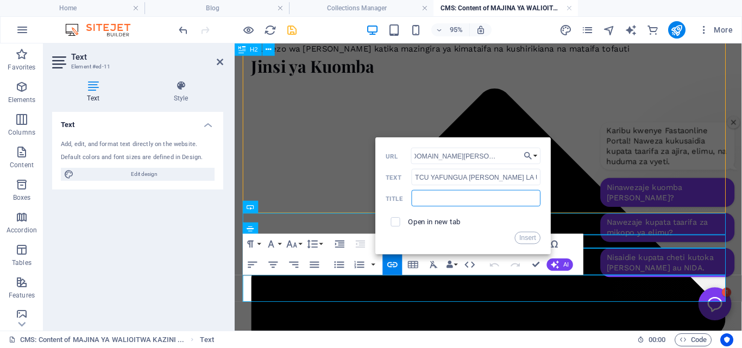
scroll to position [0, 0]
click at [508, 199] on input "text" at bounding box center [476, 198] width 129 height 16
type input "RELATED"
click at [520, 236] on button "Insert" at bounding box center [528, 238] width 26 height 12
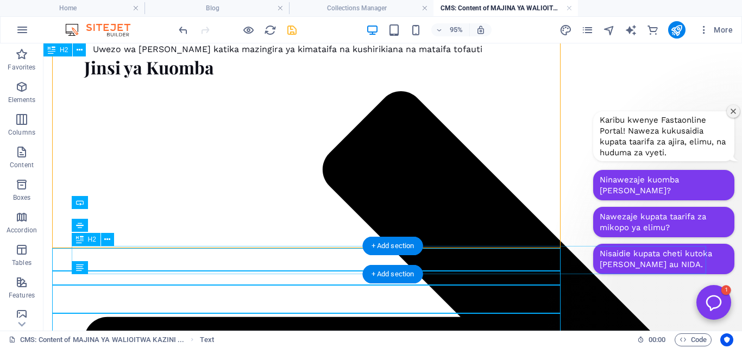
scroll to position [545, 0]
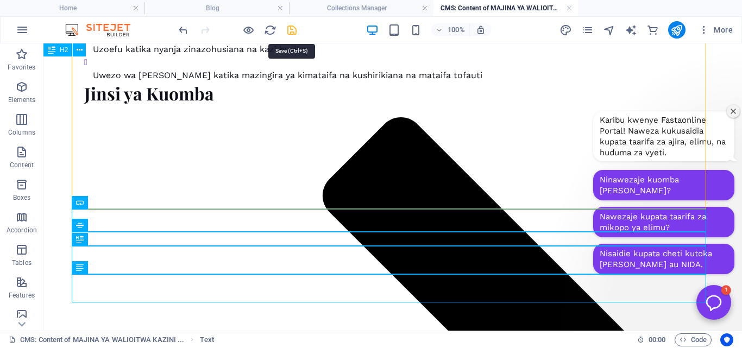
click at [291, 27] on icon "save" at bounding box center [292, 30] width 12 height 12
click at [678, 28] on icon "publish" at bounding box center [676, 30] width 12 height 12
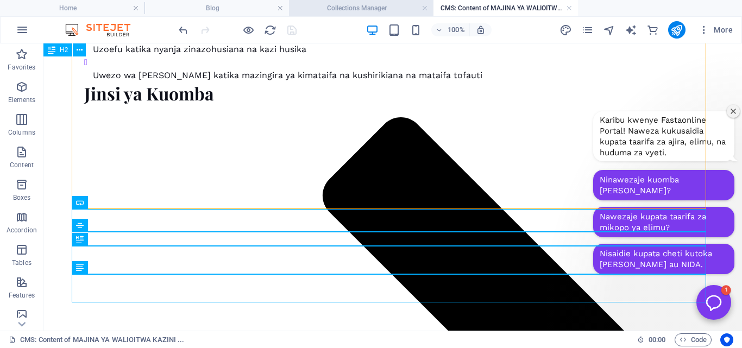
click at [362, 8] on h4 "Collections Manager" at bounding box center [361, 8] width 144 height 12
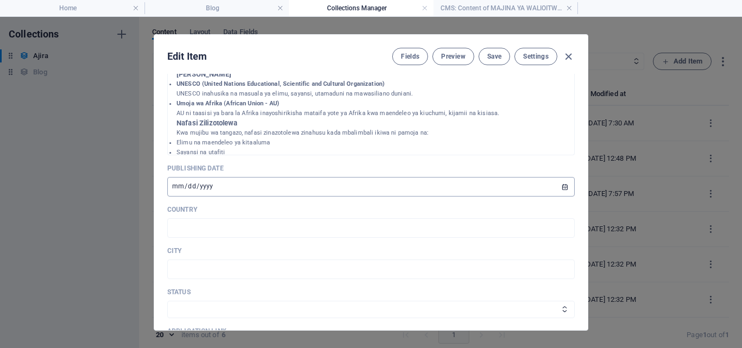
scroll to position [300, 0]
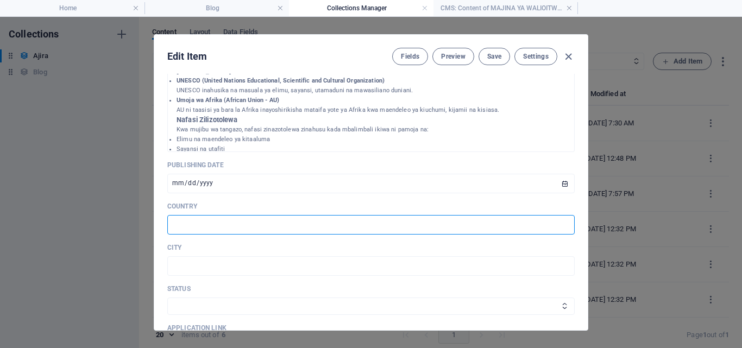
click at [339, 228] on input "text" at bounding box center [370, 225] width 407 height 20
type input "[GEOGRAPHIC_DATA]"
type input "DAR ES SALAAM"
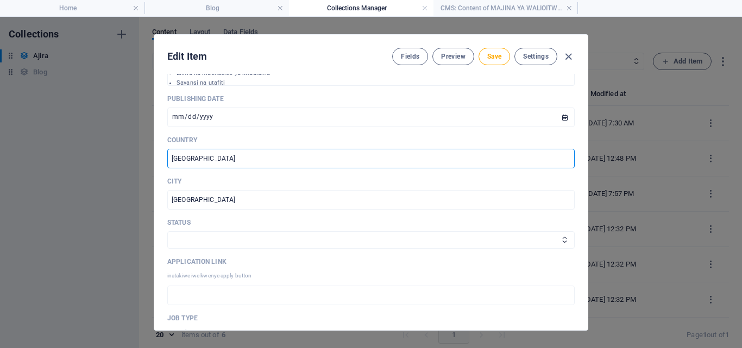
scroll to position [368, 0]
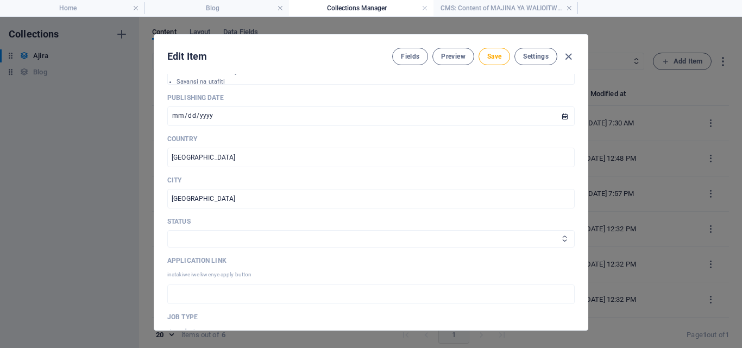
click at [383, 241] on select "Draft Published" at bounding box center [370, 238] width 407 height 17
select select "Published"
click at [167, 230] on select "Draft Published" at bounding box center [370, 238] width 407 height 17
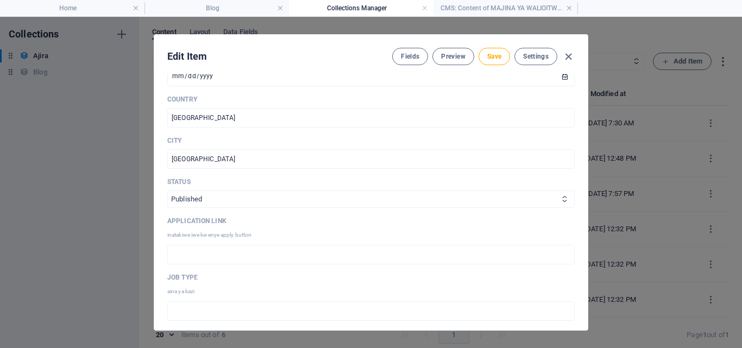
scroll to position [411, 0]
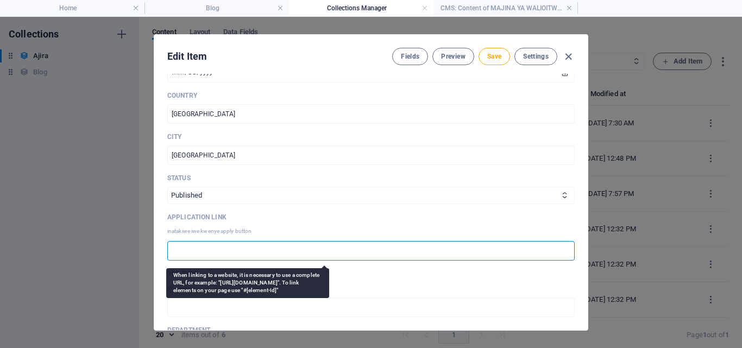
click at [379, 254] on input "text" at bounding box center [370, 251] width 407 height 20
type input "H"
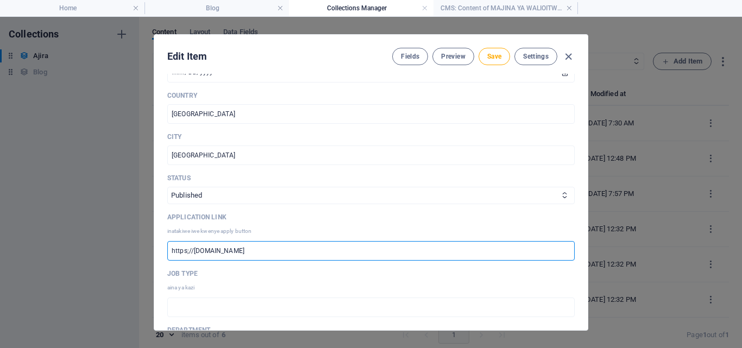
type input "https;//www.careers.unesco.org"
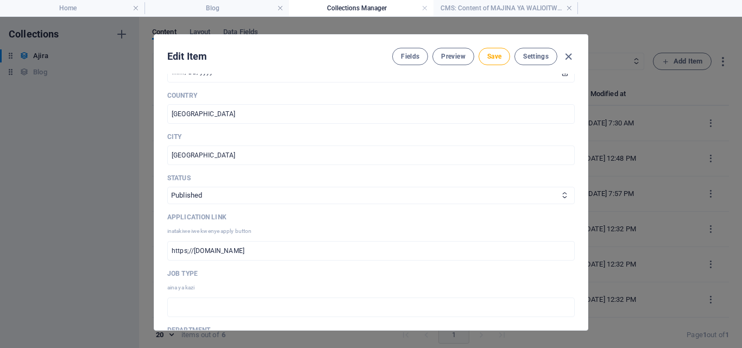
click at [449, 278] on p "job type" at bounding box center [370, 273] width 407 height 9
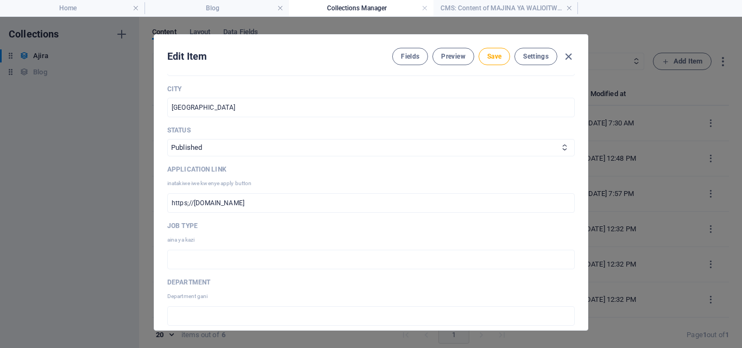
scroll to position [465, 0]
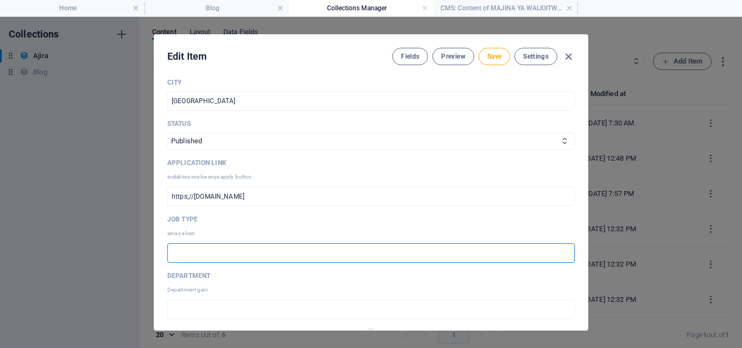
click at [350, 257] on input "text" at bounding box center [370, 253] width 407 height 20
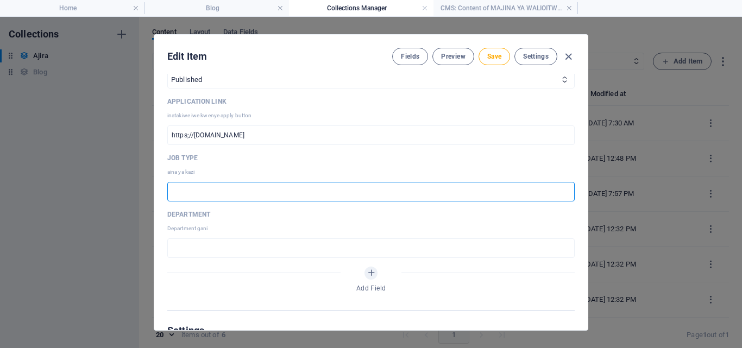
scroll to position [530, 0]
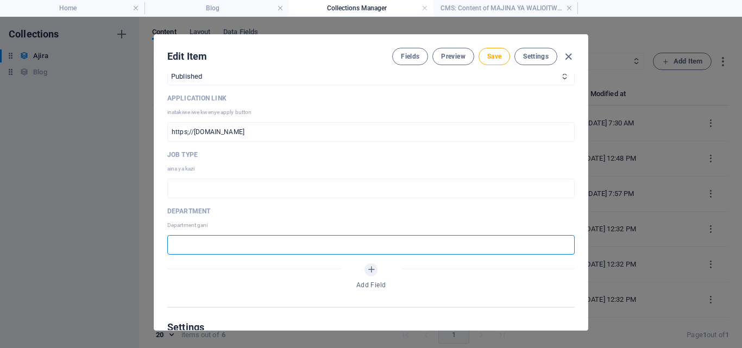
click at [289, 248] on input "text" at bounding box center [370, 245] width 407 height 20
click at [289, 247] on input "UNESCO, AND" at bounding box center [370, 245] width 407 height 20
type input "UNESCO, AND AU"
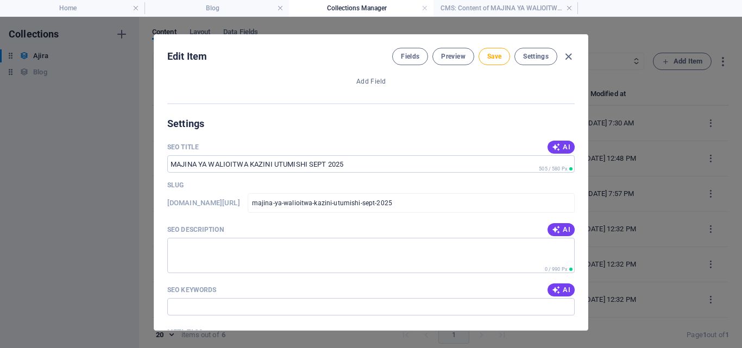
scroll to position [737, 0]
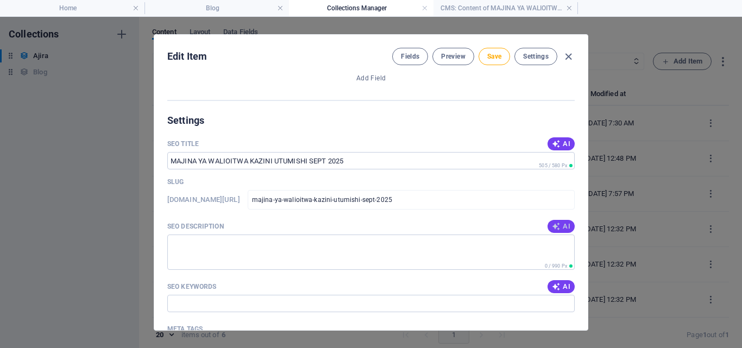
click at [556, 223] on icon "button" at bounding box center [556, 226] width 9 height 9
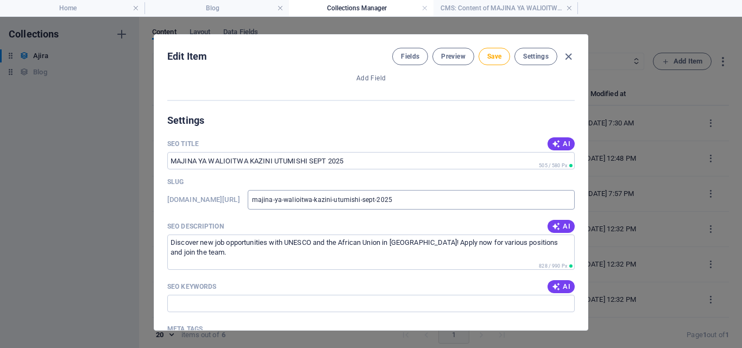
scroll to position [805, 0]
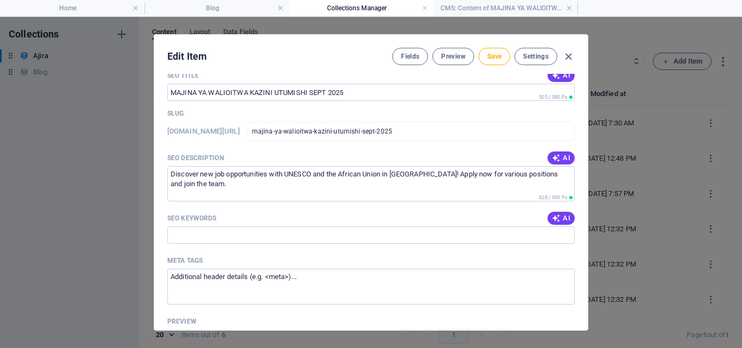
click at [553, 211] on div "SEO Keywords AI" at bounding box center [370, 218] width 407 height 16
click at [560, 218] on span "AI" at bounding box center [561, 218] width 18 height 9
type input "ajira Tanzania, nafasi za kazi UNESCO, Umoja wa Afrika ajira, sifa za waombaji …"
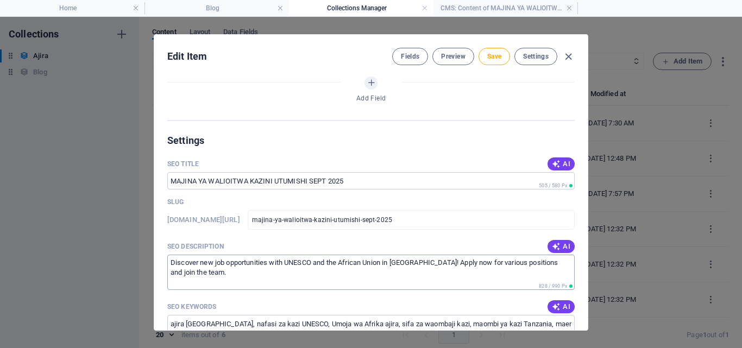
scroll to position [711, 0]
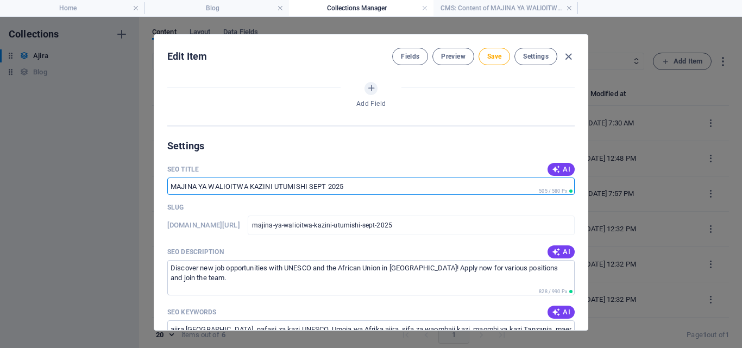
drag, startPoint x: 361, startPoint y: 185, endPoint x: 237, endPoint y: 197, distance: 124.4
drag, startPoint x: 344, startPoint y: 188, endPoint x: 260, endPoint y: 187, distance: 84.2
click at [260, 187] on input "SEO Title" at bounding box center [370, 186] width 407 height 17
click at [375, 187] on input "SEO Title" at bounding box center [370, 186] width 407 height 17
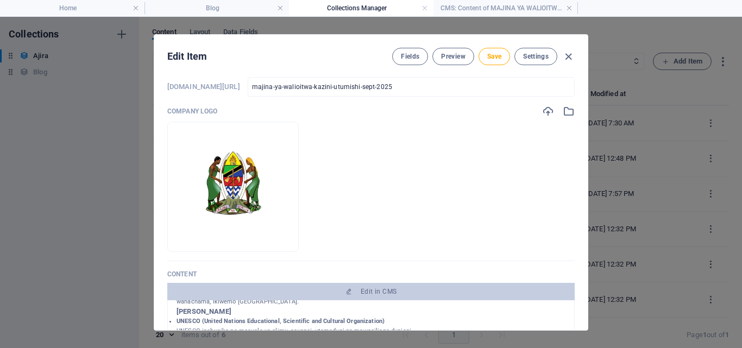
scroll to position [61, 0]
click at [422, 86] on input "majina-ya-walioitwa-kazini-utumishi-sept-2025" at bounding box center [411, 86] width 327 height 20
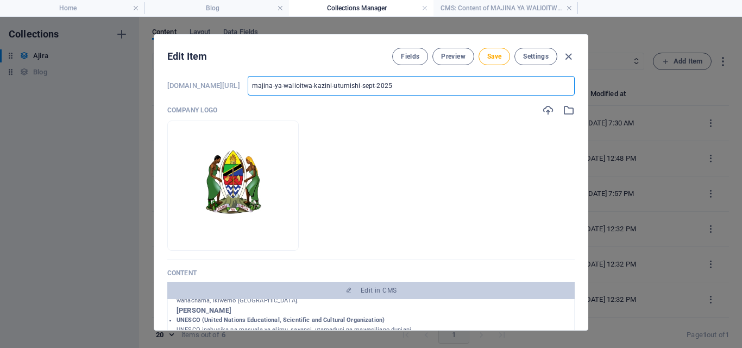
scroll to position [0, 0]
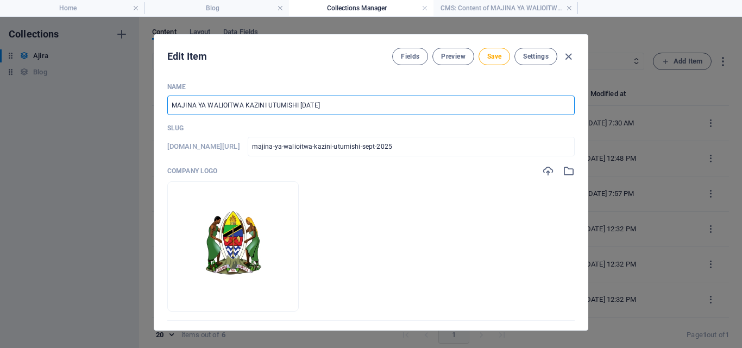
click at [390, 113] on input "MAJINA YA WALIOITWA KAZINI UTUMISHI SEPT 2025" at bounding box center [370, 106] width 407 height 20
paste input "UNESCO na Umoja wa [GEOGRAPHIC_DATA] (AU) Wametangaza Ajira"
type input "UNESCO na Umoja wa [GEOGRAPHIC_DATA] (AU) Wametangaza Ajira"
type input "unesco-na-umoja-wa-afrika-au-wametangaza-ajira"
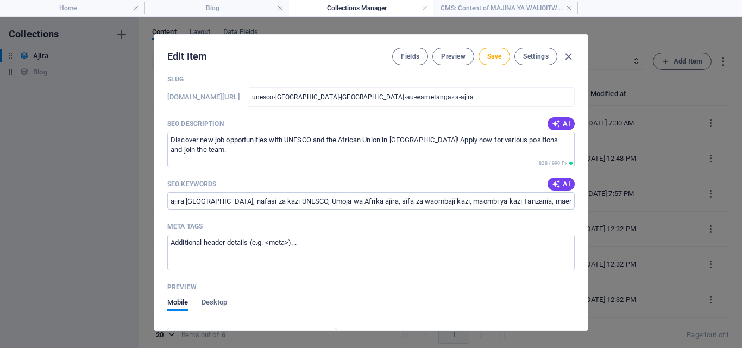
scroll to position [690, 0]
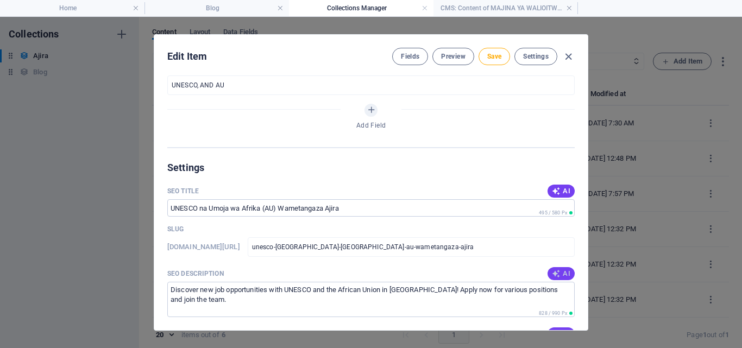
type input "UNESCO na Umoja wa [GEOGRAPHIC_DATA] (AU) Wametangaza Ajira"
click at [555, 274] on icon "button" at bounding box center [556, 273] width 9 height 9
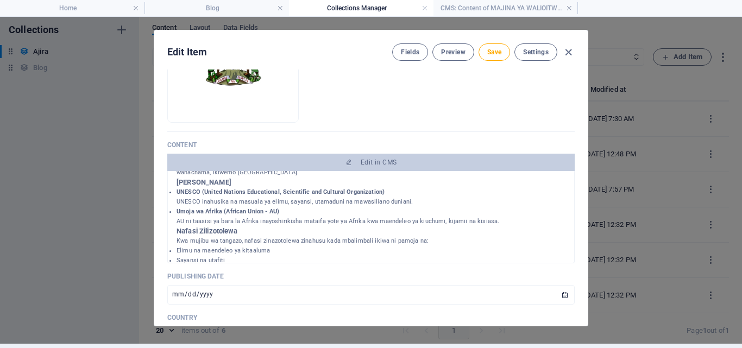
scroll to position [182, 0]
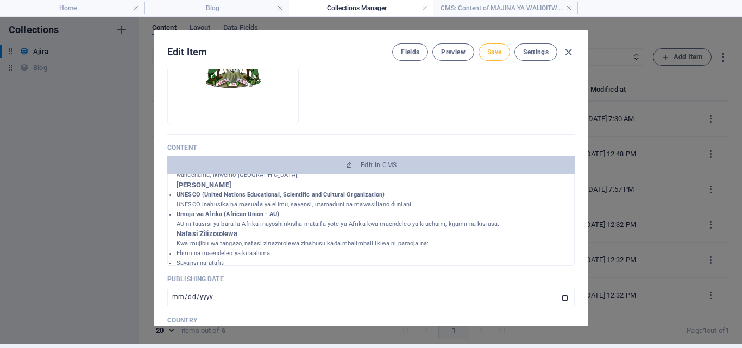
click at [487, 47] on button "Save" at bounding box center [493, 51] width 31 height 17
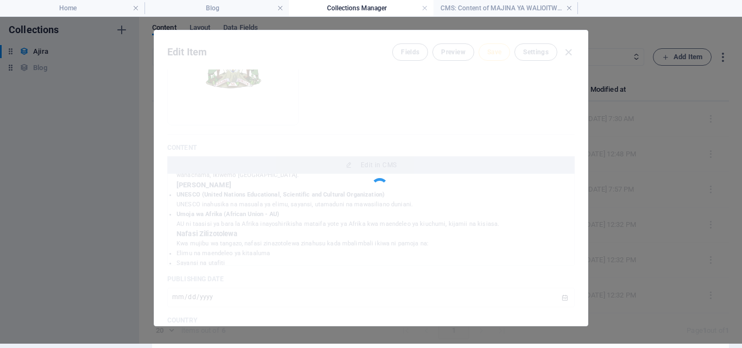
type input "unesco-na-umoja-wa-afrika-au-wametangaza-ajira"
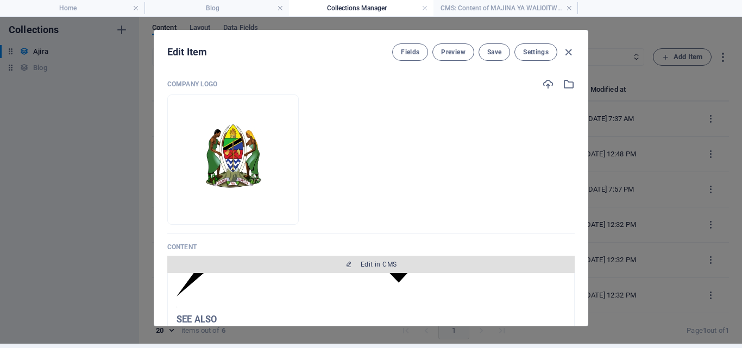
scroll to position [82, 0]
click at [415, 263] on span "Edit in CMS" at bounding box center [371, 265] width 399 height 9
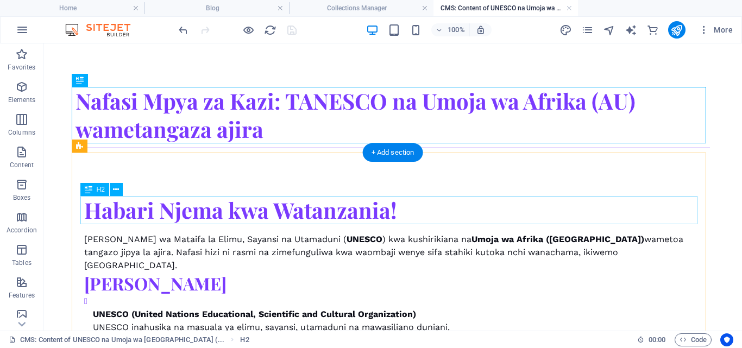
scroll to position [0, 0]
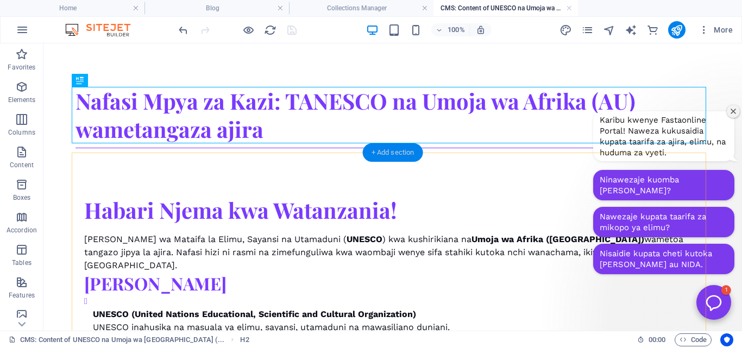
click at [392, 154] on div "+ Add section" at bounding box center [393, 152] width 60 height 18
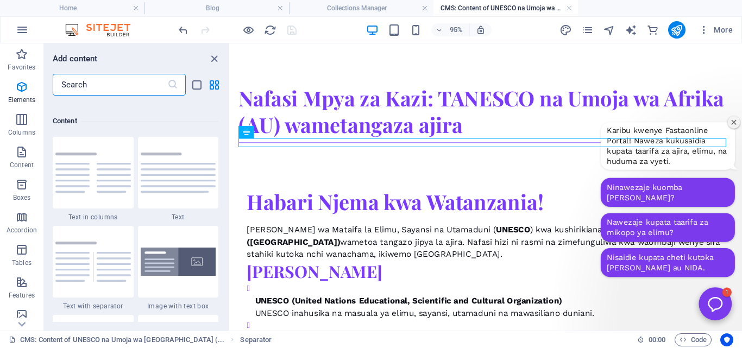
scroll to position [1900, 0]
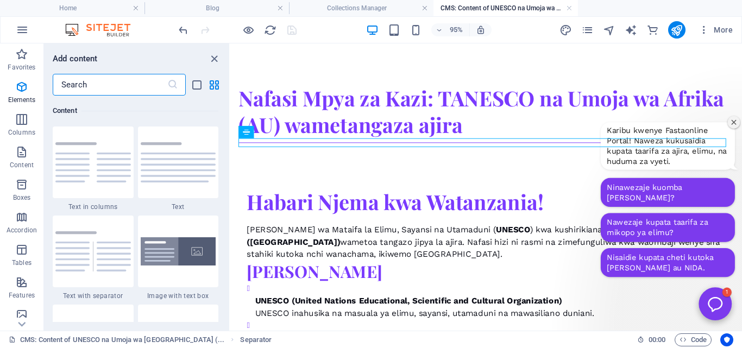
click at [148, 85] on input "text" at bounding box center [110, 85] width 115 height 22
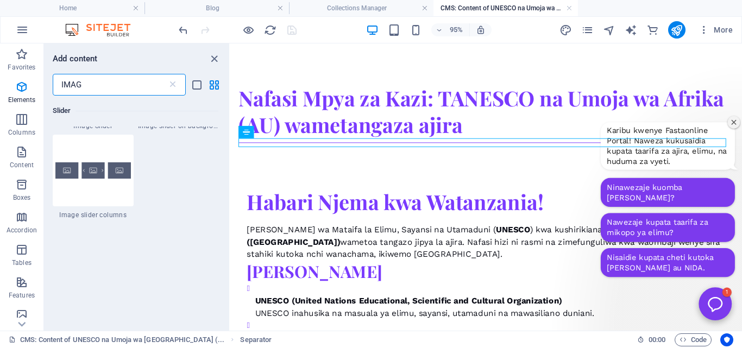
scroll to position [0, 0]
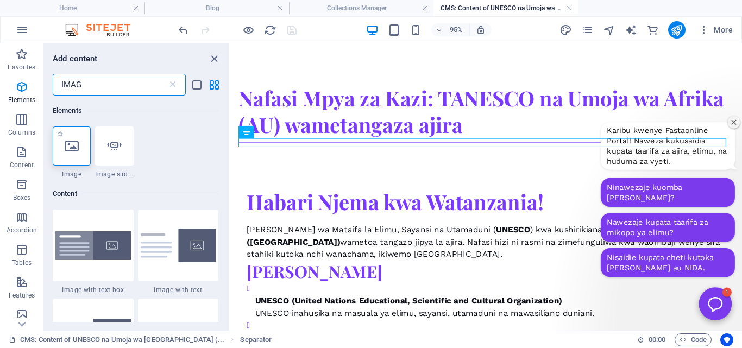
type input "IMAG"
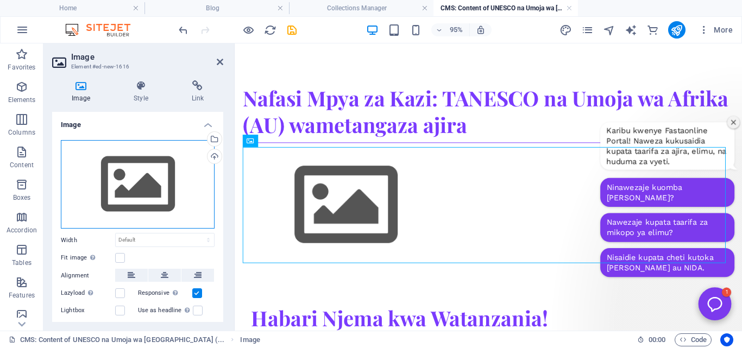
click at [189, 163] on div "Drag files here, click to choose files or select files from Files or our free s…" at bounding box center [138, 184] width 154 height 89
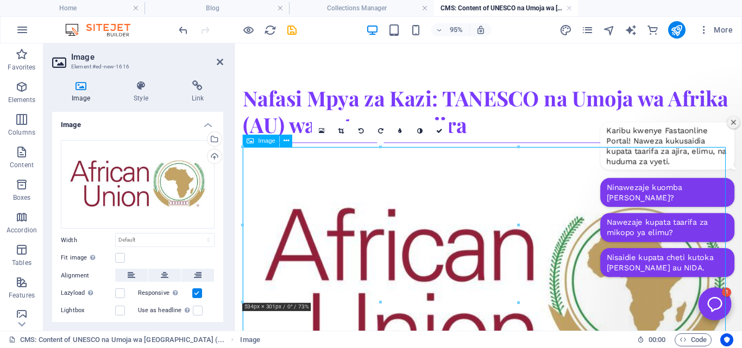
click at [301, 246] on figure at bounding box center [501, 303] width 516 height 300
click at [437, 125] on link at bounding box center [440, 131] width 20 height 20
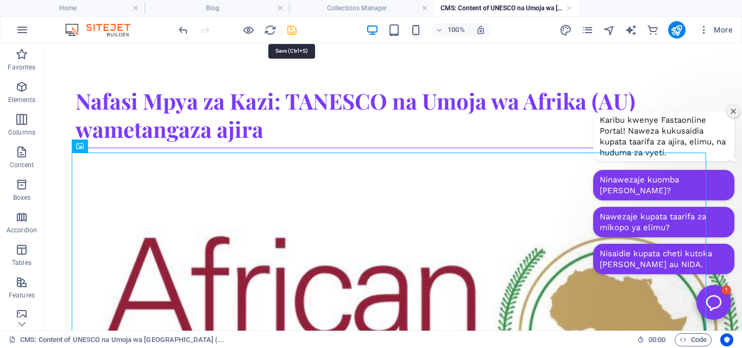
click at [291, 29] on icon "save" at bounding box center [292, 30] width 12 height 12
click at [332, 7] on h4 "Collections Manager" at bounding box center [361, 8] width 144 height 12
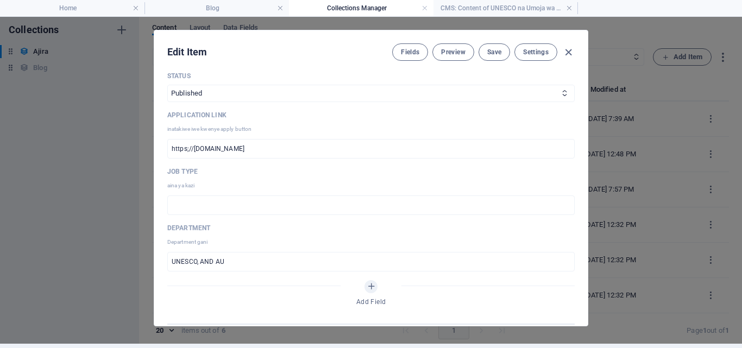
scroll to position [509, 0]
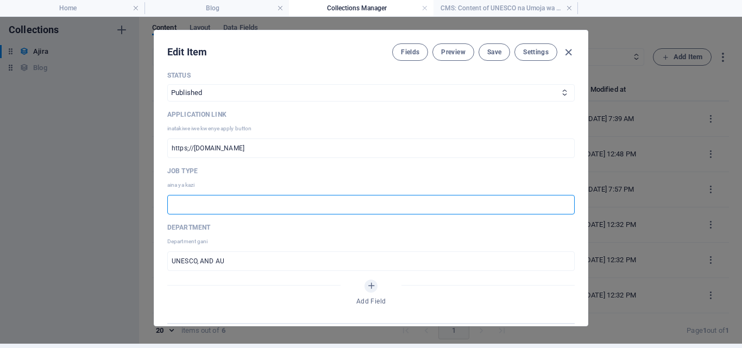
click at [333, 201] on input "text" at bounding box center [370, 205] width 407 height 20
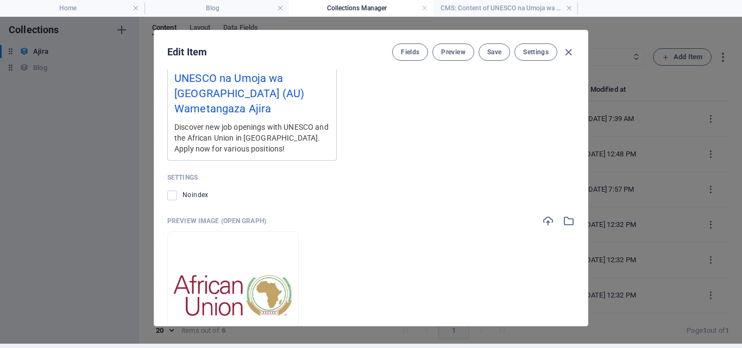
scroll to position [1170, 0]
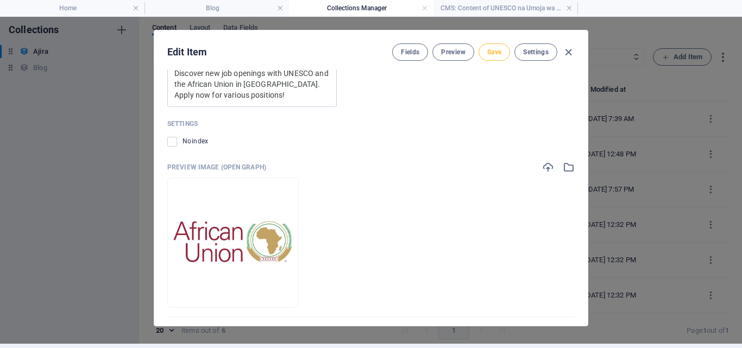
click at [489, 53] on span "Save" at bounding box center [494, 52] width 14 height 9
click at [566, 50] on icon "button" at bounding box center [568, 52] width 12 height 12
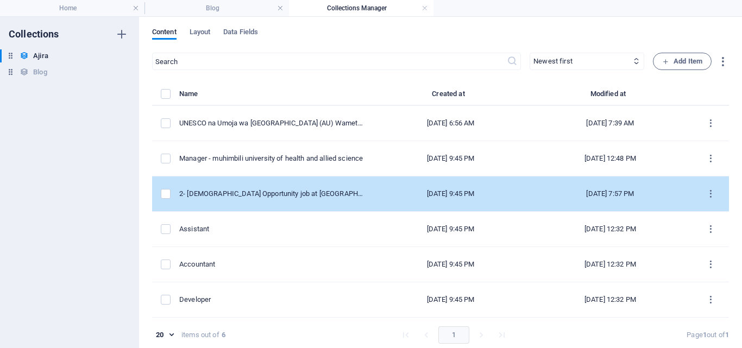
scroll to position [4, 0]
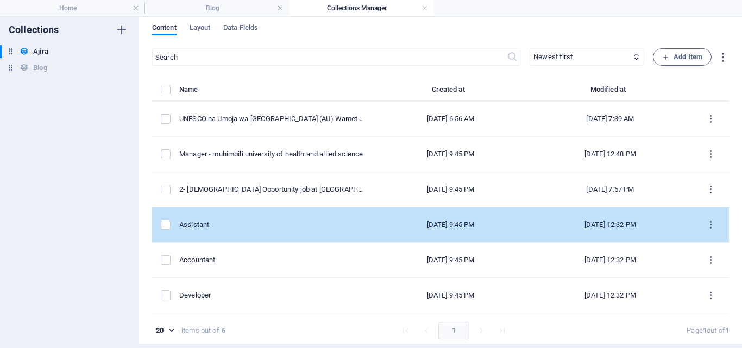
click at [351, 220] on div "Assistant" at bounding box center [271, 225] width 185 height 10
select select "Published"
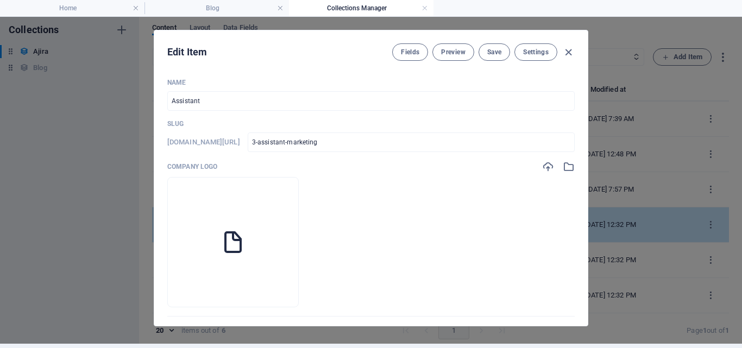
click at [299, 220] on li at bounding box center [232, 242] width 131 height 130
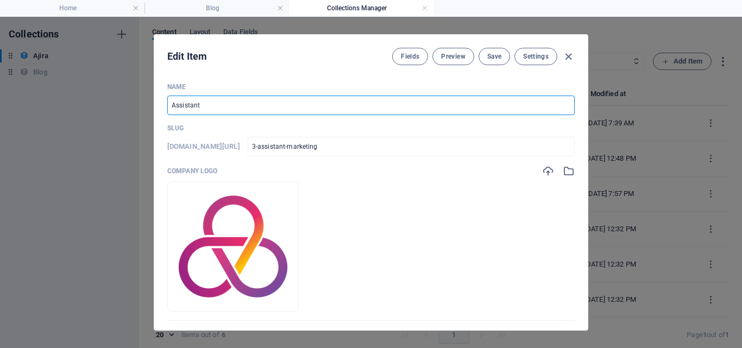
click at [379, 106] on input "Assistant" at bounding box center [370, 106] width 407 height 20
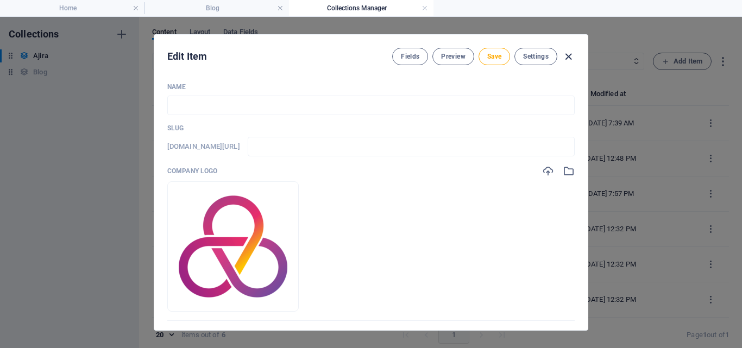
click at [567, 56] on icon "button" at bounding box center [568, 57] width 12 height 12
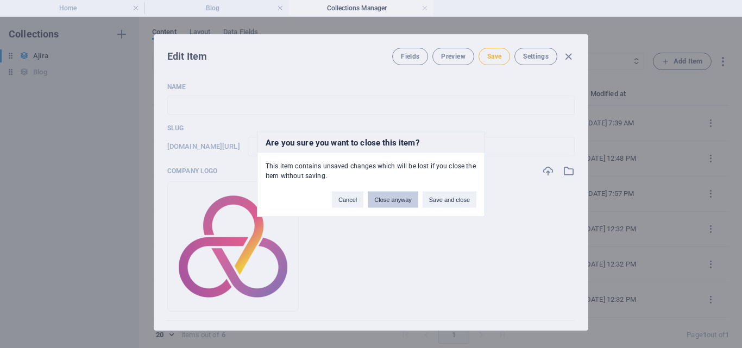
click at [402, 198] on button "Close anyway" at bounding box center [393, 199] width 50 height 16
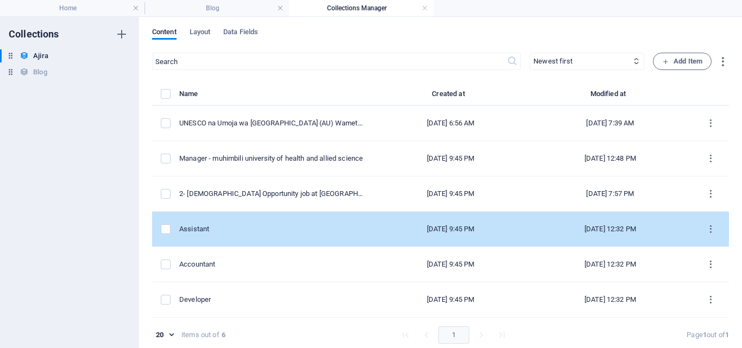
scroll to position [4, 0]
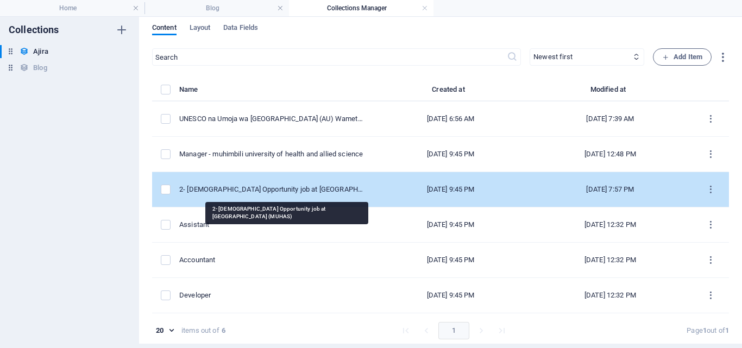
click at [281, 189] on div "2- [DEMOGRAPHIC_DATA] Opportunity job at [GEOGRAPHIC_DATA] (MUHAS)" at bounding box center [271, 190] width 185 height 10
select select "Published"
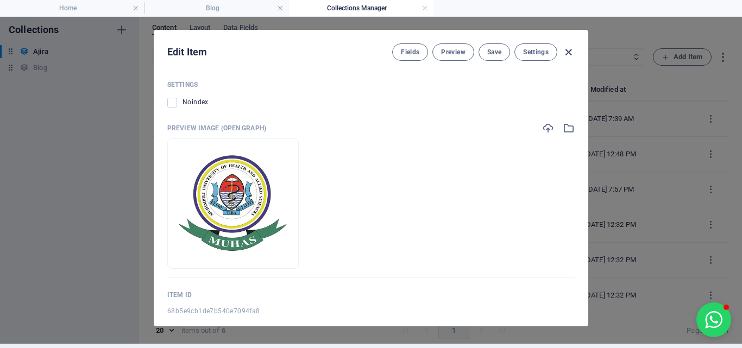
click at [569, 51] on icon "button" at bounding box center [568, 52] width 12 height 12
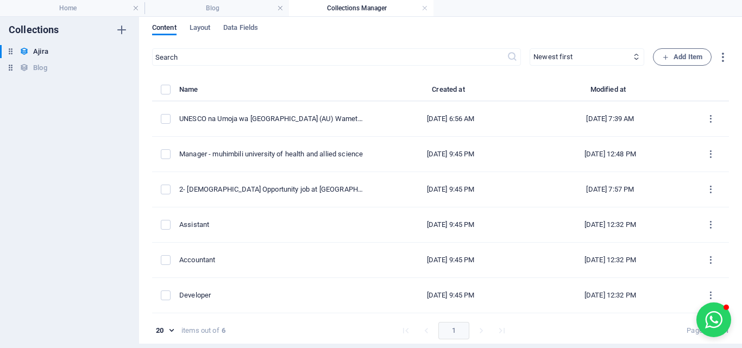
scroll to position [0, 0]
click at [243, 15] on li "Blog" at bounding box center [216, 8] width 144 height 16
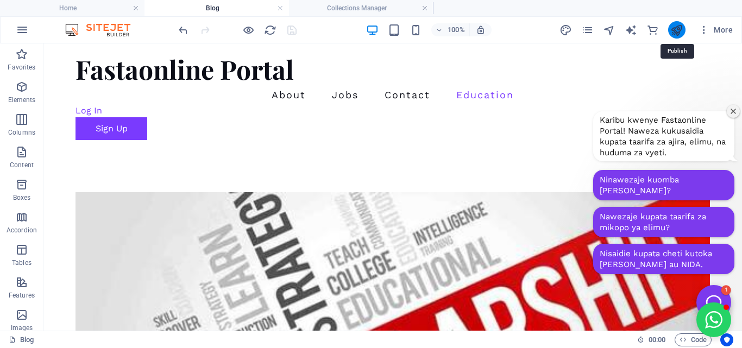
click at [677, 26] on icon "publish" at bounding box center [676, 30] width 12 height 12
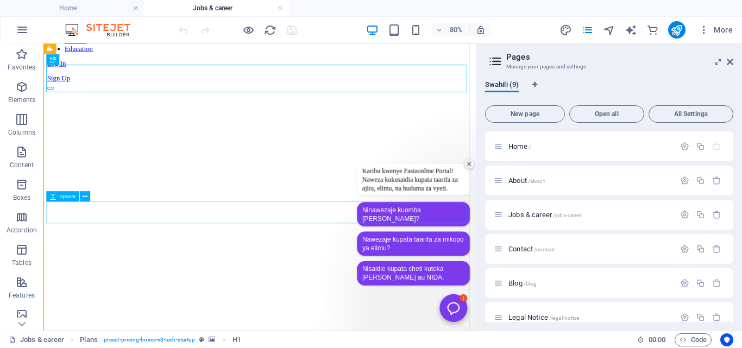
scroll to position [86, 0]
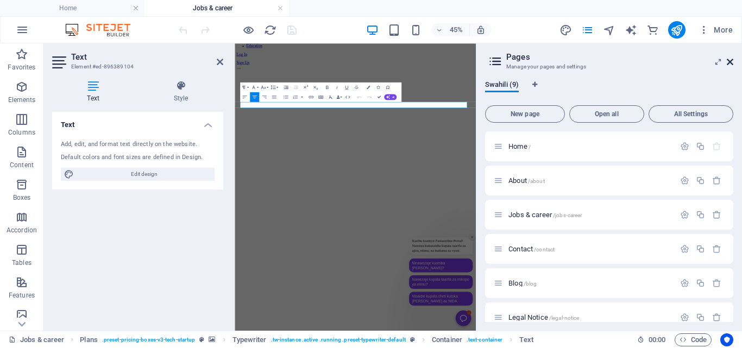
click at [729, 61] on icon at bounding box center [730, 62] width 7 height 9
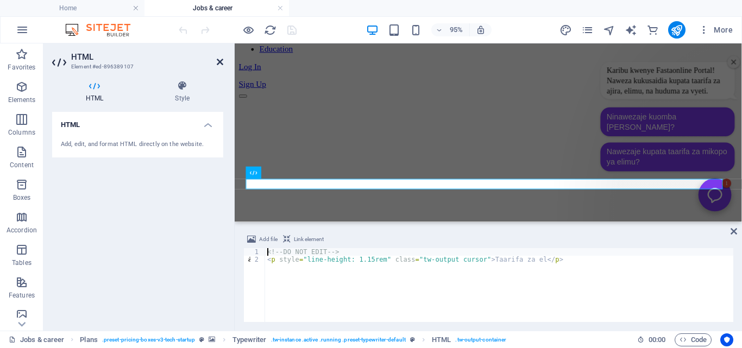
click at [220, 58] on icon at bounding box center [220, 62] width 7 height 9
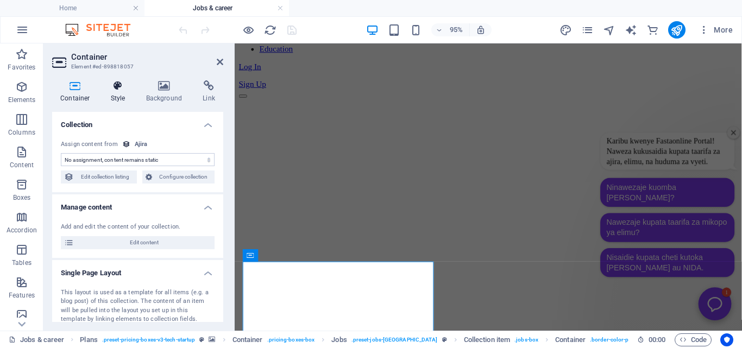
click at [118, 93] on h4 "Style" at bounding box center [120, 91] width 35 height 23
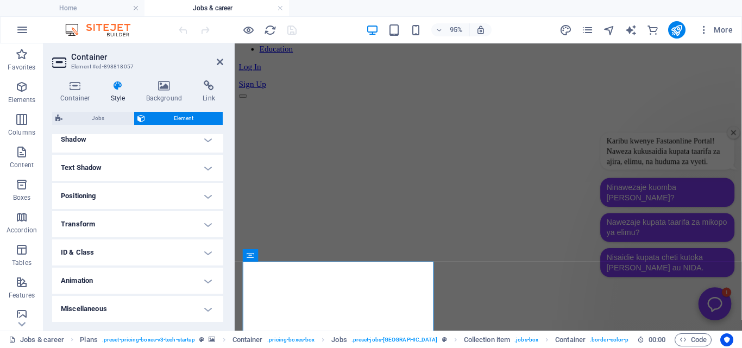
scroll to position [0, 0]
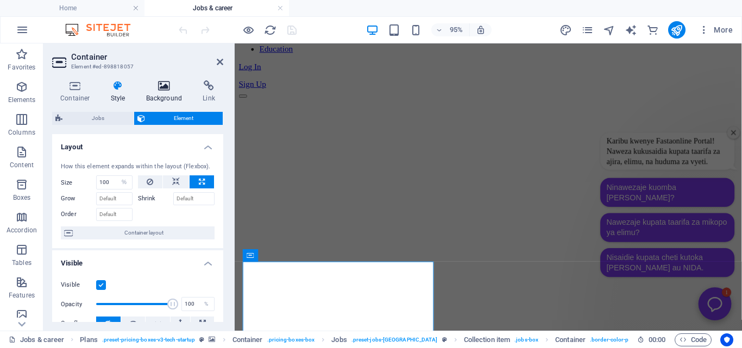
click at [160, 84] on icon at bounding box center [164, 85] width 53 height 11
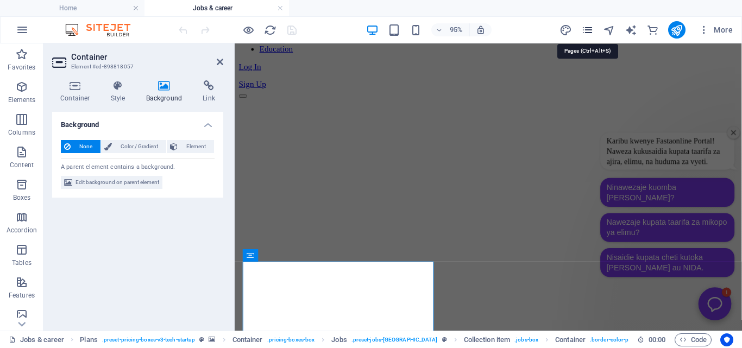
click at [0, 0] on icon "pages" at bounding box center [0, 0] width 0 height 0
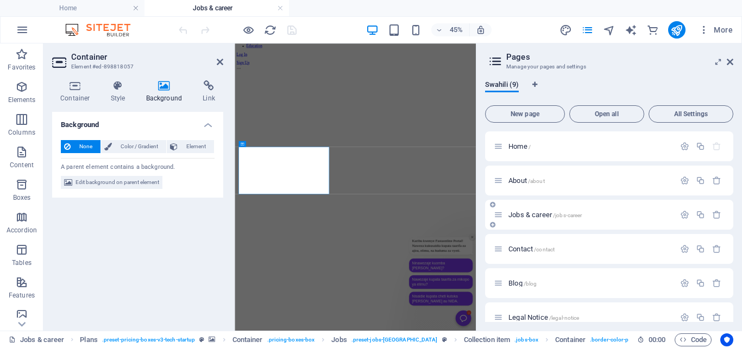
click at [540, 211] on div "Jobs & career /jobs-career" at bounding box center [584, 215] width 181 height 12
click at [533, 215] on span "Jobs & career /jobs-career" at bounding box center [544, 215] width 73 height 8
click at [551, 213] on span "Jobs & career /jobs-career" at bounding box center [544, 215] width 73 height 8
click at [217, 64] on icon at bounding box center [220, 62] width 7 height 9
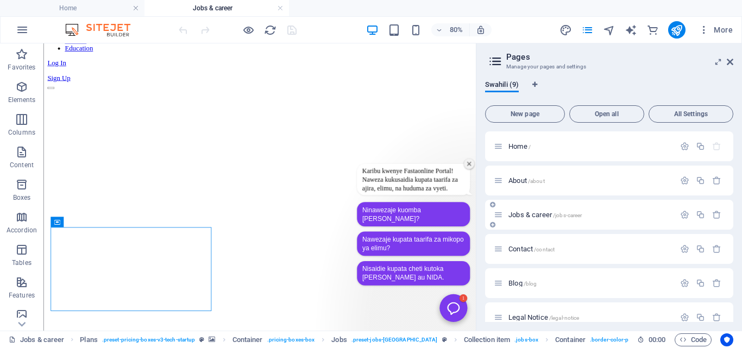
click at [530, 211] on span "Jobs & career /jobs-career" at bounding box center [544, 215] width 73 height 8
click at [528, 211] on span "Jobs & career /jobs-career" at bounding box center [544, 215] width 73 height 8
click at [534, 213] on span "Jobs & career /jobs-career" at bounding box center [544, 215] width 73 height 8
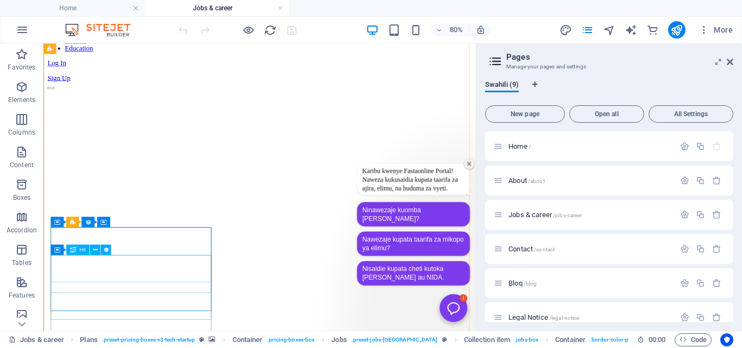
select select "name"
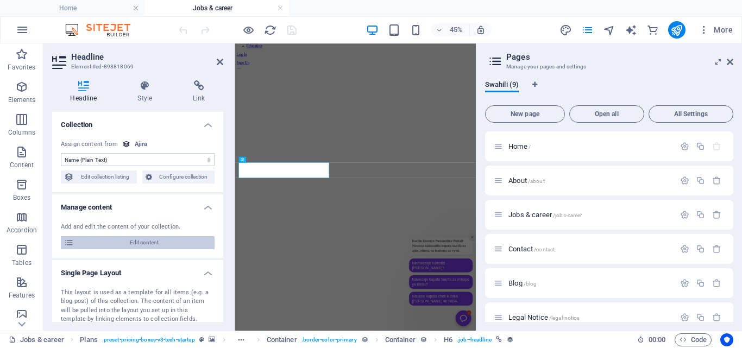
click at [148, 240] on span "Edit content" at bounding box center [144, 242] width 134 height 13
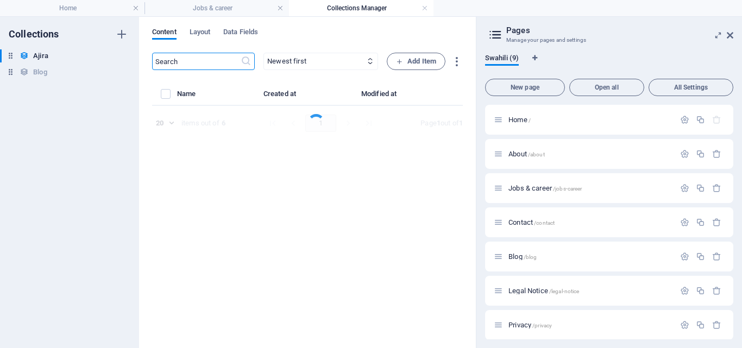
select select "Published"
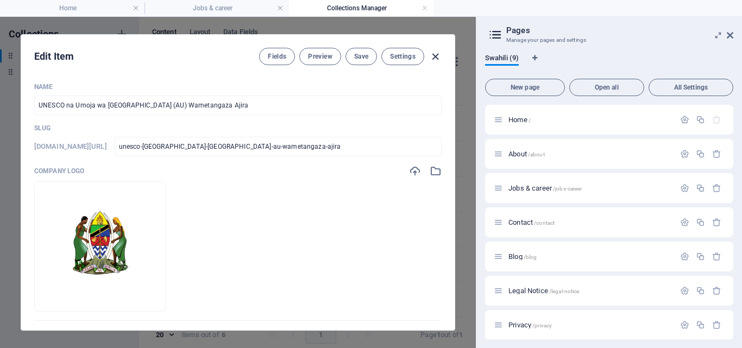
click at [433, 58] on icon "button" at bounding box center [435, 57] width 12 height 12
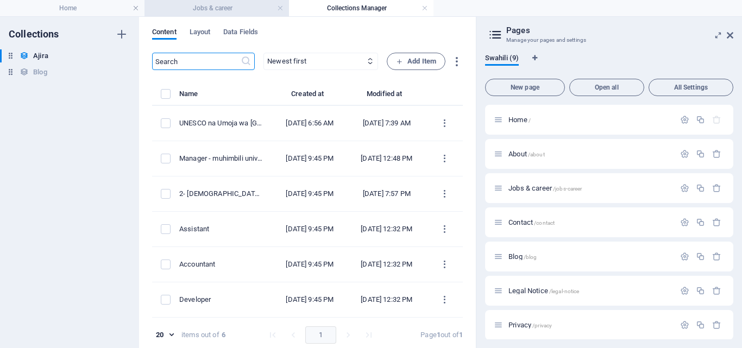
click at [216, 7] on h4 "Jobs & career" at bounding box center [216, 8] width 144 height 12
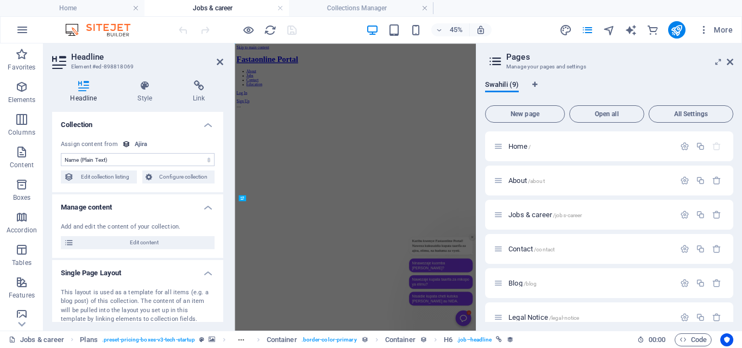
scroll to position [86, 0]
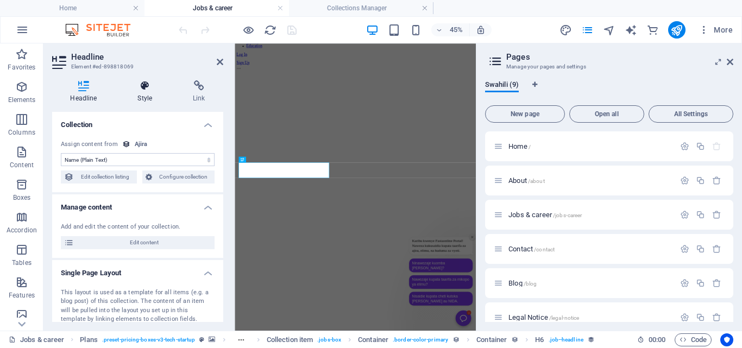
click at [144, 84] on icon at bounding box center [144, 85] width 51 height 11
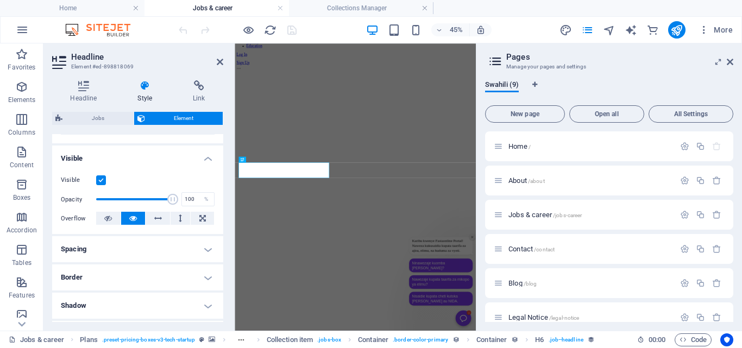
scroll to position [0, 0]
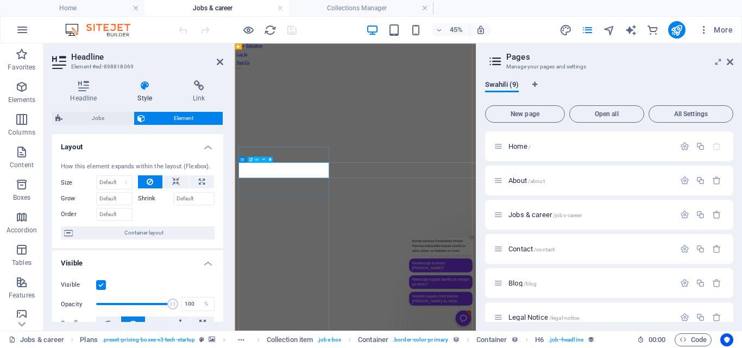
click at [125, 184] on select "Default auto px % 1/1 1/2 1/3 1/4 1/5 1/6 1/7 1/8 1/9 1/10" at bounding box center [114, 182] width 35 height 13
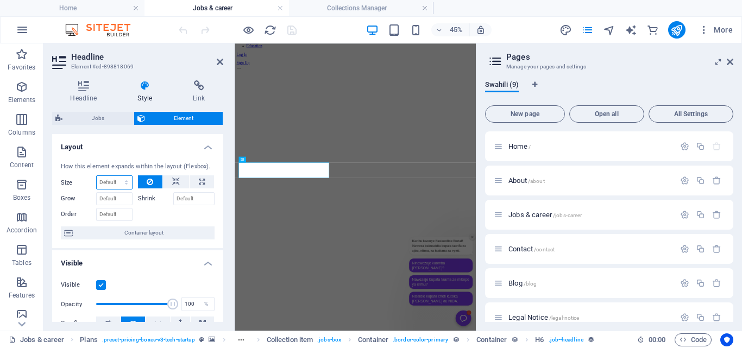
click at [125, 184] on select "Default auto px % 1/1 1/2 1/3 1/4 1/5 1/6 1/7 1/8 1/9 1/10" at bounding box center [114, 182] width 35 height 13
click at [166, 233] on span "Container layout" at bounding box center [143, 232] width 135 height 13
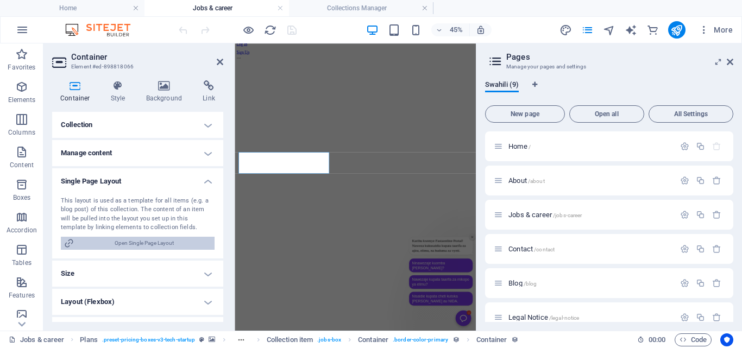
click at [138, 244] on span "Open Single Page Layout" at bounding box center [144, 243] width 134 height 13
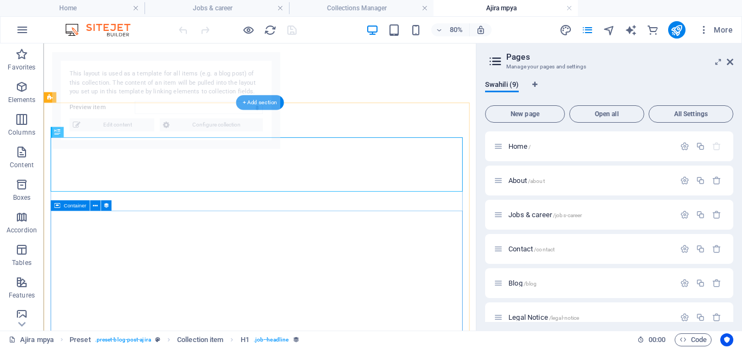
select select "68bbb0db1bc84a64ce02ed86"
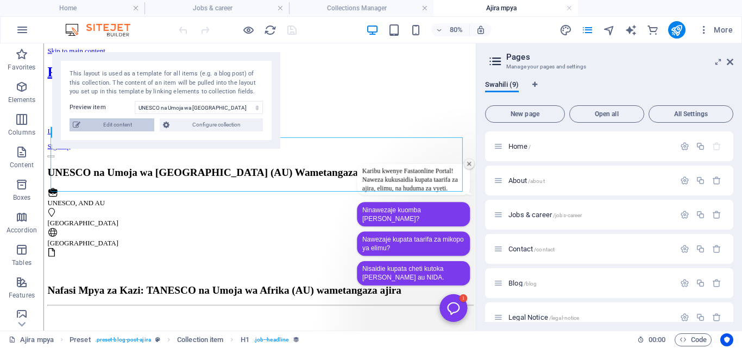
click at [135, 124] on span "Edit content" at bounding box center [117, 124] width 67 height 13
select select "Published"
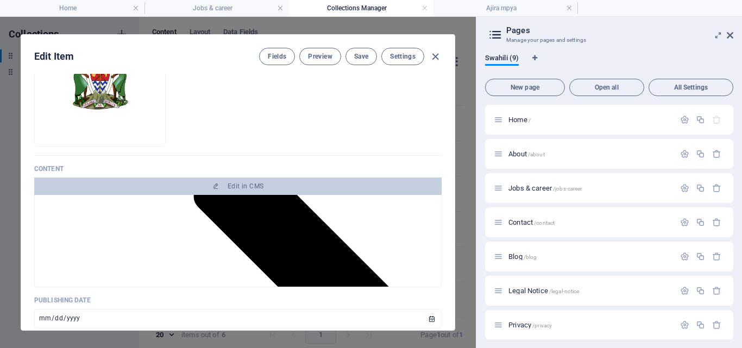
scroll to position [396, 0]
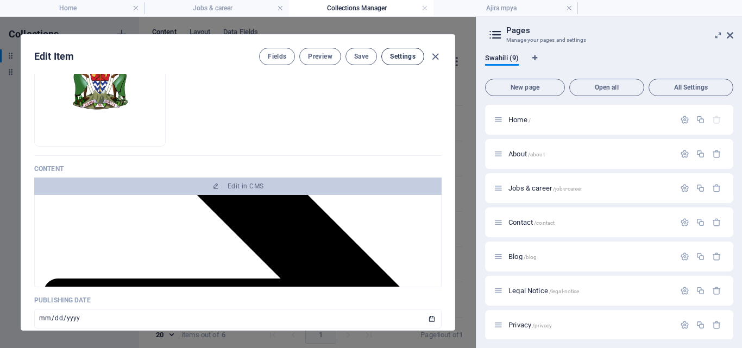
click at [404, 53] on span "Settings" at bounding box center [403, 56] width 26 height 9
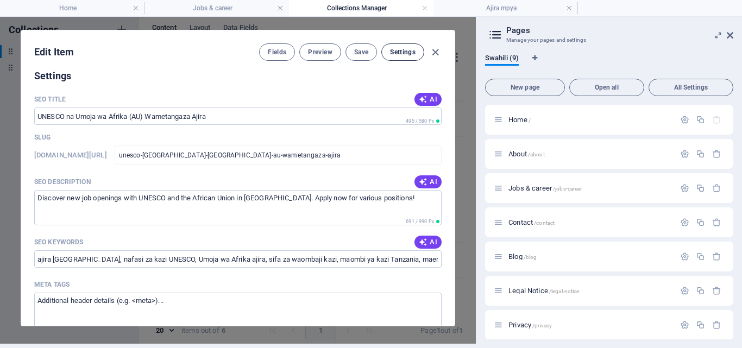
click at [404, 52] on span "Settings" at bounding box center [403, 52] width 26 height 9
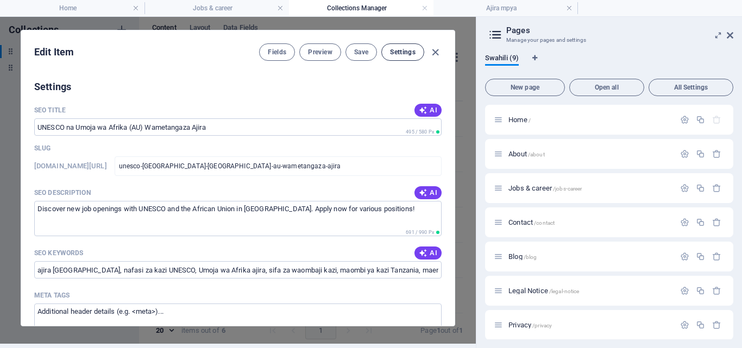
scroll to position [777, 0]
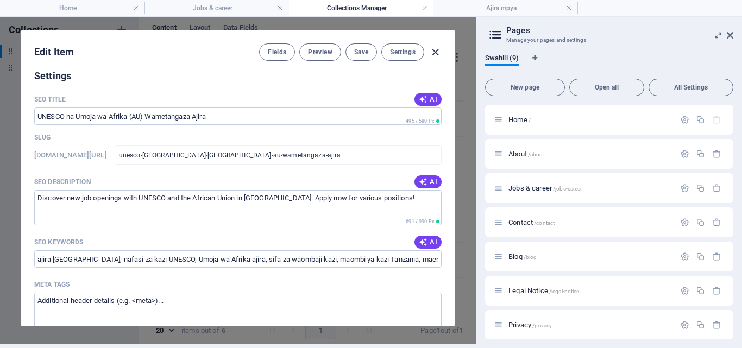
click at [431, 51] on icon "button" at bounding box center [435, 52] width 12 height 12
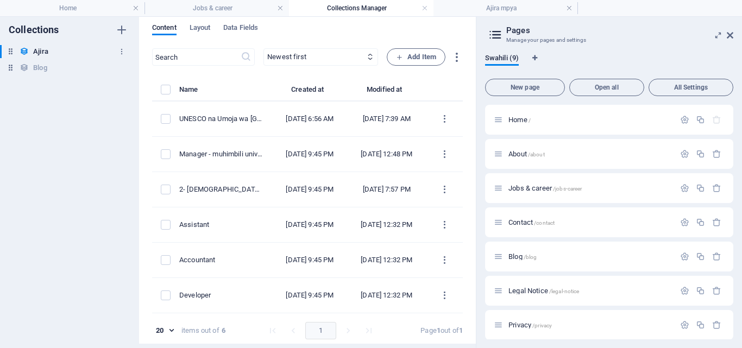
click at [73, 50] on div "[PERSON_NAME]" at bounding box center [64, 51] width 128 height 13
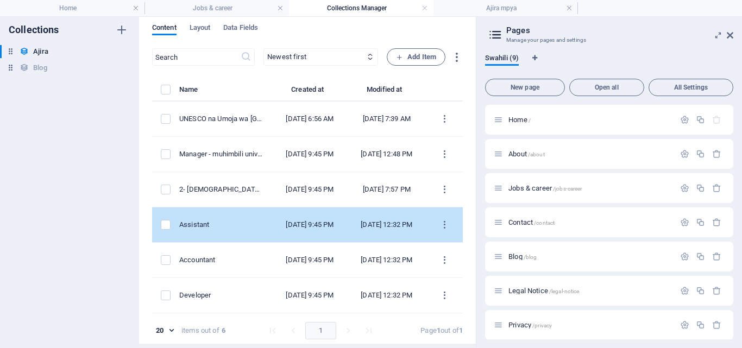
scroll to position [0, 0]
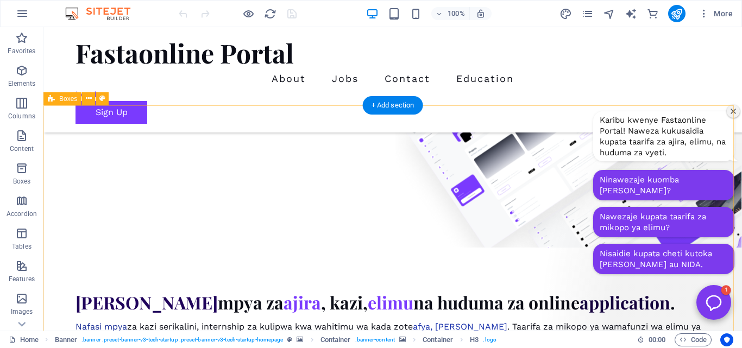
scroll to position [312, 0]
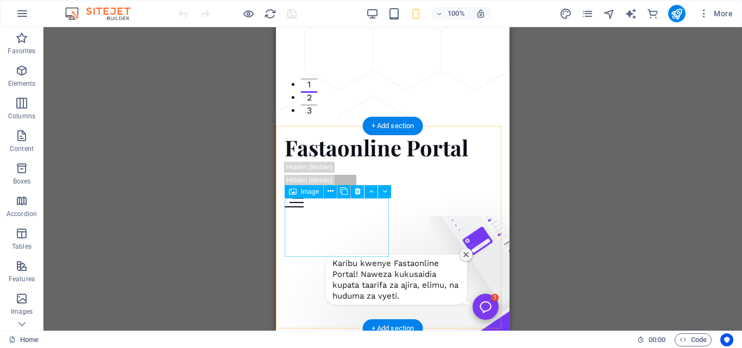
scroll to position [233, 0]
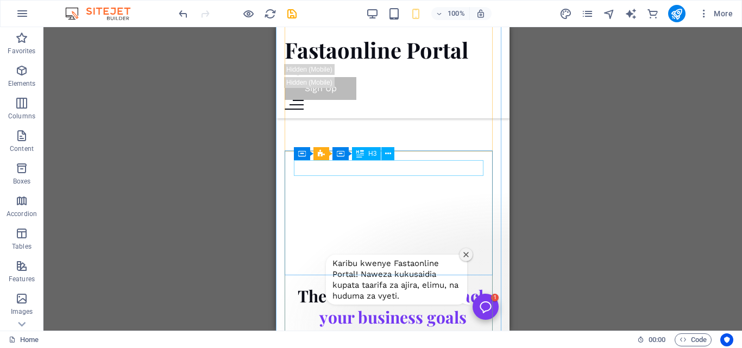
scroll to position [3750, 0]
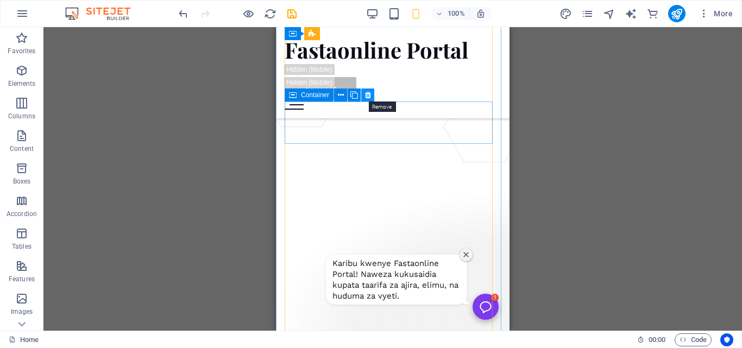
click at [368, 94] on icon at bounding box center [368, 95] width 6 height 11
click at [370, 95] on icon at bounding box center [368, 95] width 6 height 11
click at [369, 98] on icon at bounding box center [368, 95] width 6 height 11
click at [365, 94] on icon at bounding box center [368, 95] width 6 height 11
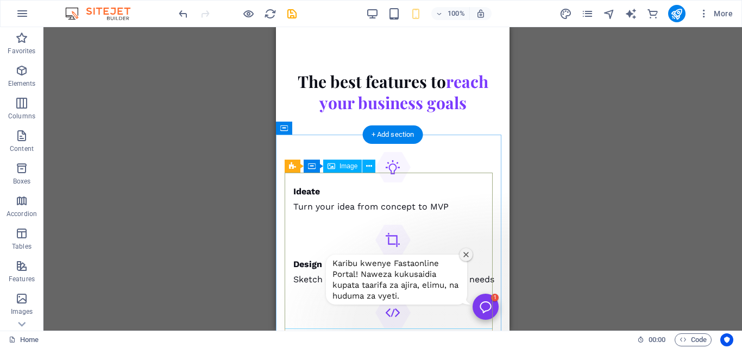
scroll to position [4126, 0]
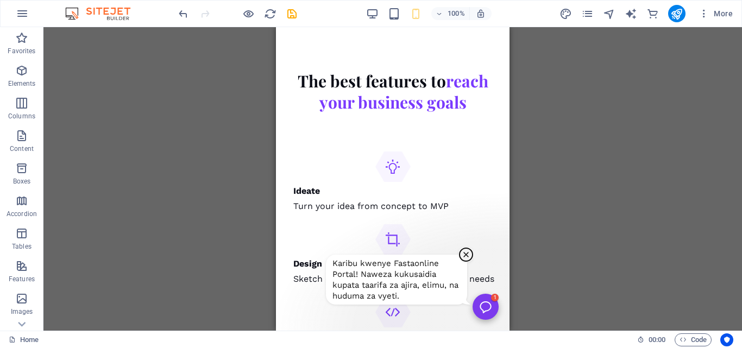
click at [463, 257] on icon "Close chatbot welcome window" at bounding box center [465, 254] width 5 height 5
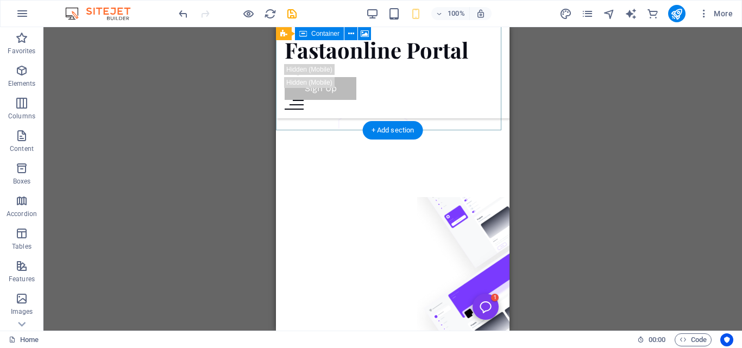
scroll to position [227, 0]
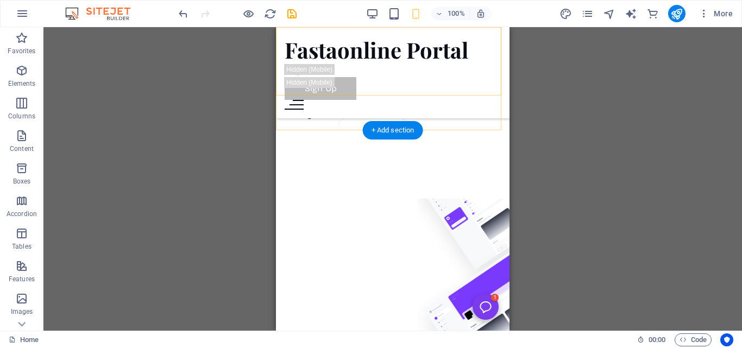
click at [491, 80] on div "Fastaonline Portal About Jobs Contact Education Log In Sign Up" at bounding box center [393, 72] width 234 height 91
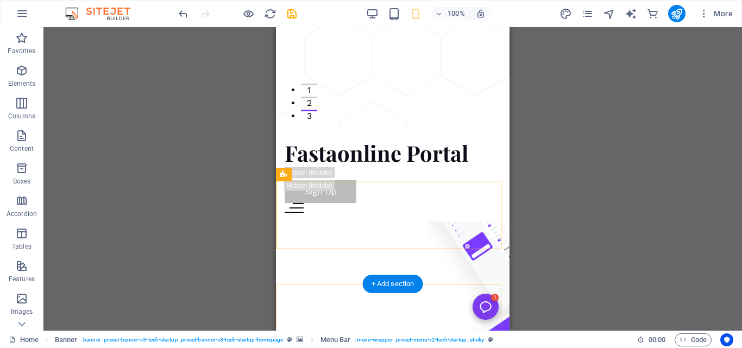
scroll to position [0, 0]
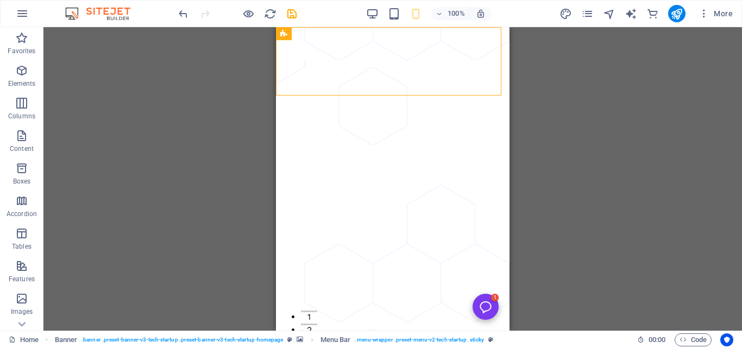
click at [557, 204] on div "Drag here to replace the existing content. Press “Ctrl” if you want to create a…" at bounding box center [392, 179] width 698 height 304
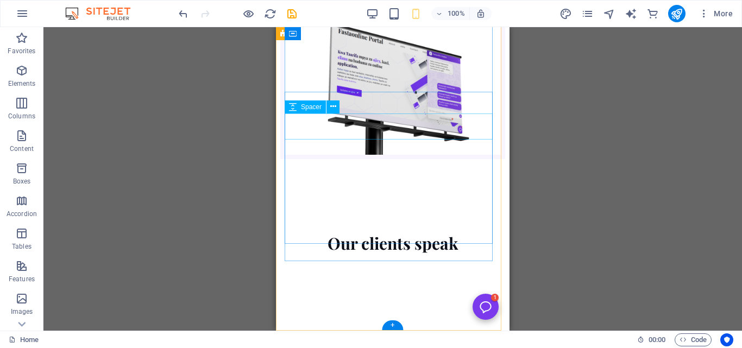
scroll to position [4830, 0]
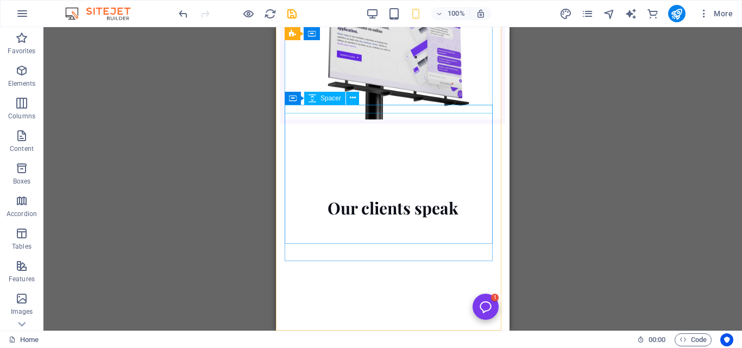
scroll to position [4817, 0]
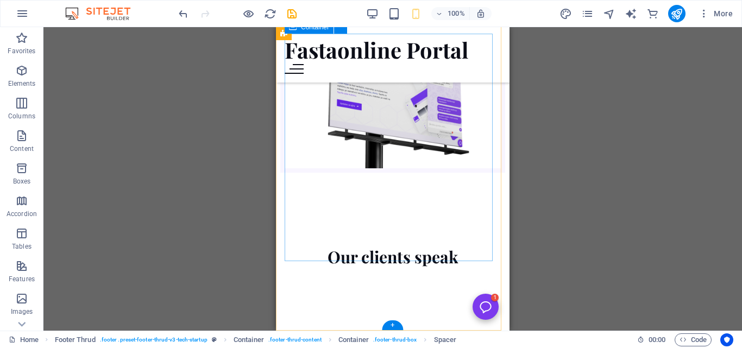
scroll to position [4808, 0]
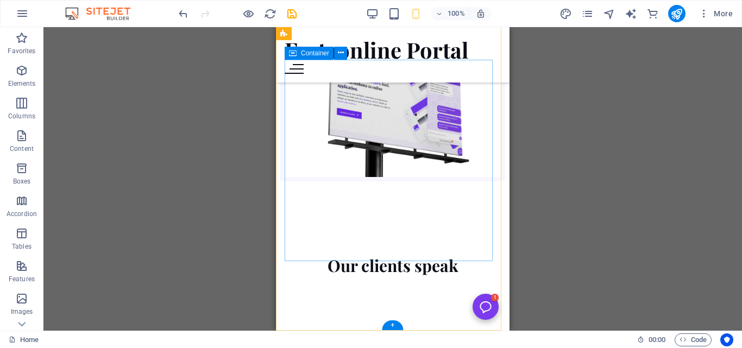
scroll to position [4782, 0]
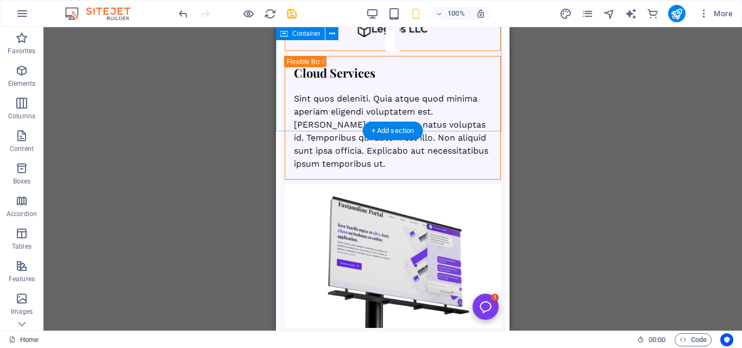
scroll to position [4709, 0]
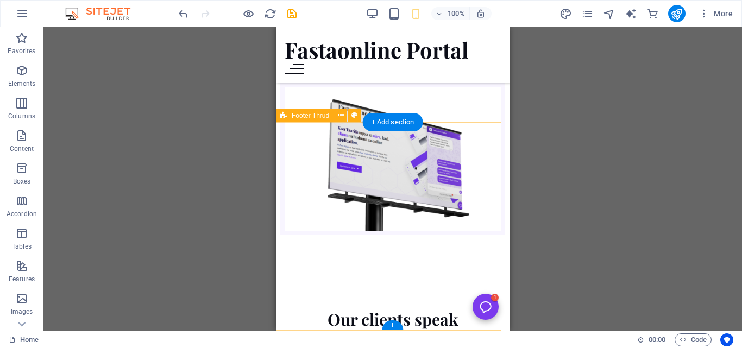
scroll to position [4676, 0]
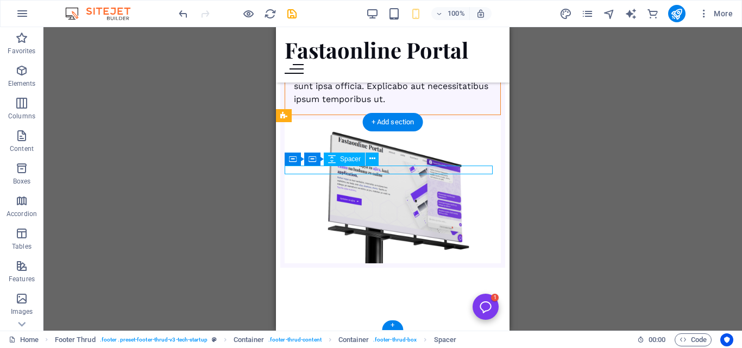
scroll to position [4709, 0]
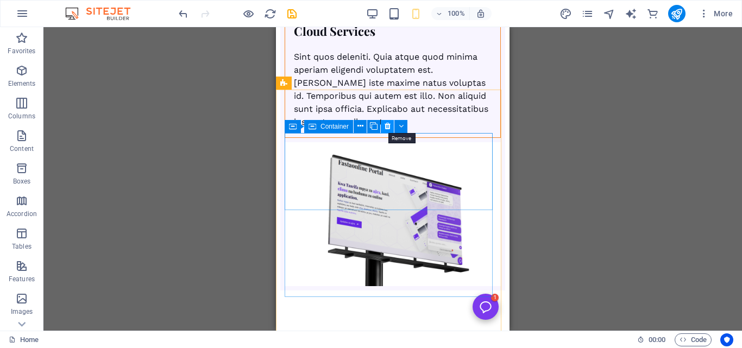
click at [384, 127] on icon at bounding box center [387, 126] width 6 height 11
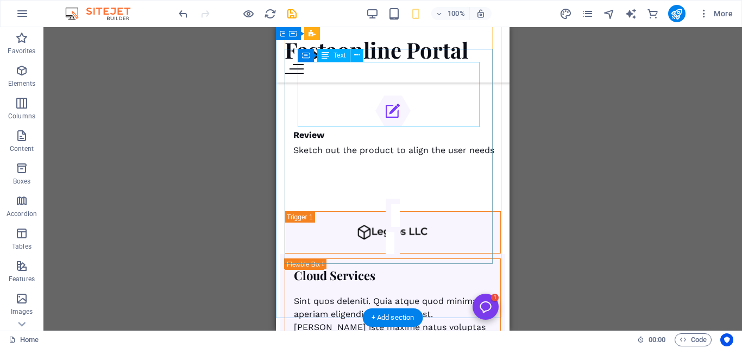
scroll to position [4650, 0]
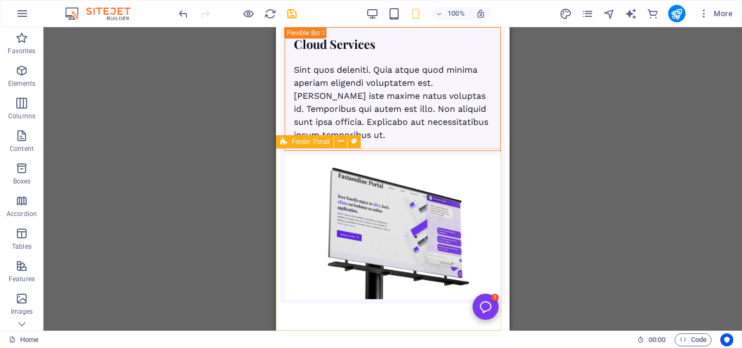
click at [327, 145] on span "Footer Thrud" at bounding box center [310, 141] width 37 height 7
click at [327, 139] on span "Footer Thrud" at bounding box center [310, 141] width 37 height 7
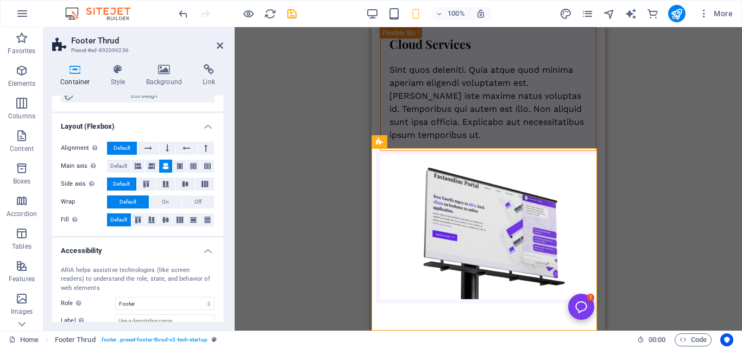
scroll to position [194, 0]
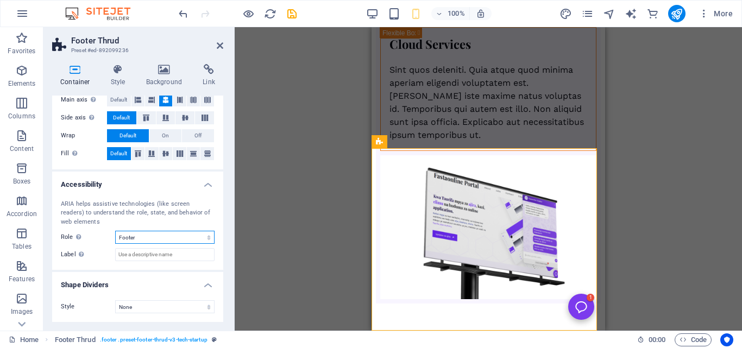
click at [200, 239] on select "None Alert Article Banner Comment Complementary Dialog Footer Header Marquee Pr…" at bounding box center [164, 237] width 99 height 13
click at [115, 231] on select "None Alert Article Banner Comment Complementary Dialog Footer Header Marquee Pr…" at bounding box center [164, 237] width 99 height 13
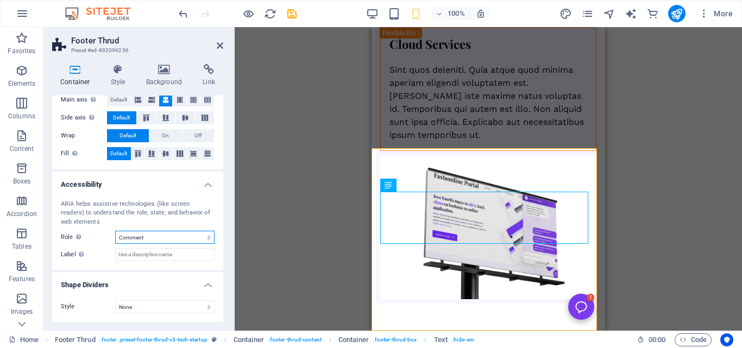
click at [183, 239] on select "None Alert Article Banner Comment Complementary Dialog Footer Header Marquee Pr…" at bounding box center [164, 237] width 99 height 13
click at [115, 231] on select "None Alert Article Banner Comment Complementary Dialog Footer Header Marquee Pr…" at bounding box center [164, 237] width 99 height 13
click at [204, 237] on select "None Alert Article Banner Comment Complementary Dialog Footer Header Marquee Pr…" at bounding box center [164, 237] width 99 height 13
select select "alert"
click at [115, 231] on select "None Alert Article Banner Comment Complementary Dialog Footer Header Marquee Pr…" at bounding box center [164, 237] width 99 height 13
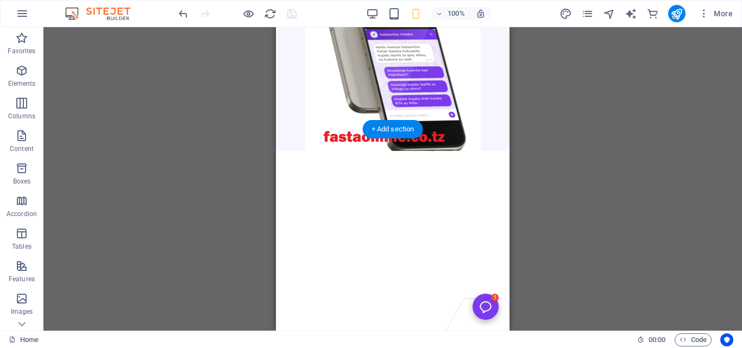
scroll to position [3367, 0]
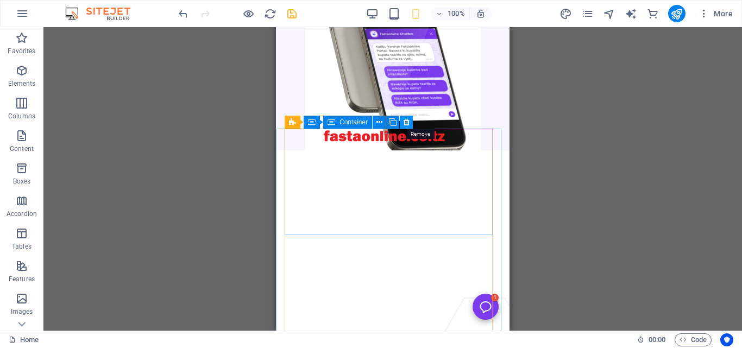
click at [405, 118] on icon at bounding box center [407, 122] width 6 height 11
click at [406, 119] on icon at bounding box center [407, 122] width 6 height 11
click at [409, 123] on icon at bounding box center [407, 122] width 6 height 11
click at [405, 121] on icon at bounding box center [407, 122] width 6 height 11
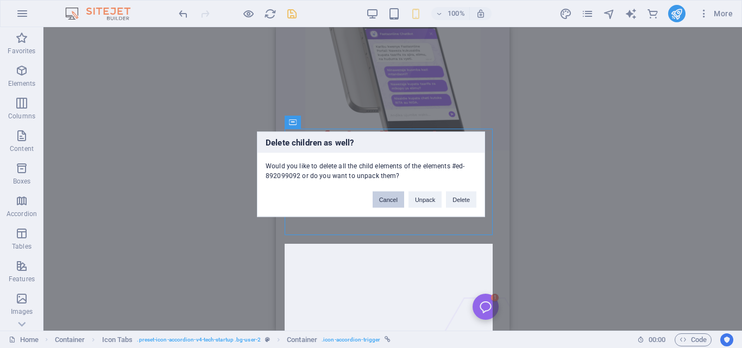
click at [394, 203] on button "Cancel" at bounding box center [388, 199] width 31 height 16
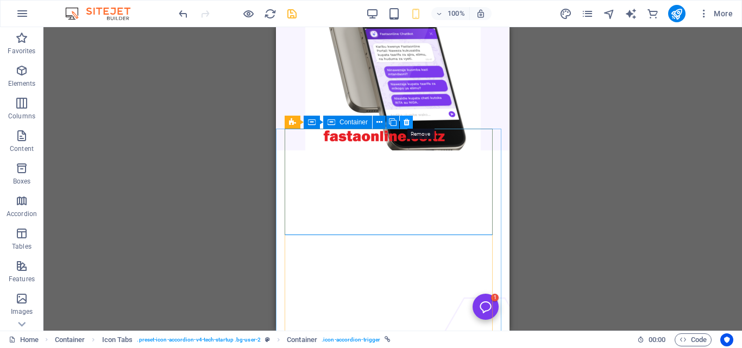
click at [404, 119] on icon at bounding box center [407, 122] width 6 height 11
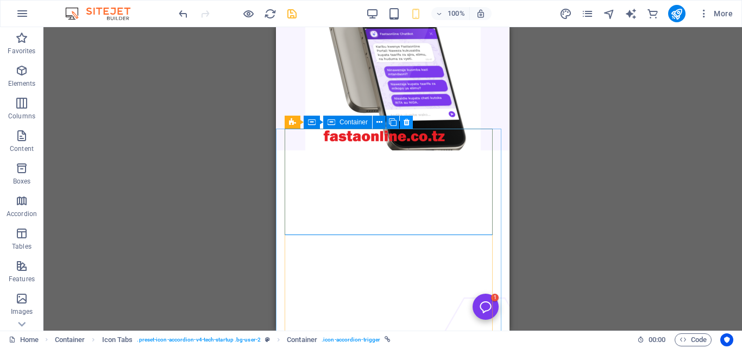
click at [404, 119] on icon at bounding box center [407, 122] width 6 height 11
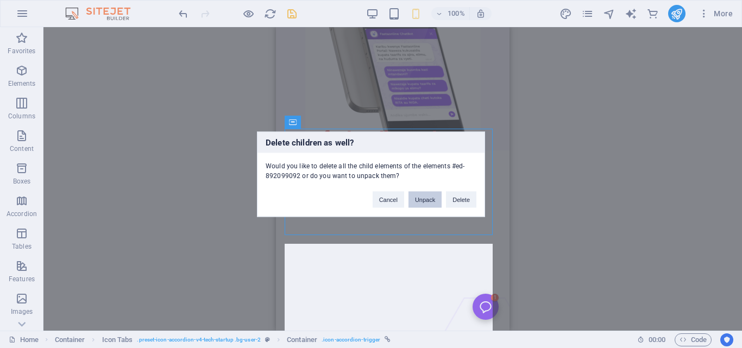
click at [424, 198] on button "Unpack" at bounding box center [424, 199] width 33 height 16
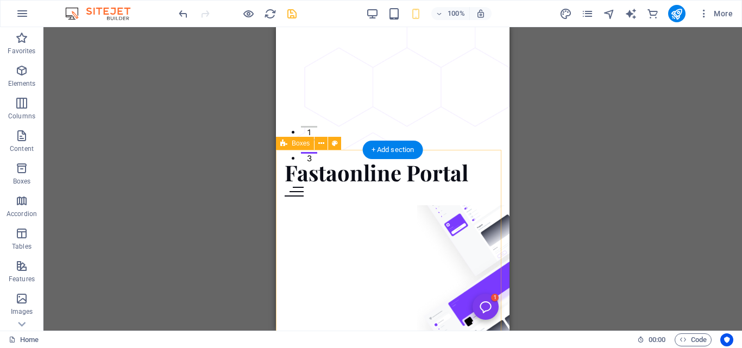
scroll to position [0, 0]
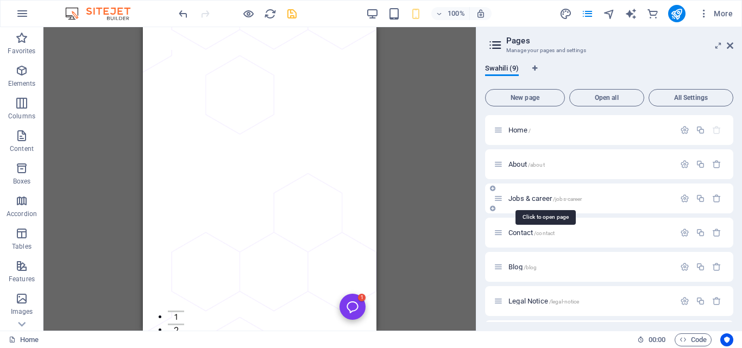
click at [535, 197] on span "Jobs & career /jobs-career" at bounding box center [544, 198] width 73 height 8
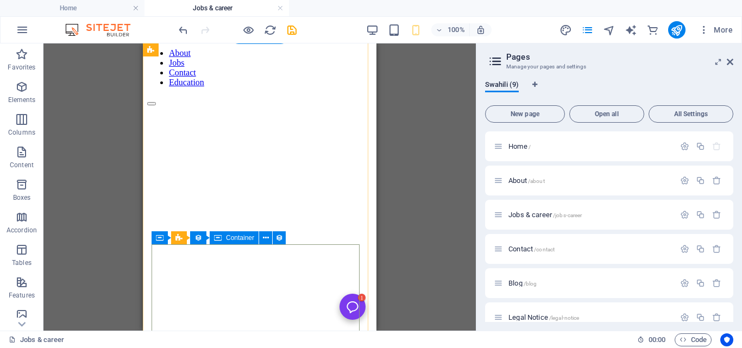
scroll to position [55, 0]
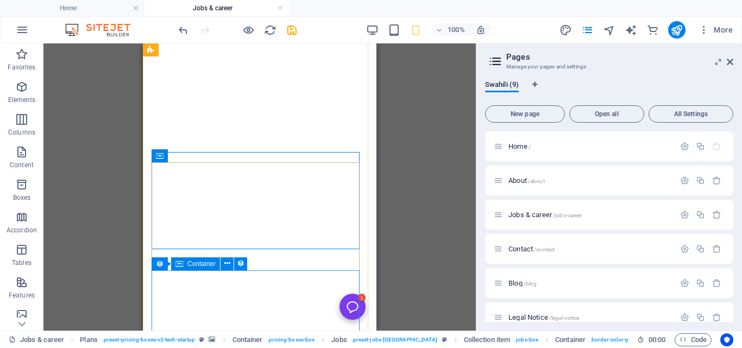
scroll to position [147, 0]
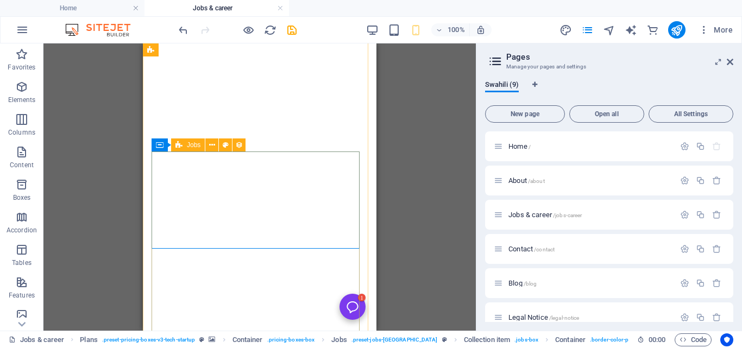
click at [182, 144] on icon at bounding box center [178, 144] width 7 height 13
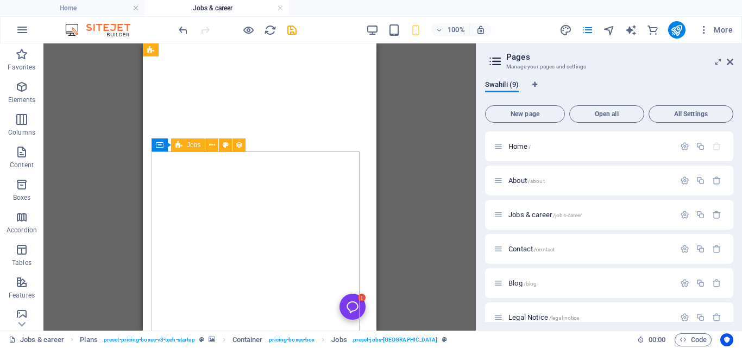
click at [182, 144] on icon at bounding box center [178, 144] width 7 height 13
select select "columns.publishing_date_DESC"
select select "columns.status"
select select "Published"
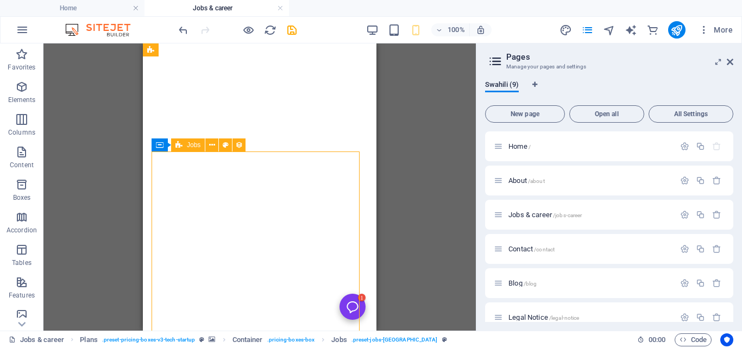
select select "columns.publishing_date"
select select "past"
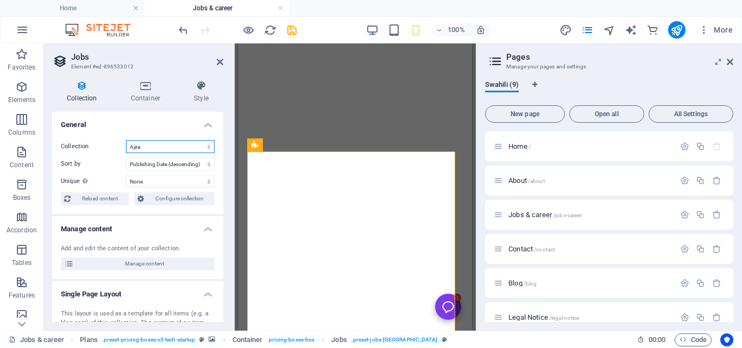
click at [182, 143] on select "Ajira Blog" at bounding box center [170, 146] width 89 height 13
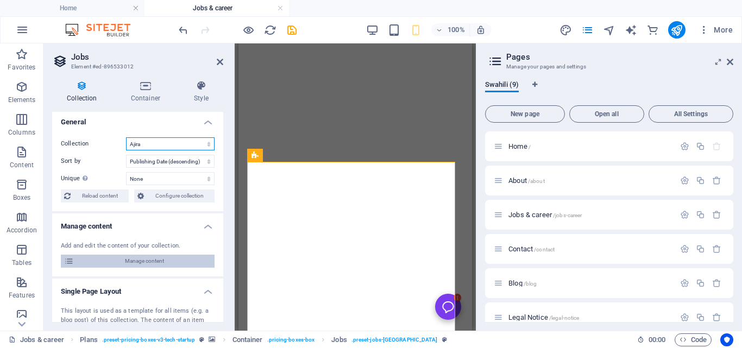
scroll to position [0, 0]
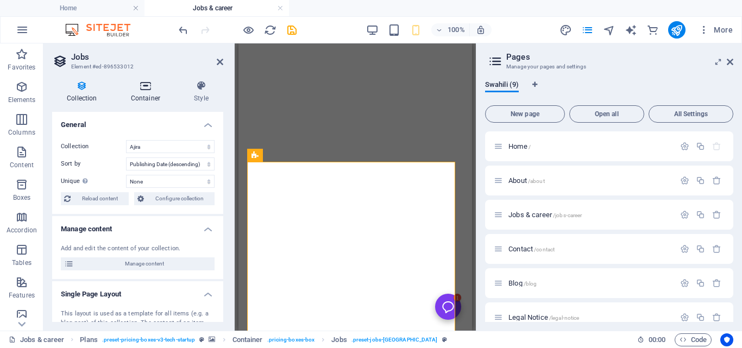
click at [147, 87] on icon at bounding box center [145, 85] width 59 height 11
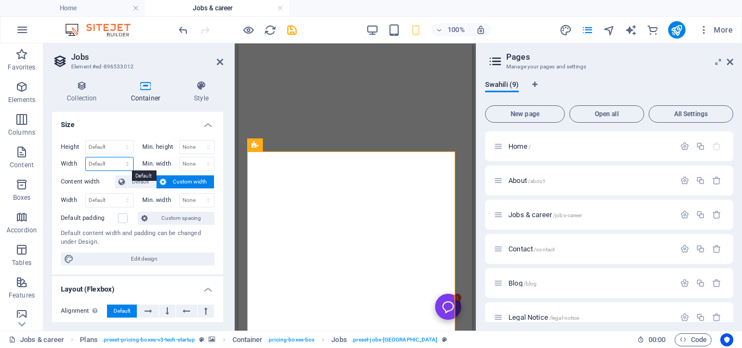
click at [125, 165] on select "Default px rem % em vh vw" at bounding box center [109, 163] width 47 height 13
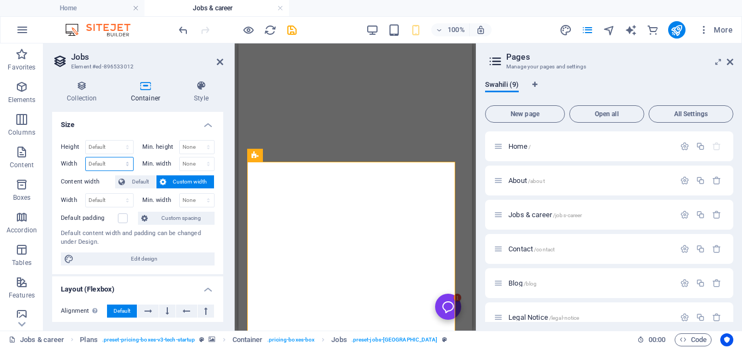
select select "px"
click at [116, 157] on select "Default px rem % em vh vw" at bounding box center [109, 163] width 47 height 13
type input "383"
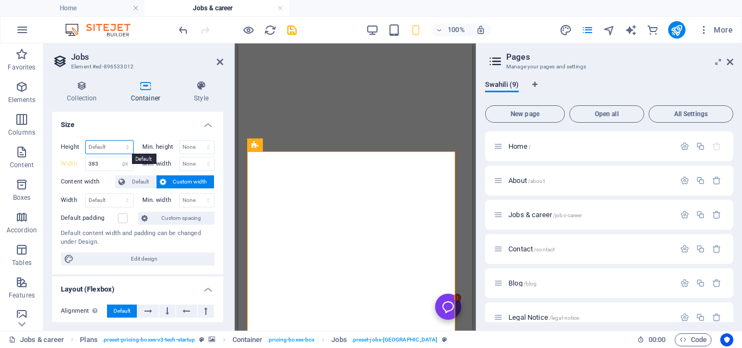
click at [119, 146] on select "Default px rem % vh vw" at bounding box center [109, 147] width 47 height 13
select select "px"
click at [116, 141] on select "Default px rem % vh vw" at bounding box center [109, 147] width 47 height 13
type input "980"
click at [110, 165] on input "383" at bounding box center [109, 163] width 47 height 13
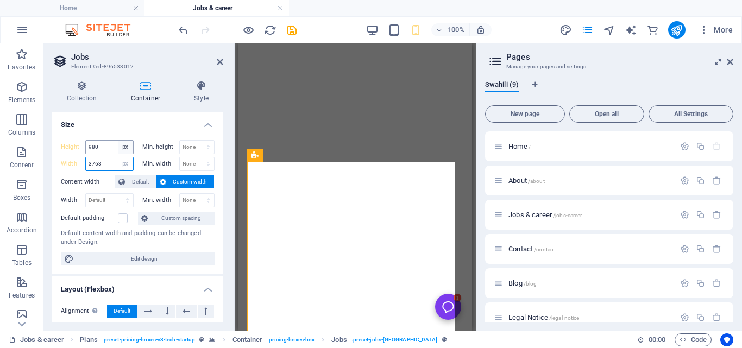
type input "3763"
click at [122, 147] on select "Default px rem % vh vw" at bounding box center [125, 147] width 15 height 13
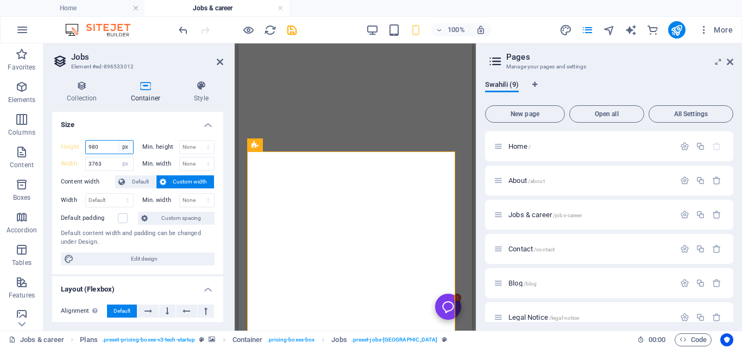
select select "default"
click at [118, 141] on select "Default px rem % vh vw" at bounding box center [125, 147] width 15 height 13
type input "980"
select select "px"
drag, startPoint x: 290, startPoint y: 29, endPoint x: 45, endPoint y: 51, distance: 246.4
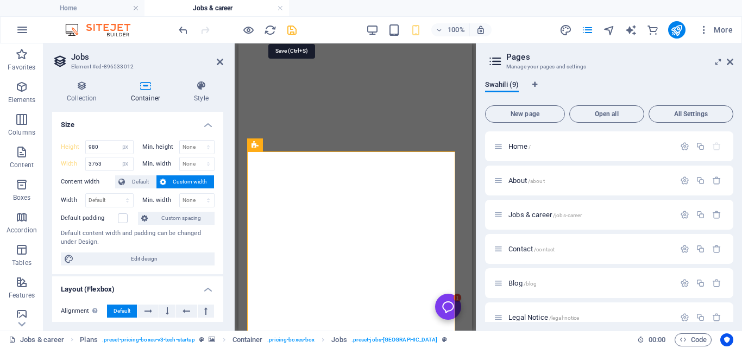
click at [290, 29] on icon "save" at bounding box center [292, 30] width 12 height 12
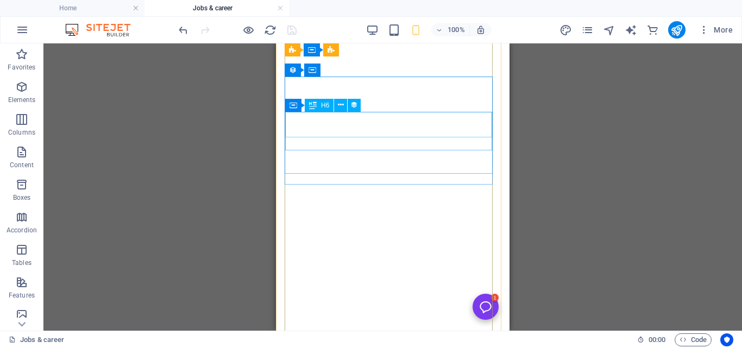
scroll to position [439, 0]
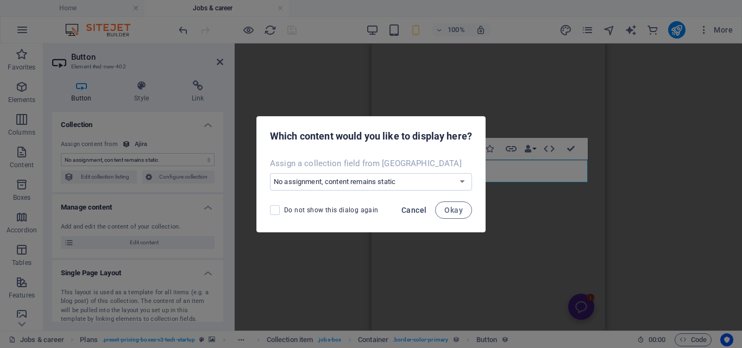
click at [409, 207] on span "Cancel" at bounding box center [413, 210] width 25 height 9
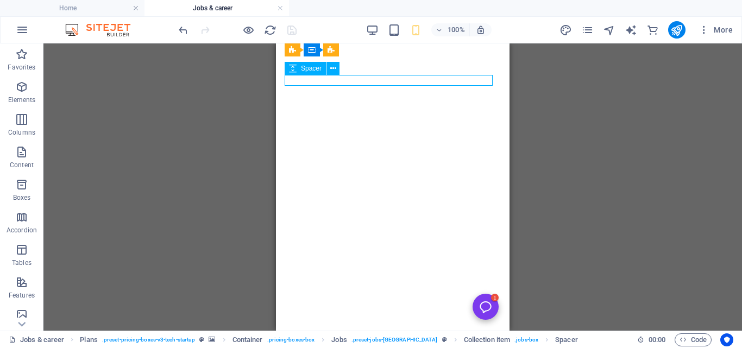
select select "px"
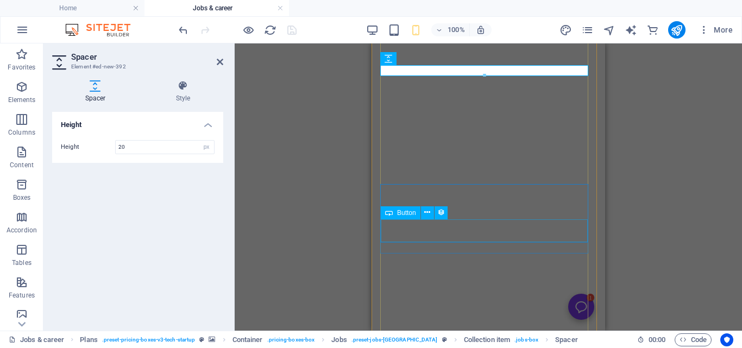
click at [453, 213] on div "Button" at bounding box center [418, 213] width 74 height 14
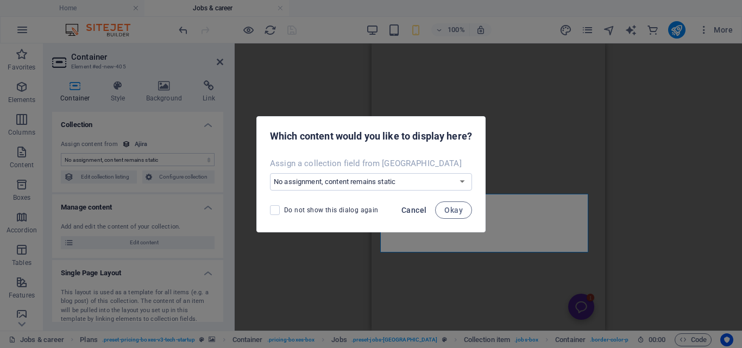
click at [411, 204] on button "Cancel" at bounding box center [414, 209] width 34 height 17
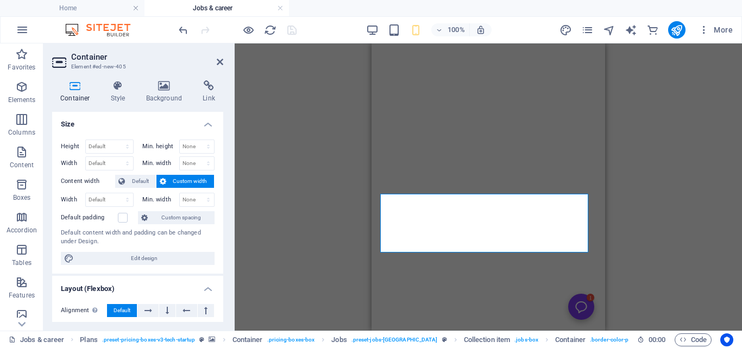
scroll to position [242, 0]
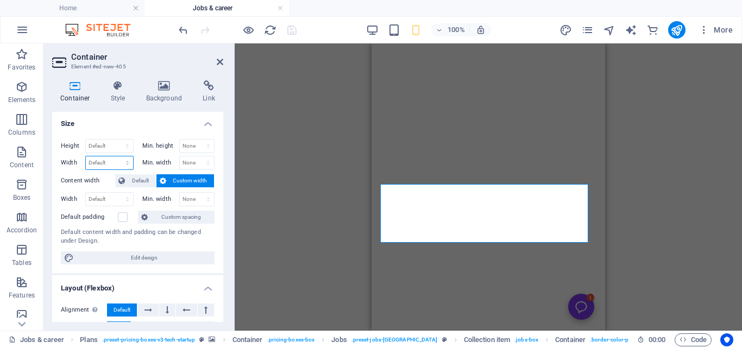
click at [112, 159] on select "Default px rem % em vh vw" at bounding box center [109, 162] width 47 height 13
select select "px"
click at [116, 156] on select "Default px rem % em vh vw" at bounding box center [109, 162] width 47 height 13
click at [105, 159] on input "383" at bounding box center [109, 162] width 47 height 13
click at [93, 163] on input "383" at bounding box center [109, 162] width 47 height 13
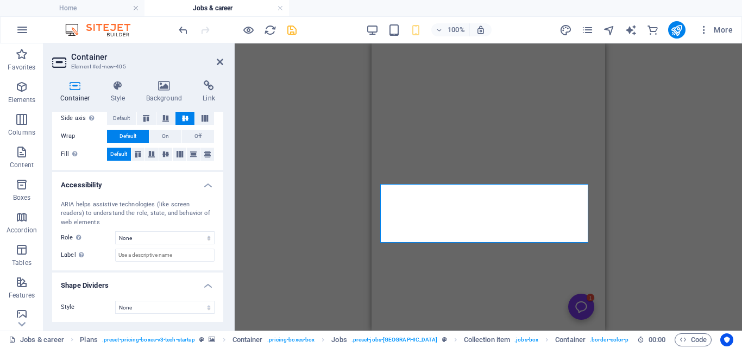
scroll to position [470, 0]
type input "3873"
click at [178, 237] on select "None Alert Article Banner Comment Complementary Dialog Footer Header Marquee Pr…" at bounding box center [164, 237] width 99 height 13
click at [292, 26] on icon "save" at bounding box center [292, 30] width 12 height 12
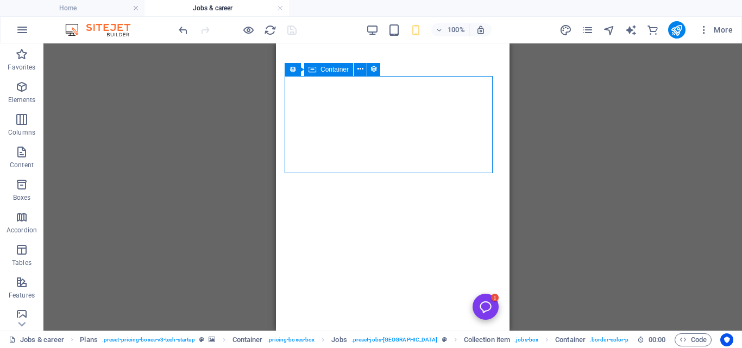
select select "px"
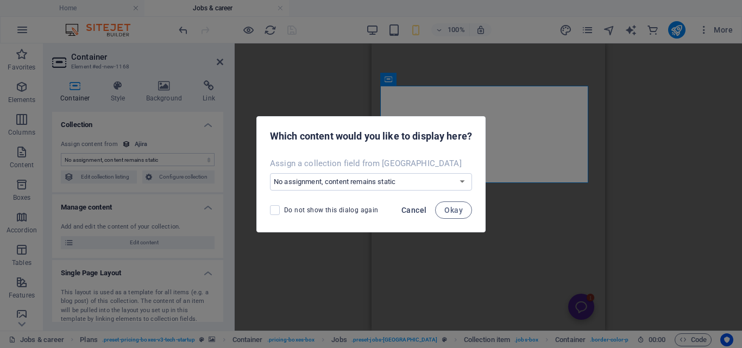
click at [413, 211] on span "Cancel" at bounding box center [413, 210] width 25 height 9
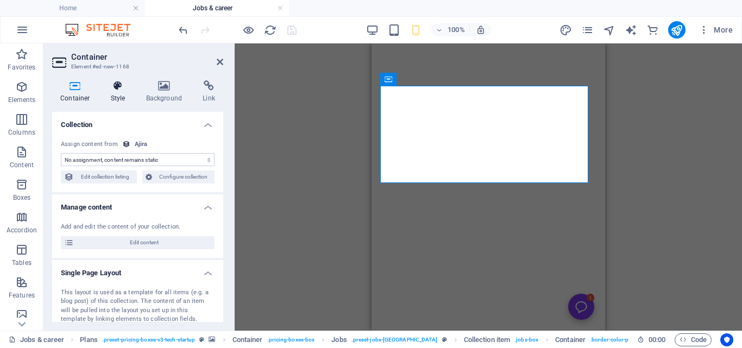
click at [119, 84] on icon at bounding box center [118, 85] width 31 height 11
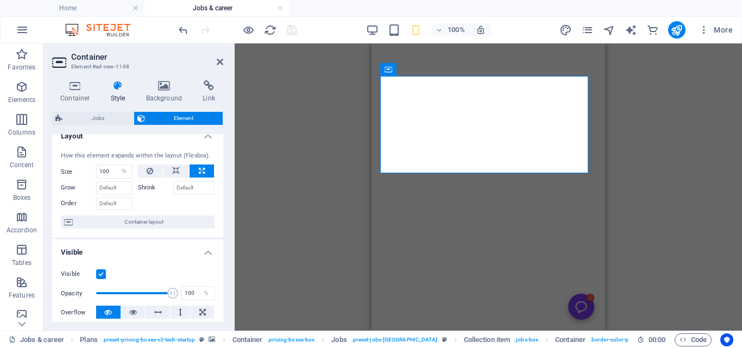
scroll to position [0, 0]
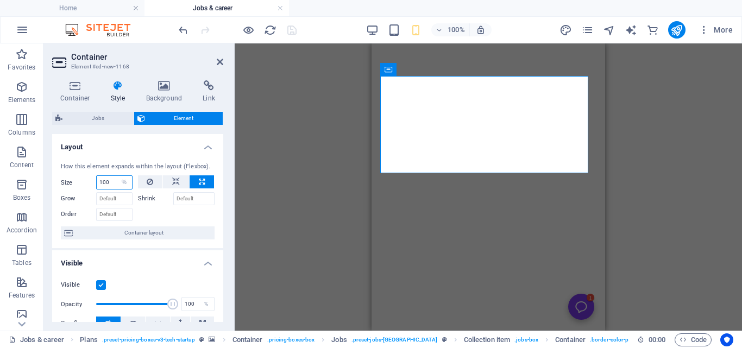
click at [114, 180] on input "100" at bounding box center [114, 182] width 35 height 13
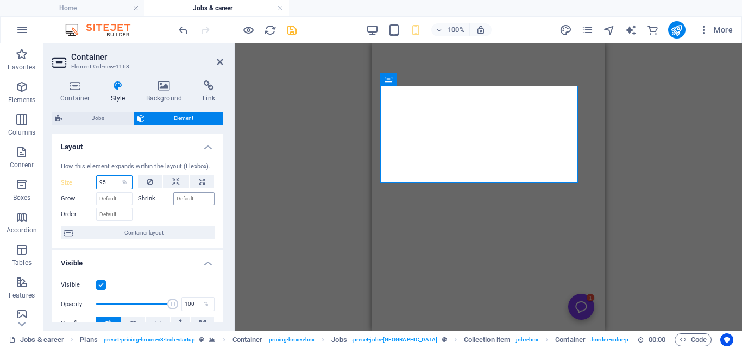
type input "95"
click at [184, 198] on input "Shrink" at bounding box center [194, 198] width 42 height 13
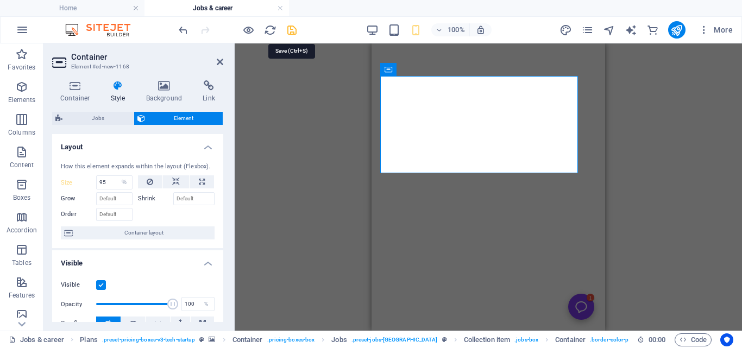
click at [292, 30] on icon "save" at bounding box center [292, 30] width 12 height 12
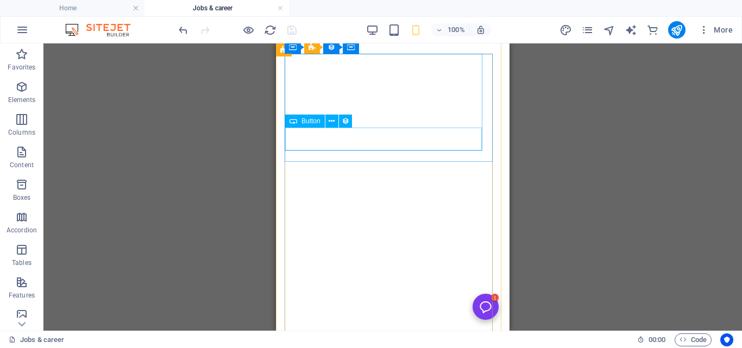
scroll to position [245, 0]
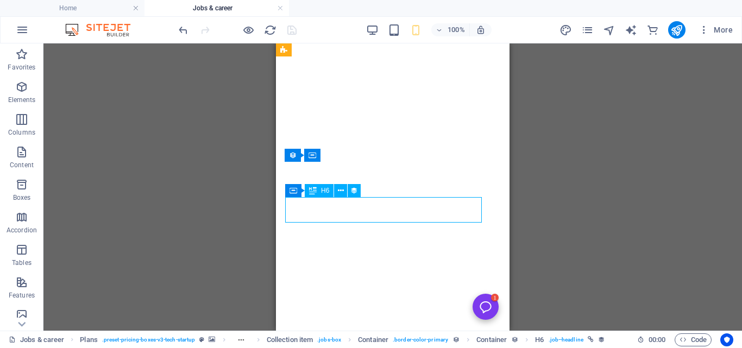
select select "name"
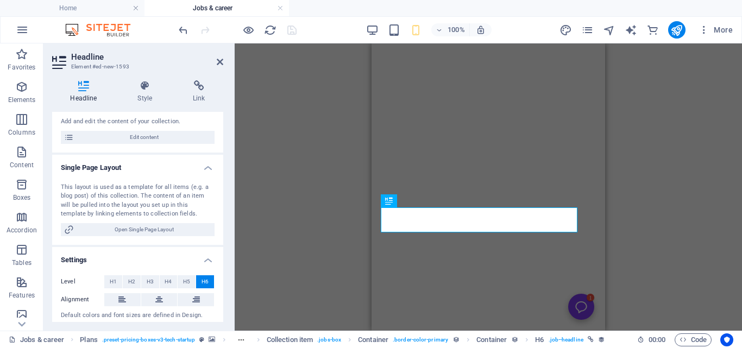
scroll to position [130, 0]
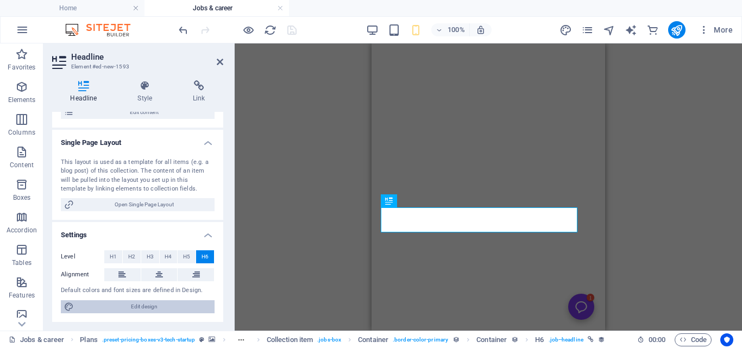
click at [149, 307] on span "Edit design" at bounding box center [144, 306] width 134 height 13
select select "px"
select select "400"
select select "px"
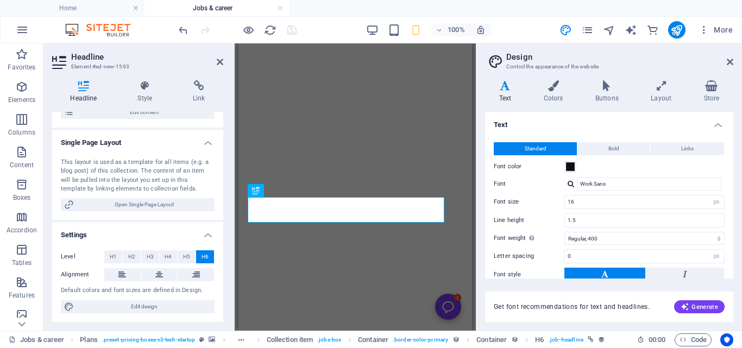
scroll to position [45, 0]
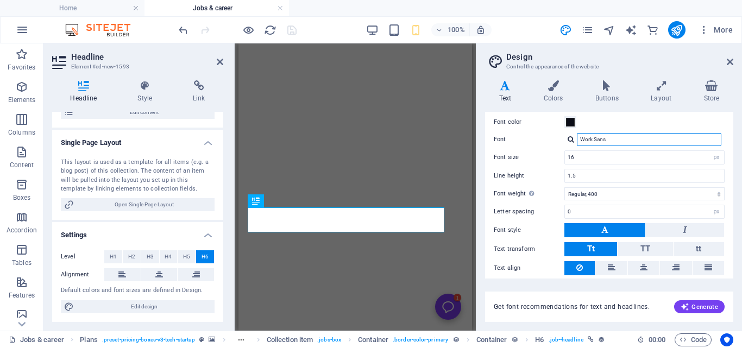
click at [680, 137] on input "Work Sans" at bounding box center [649, 139] width 144 height 13
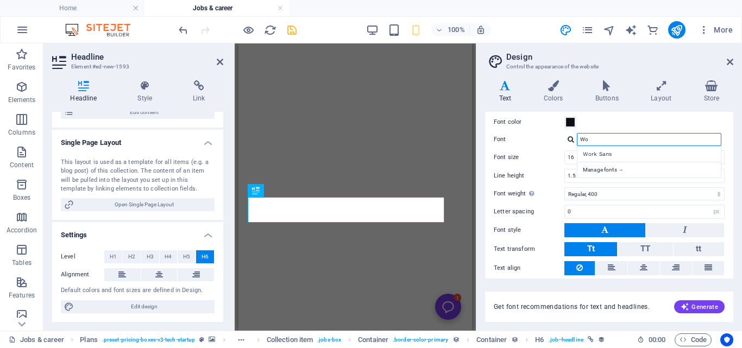
type input "W"
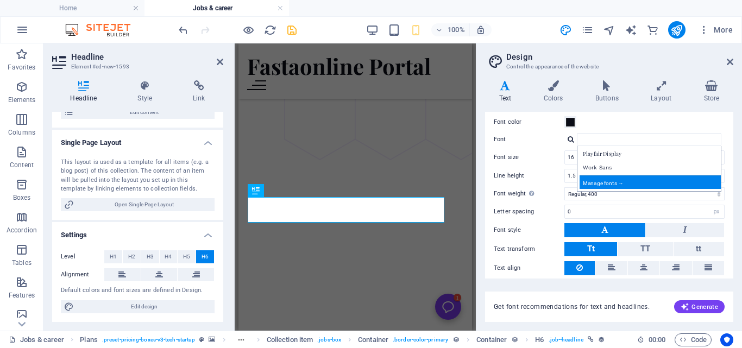
click at [659, 181] on div "Manage fonts →" at bounding box center [650, 182] width 143 height 14
click at [609, 181] on div "Manage fonts →" at bounding box center [650, 182] width 143 height 14
select select "popularity"
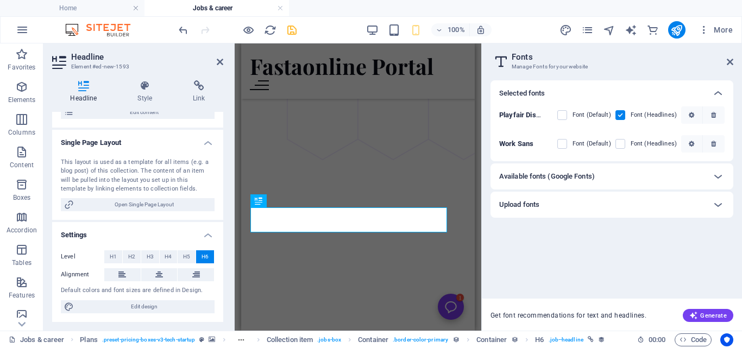
click at [637, 171] on div "Available fonts (Google Fonts)" at bounding box center [602, 176] width 206 height 13
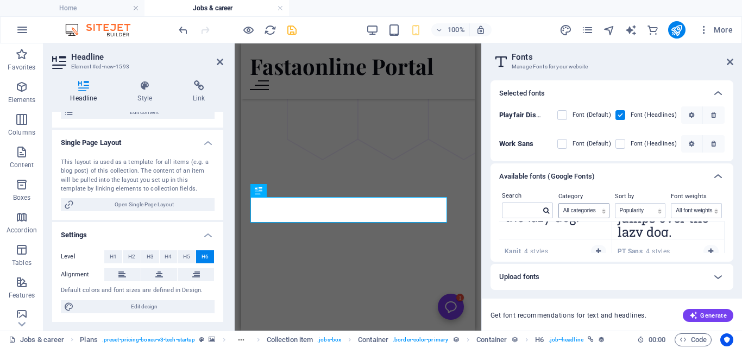
scroll to position [901, 0]
click at [716, 173] on icon at bounding box center [717, 176] width 13 height 13
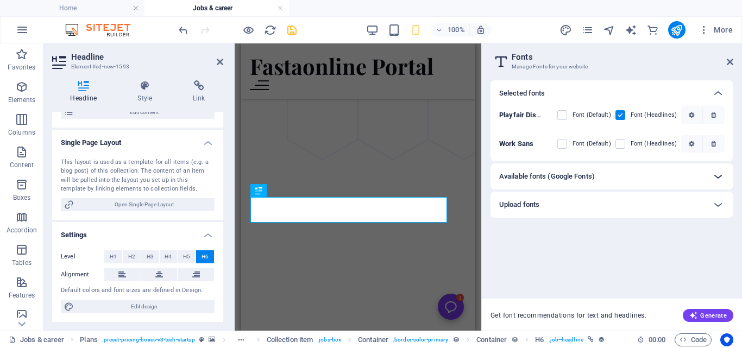
scroll to position [0, 0]
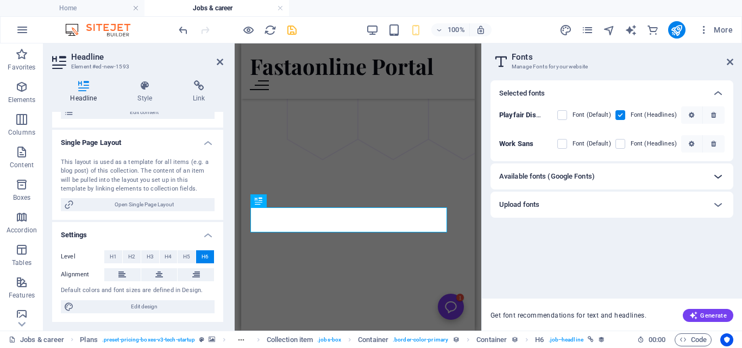
click at [720, 174] on icon at bounding box center [717, 176] width 13 height 13
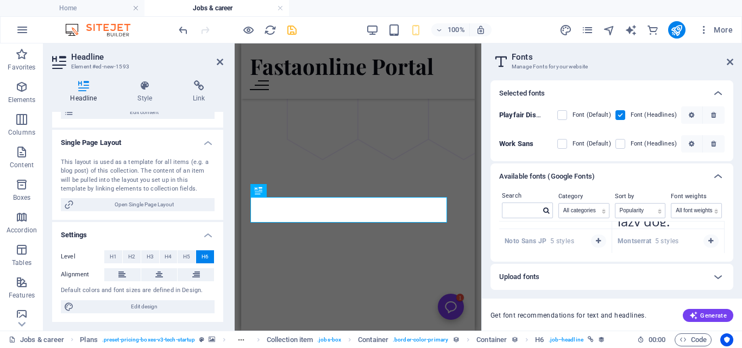
scroll to position [70, 0]
click at [597, 245] on icon "button" at bounding box center [598, 247] width 5 height 7
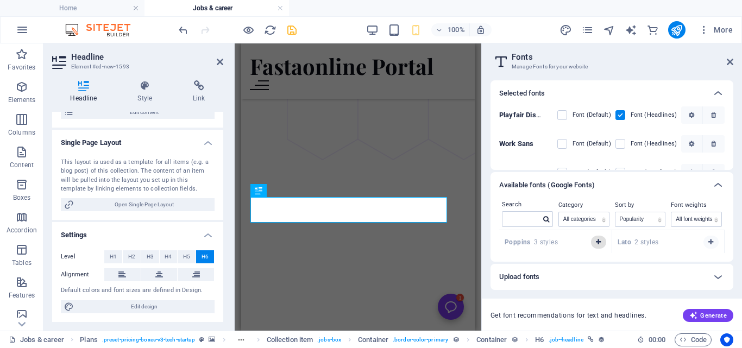
scroll to position [166, 0]
click at [598, 245] on icon "button" at bounding box center [598, 244] width 5 height 7
click at [704, 313] on span "Generate" at bounding box center [707, 315] width 37 height 9
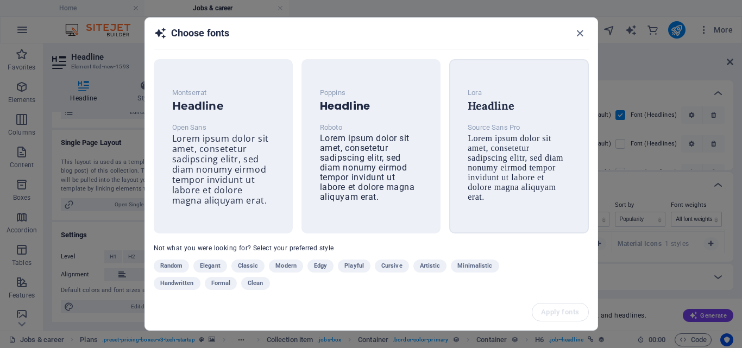
scroll to position [10, 0]
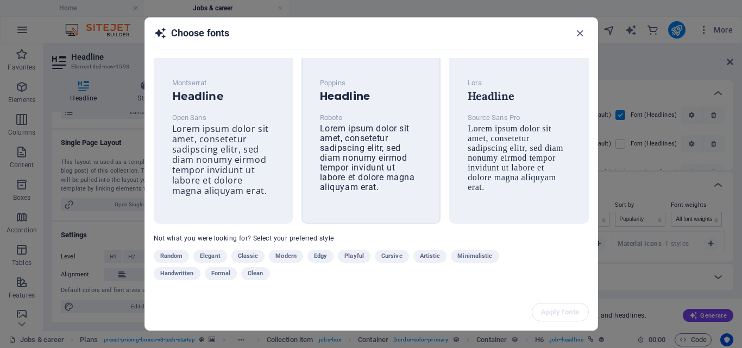
click at [355, 147] on span "Lorem ipsum dolor sit amet, consetetur sadipscing elitr, sed diam nonumy eirmod…" at bounding box center [367, 157] width 95 height 69
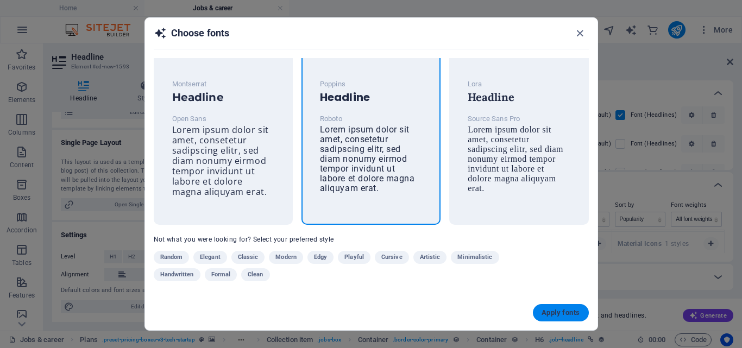
click at [559, 309] on span "Apply fonts" at bounding box center [560, 312] width 38 height 9
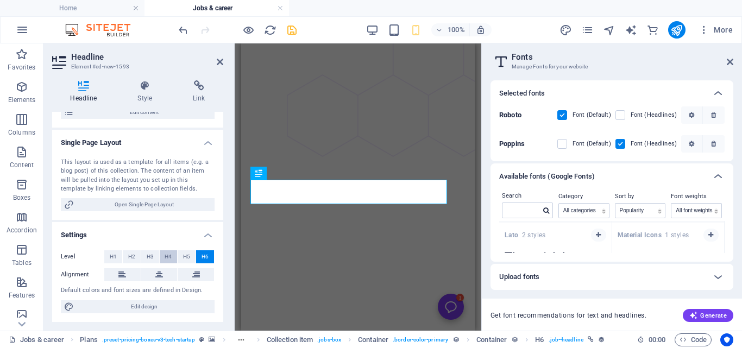
click at [166, 260] on span "H4" at bounding box center [168, 256] width 7 height 13
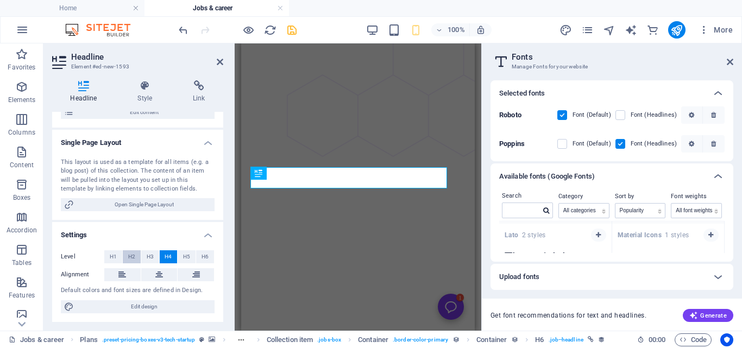
click at [131, 256] on span "H2" at bounding box center [131, 256] width 7 height 13
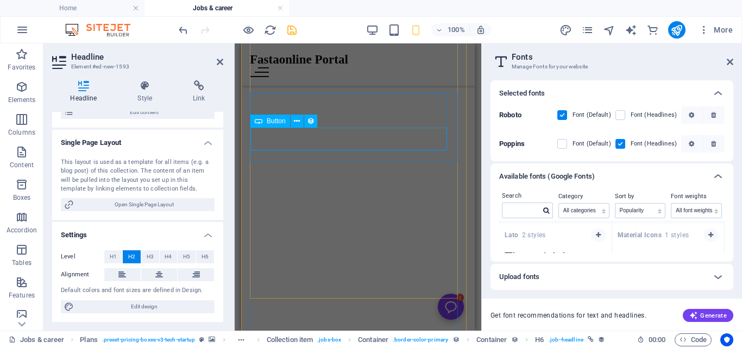
scroll to position [388, 0]
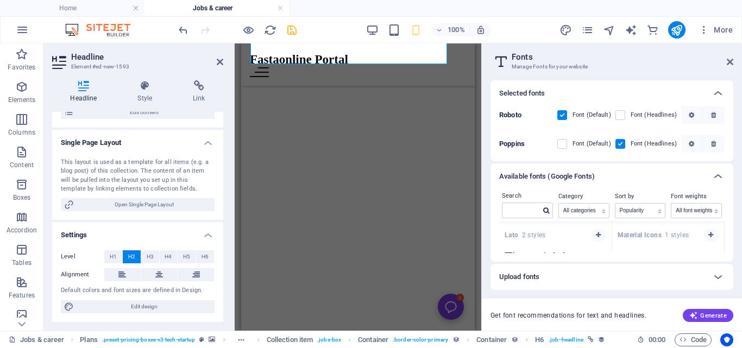
click at [619, 142] on label at bounding box center [620, 144] width 10 height 10
click at [0, 0] on input "checkbox" at bounding box center [0, 0] width 0 height 0
click at [619, 142] on label at bounding box center [620, 144] width 10 height 10
click at [0, 0] on input "checkbox" at bounding box center [0, 0] width 0 height 0
click at [623, 144] on label at bounding box center [620, 144] width 10 height 10
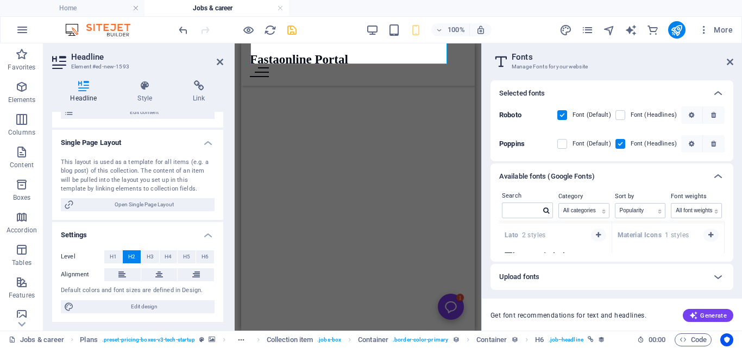
click at [0, 0] on input "checkbox" at bounding box center [0, 0] width 0 height 0
click at [623, 144] on label at bounding box center [620, 144] width 10 height 10
click at [0, 0] on input "checkbox" at bounding box center [0, 0] width 0 height 0
click at [185, 30] on icon "undo" at bounding box center [183, 30] width 12 height 12
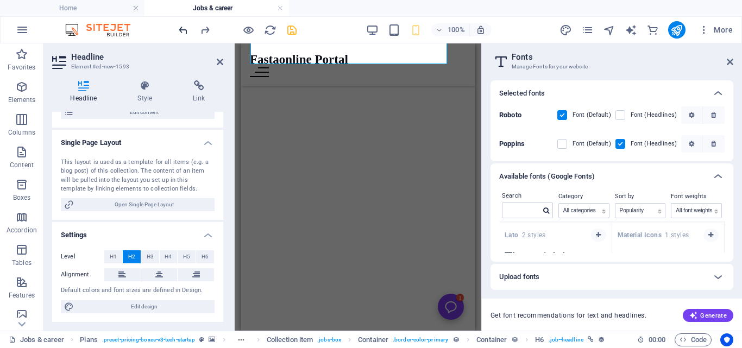
click at [182, 27] on icon "undo" at bounding box center [183, 30] width 12 height 12
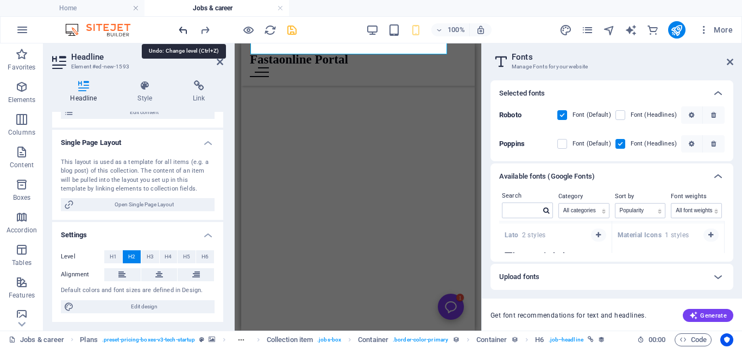
click at [182, 27] on icon "undo" at bounding box center [183, 30] width 12 height 12
click at [185, 30] on icon "undo" at bounding box center [183, 30] width 12 height 12
click at [182, 28] on icon "undo" at bounding box center [183, 30] width 12 height 12
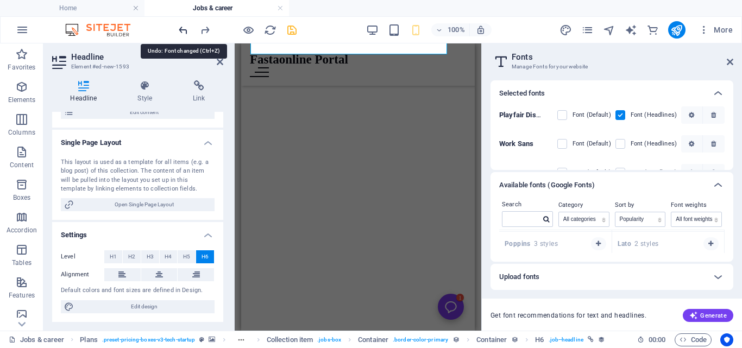
click at [182, 28] on icon "undo" at bounding box center [183, 30] width 12 height 12
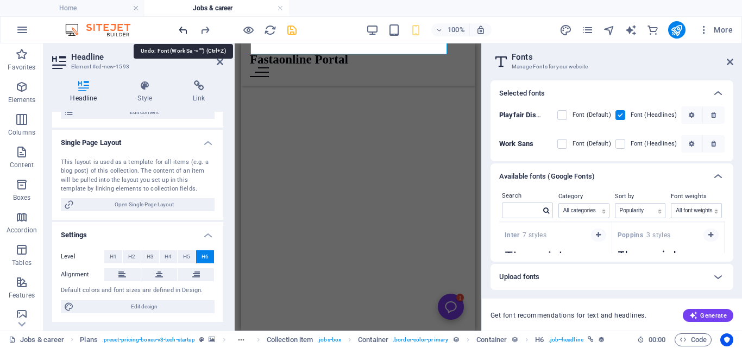
click at [182, 28] on icon "undo" at bounding box center [183, 30] width 12 height 12
drag, startPoint x: 182, startPoint y: 28, endPoint x: 231, endPoint y: 64, distance: 60.5
click at [182, 28] on icon "undo" at bounding box center [183, 30] width 12 height 12
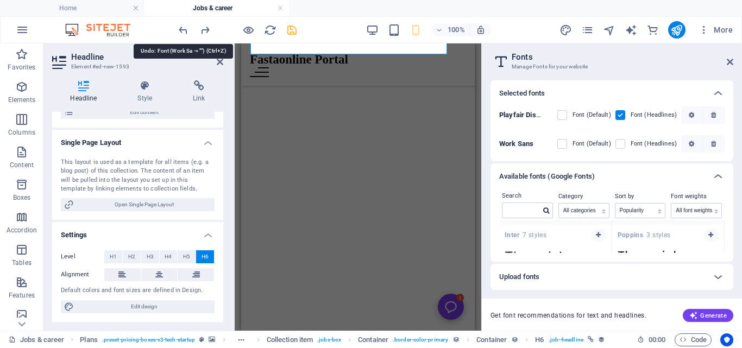
click at [182, 28] on icon "undo" at bounding box center [183, 30] width 12 height 12
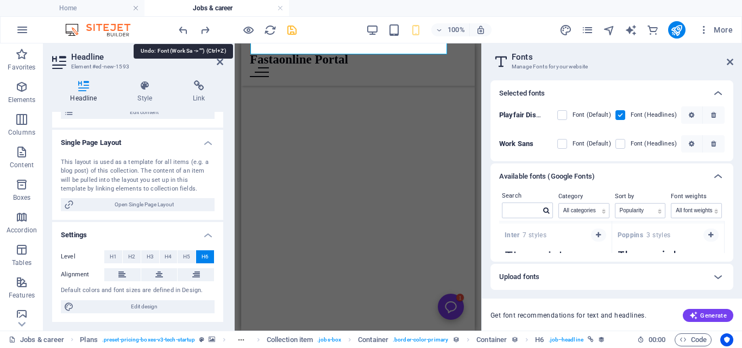
click at [182, 28] on icon "undo" at bounding box center [183, 30] width 12 height 12
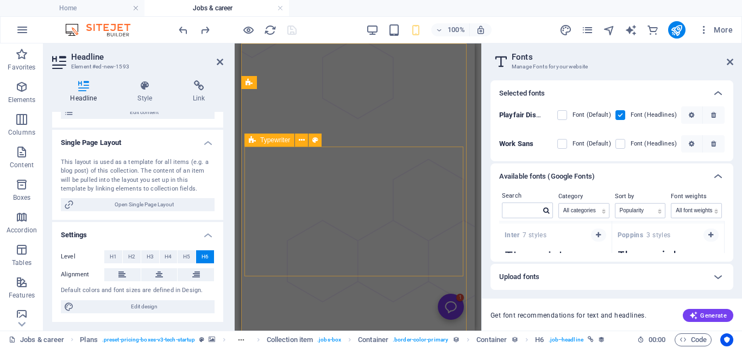
scroll to position [0, 0]
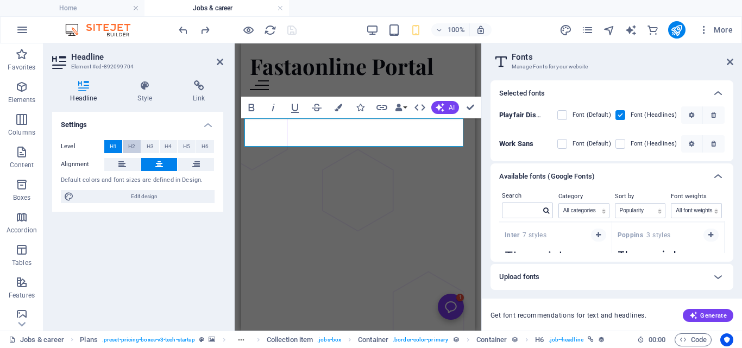
click at [133, 146] on span "H2" at bounding box center [131, 146] width 7 height 13
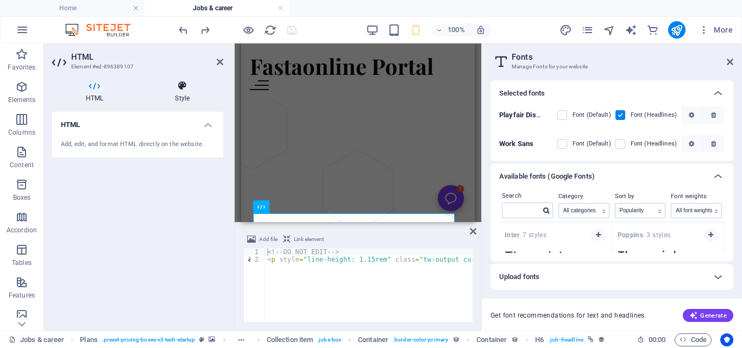
click at [184, 88] on icon at bounding box center [182, 85] width 82 height 11
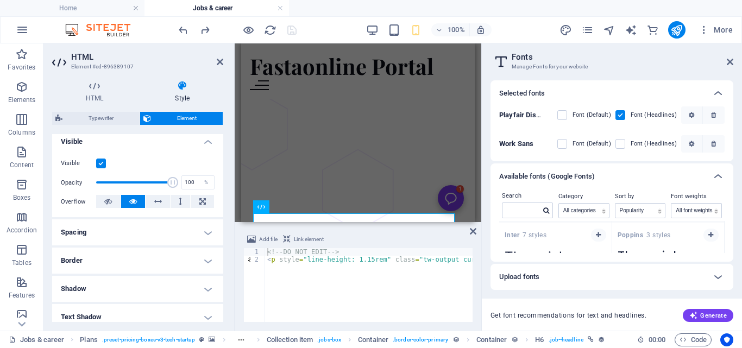
scroll to position [103, 0]
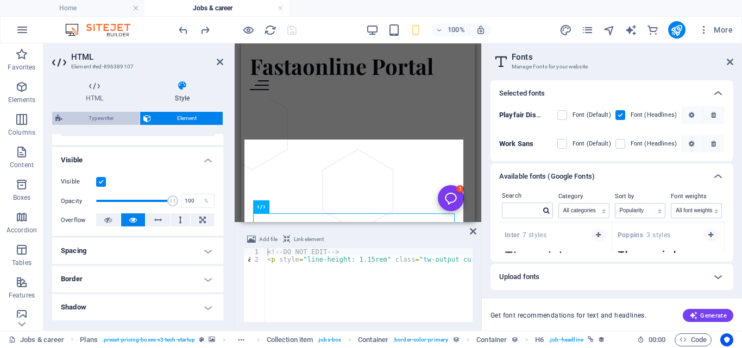
click at [117, 123] on span "Typewriter" at bounding box center [101, 118] width 71 height 13
select select "ms"
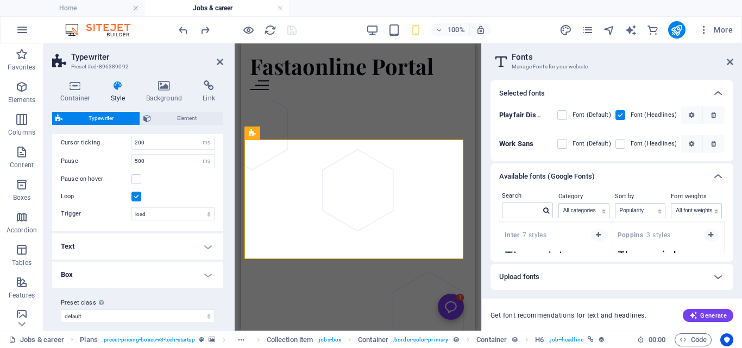
scroll to position [75, 0]
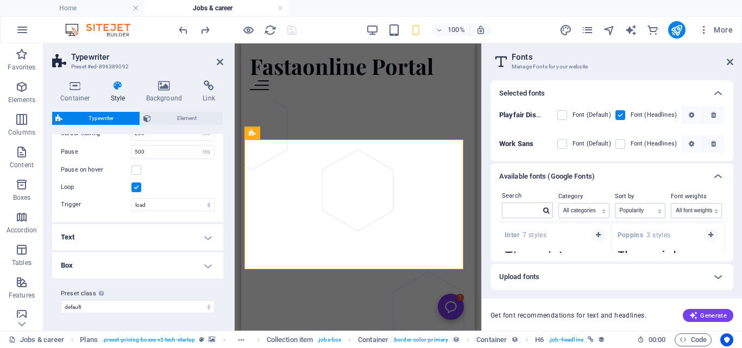
click at [207, 239] on h4 "Text" at bounding box center [137, 237] width 171 height 26
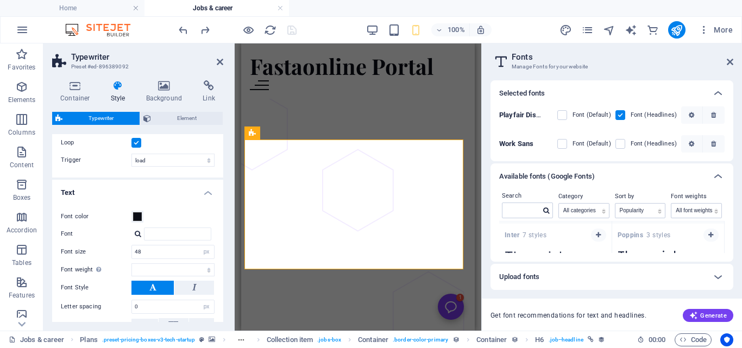
scroll to position [120, 0]
click at [170, 251] on input "48" at bounding box center [173, 251] width 82 height 13
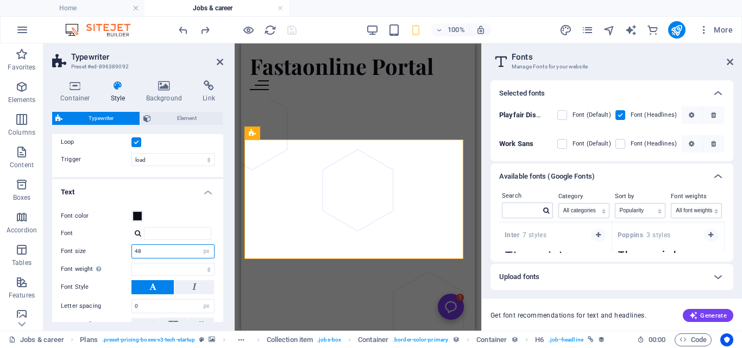
type input "4"
type input "30"
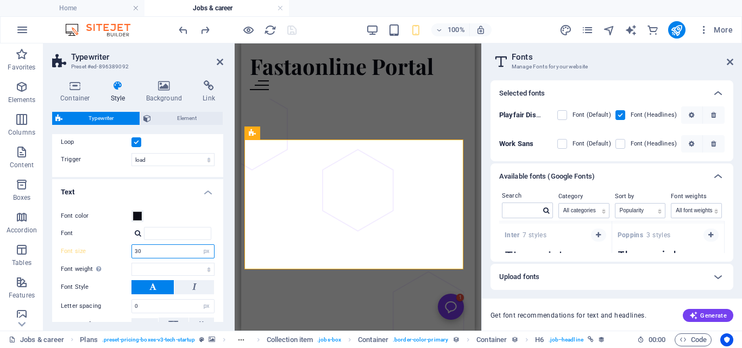
select select
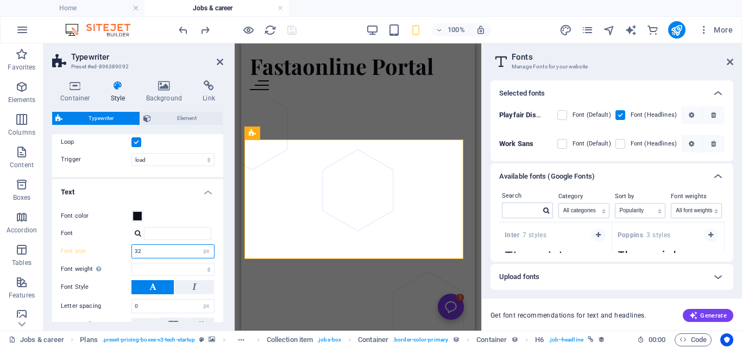
type input "32"
click at [187, 223] on div "Font color Font Font size 32 px rem % vh vw Font weight To display the font wei…" at bounding box center [137, 280] width 175 height 163
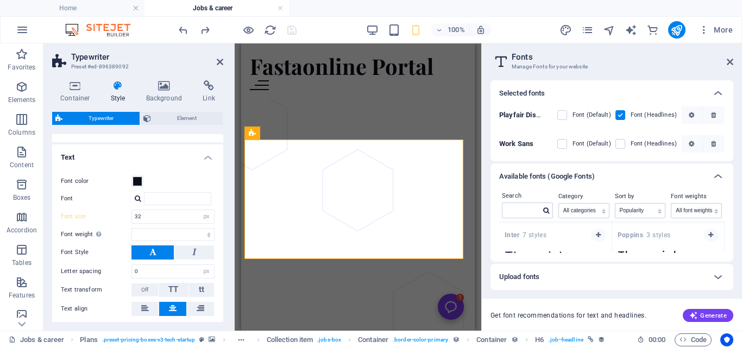
select select
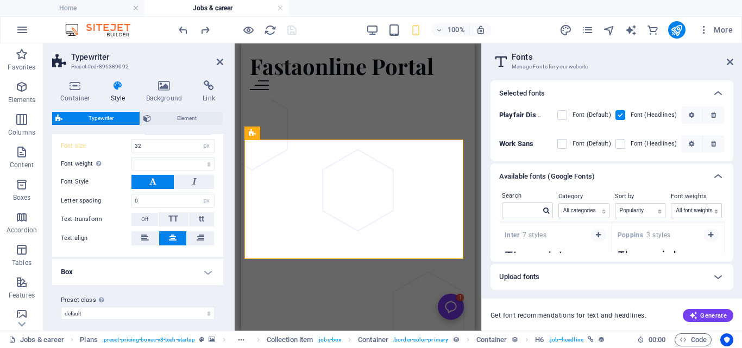
scroll to position [232, 0]
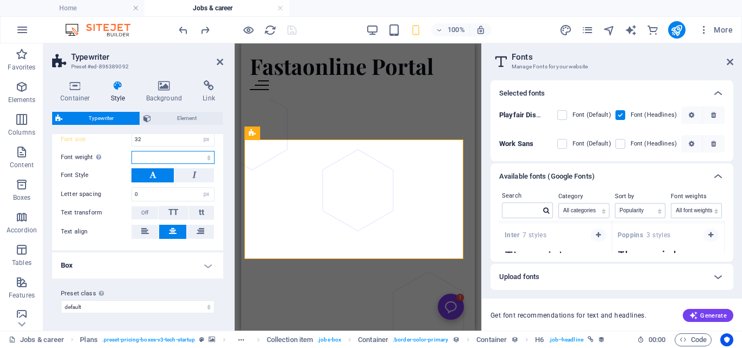
click at [194, 160] on select "Thin, 100 Extra-light, 200 Light, 300 Regular, 400 Medium, 500 Semi-bold, 600 B…" at bounding box center [172, 157] width 83 height 13
click at [218, 61] on icon at bounding box center [220, 62] width 7 height 9
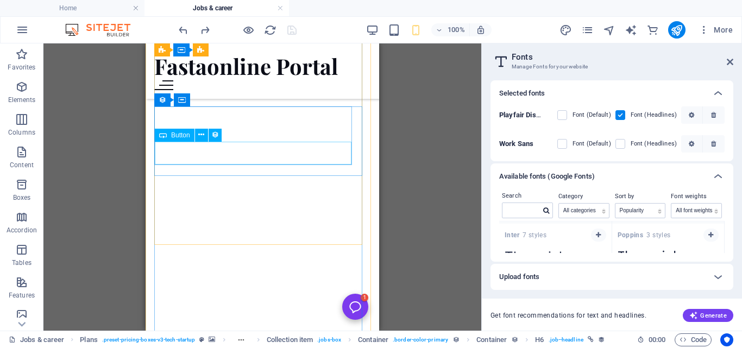
scroll to position [579, 0]
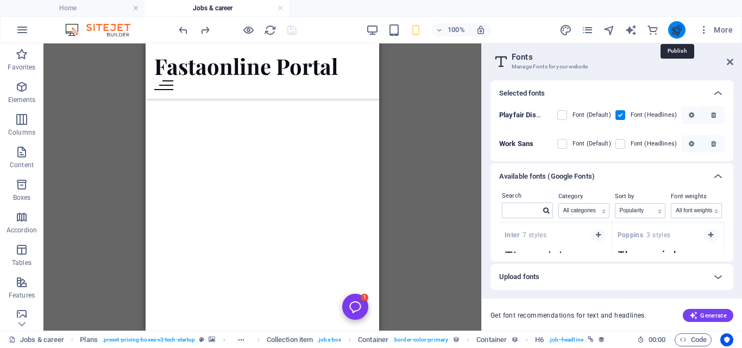
click at [679, 33] on icon "publish" at bounding box center [676, 30] width 12 height 12
click at [675, 33] on icon "publish" at bounding box center [676, 30] width 12 height 12
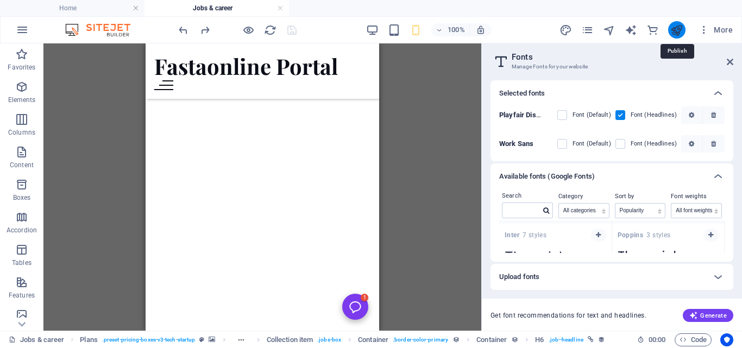
click at [675, 33] on icon "publish" at bounding box center [676, 30] width 12 height 12
click at [677, 28] on icon "publish" at bounding box center [676, 30] width 12 height 12
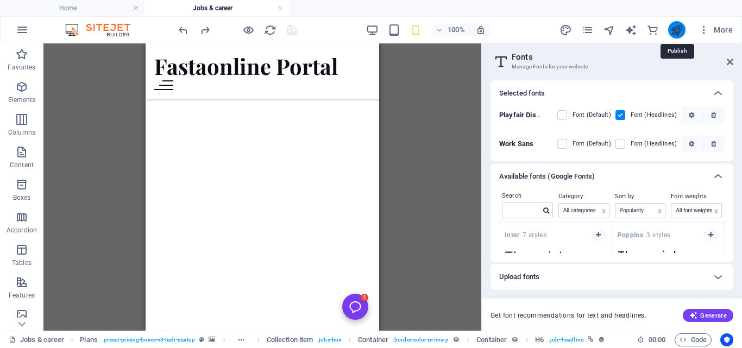
click at [677, 28] on icon "publish" at bounding box center [676, 30] width 12 height 12
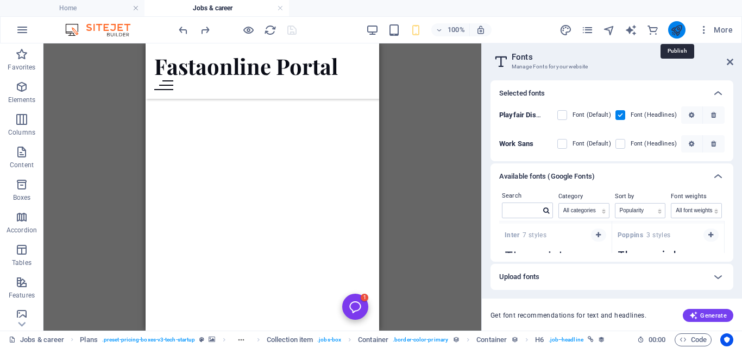
click at [677, 28] on icon "publish" at bounding box center [676, 30] width 12 height 12
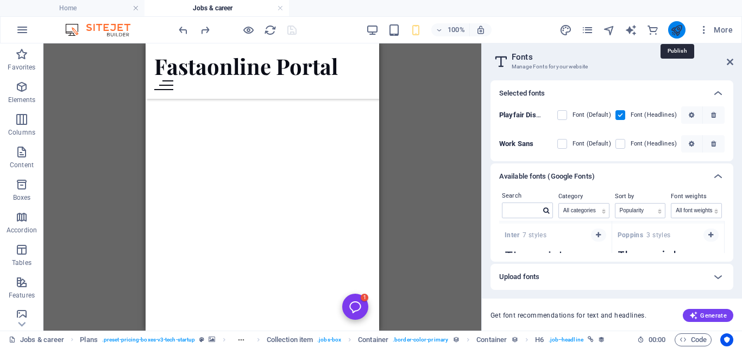
click at [677, 28] on icon "publish" at bounding box center [676, 30] width 12 height 12
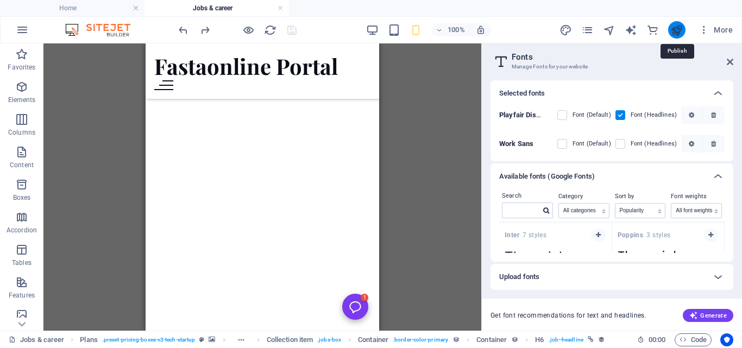
click at [677, 28] on icon "publish" at bounding box center [676, 30] width 12 height 12
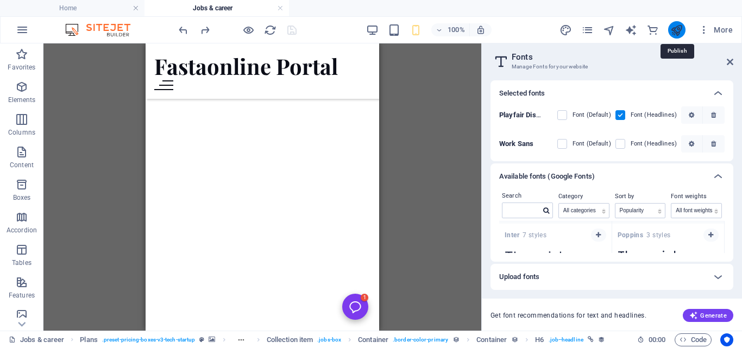
click at [677, 28] on icon "publish" at bounding box center [676, 30] width 12 height 12
click at [729, 60] on icon at bounding box center [730, 62] width 7 height 9
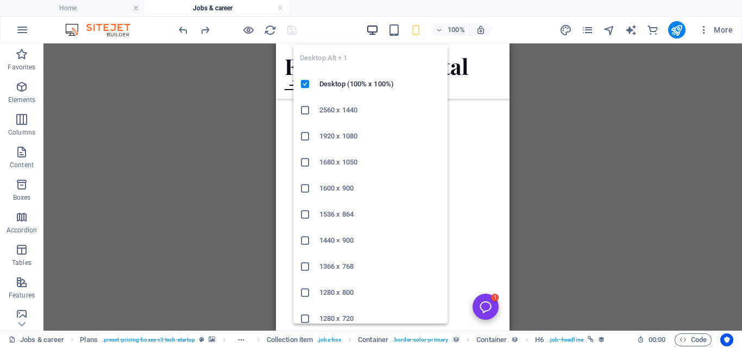
click at [375, 29] on icon "button" at bounding box center [372, 30] width 12 height 12
click at [374, 26] on icon "button" at bounding box center [372, 30] width 12 height 12
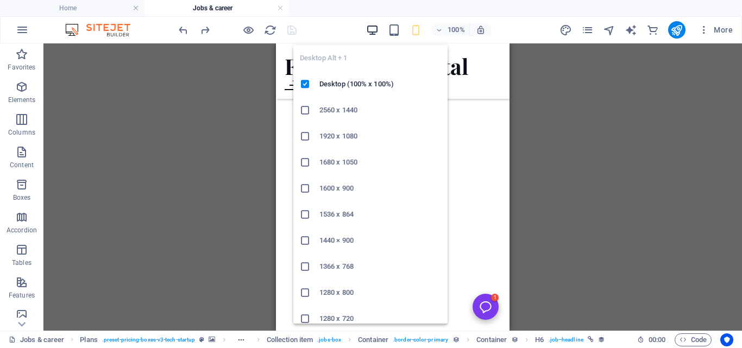
click at [374, 26] on icon "button" at bounding box center [372, 30] width 12 height 12
click at [348, 108] on h6 "2560 x 1440" at bounding box center [380, 110] width 122 height 13
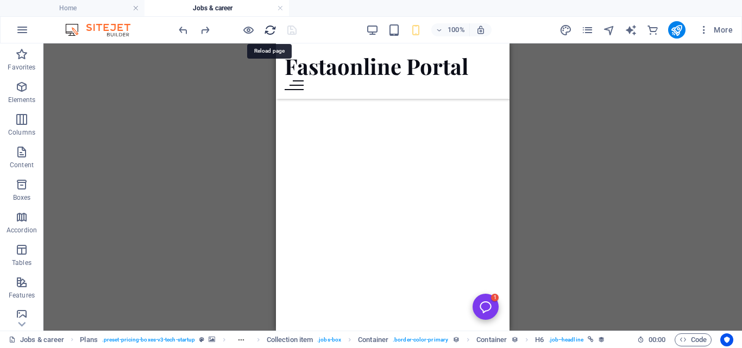
click at [270, 30] on icon "reload" at bounding box center [270, 30] width 12 height 12
click at [289, 27] on div at bounding box center [237, 29] width 122 height 17
drag, startPoint x: 289, startPoint y: 27, endPoint x: 269, endPoint y: 27, distance: 20.1
click at [269, 27] on div at bounding box center [237, 29] width 122 height 17
click at [269, 27] on icon "reload" at bounding box center [270, 30] width 12 height 12
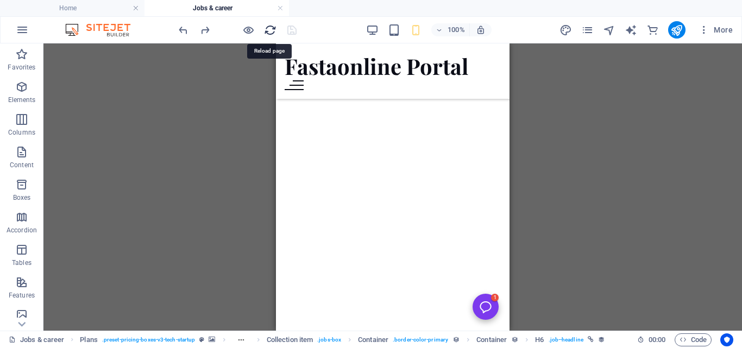
click at [269, 27] on icon "reload" at bounding box center [270, 30] width 12 height 12
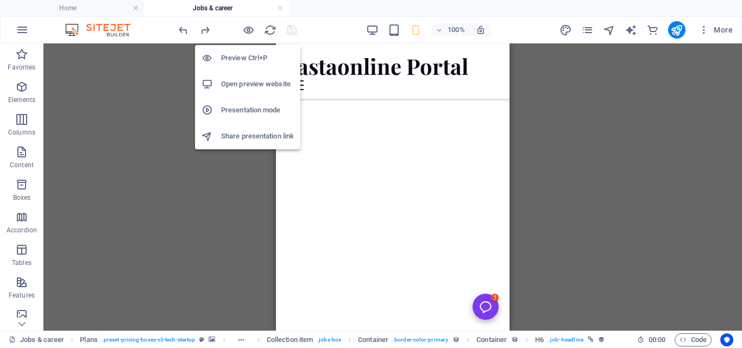
click at [251, 58] on h6 "Preview Ctrl+P" at bounding box center [257, 58] width 73 height 13
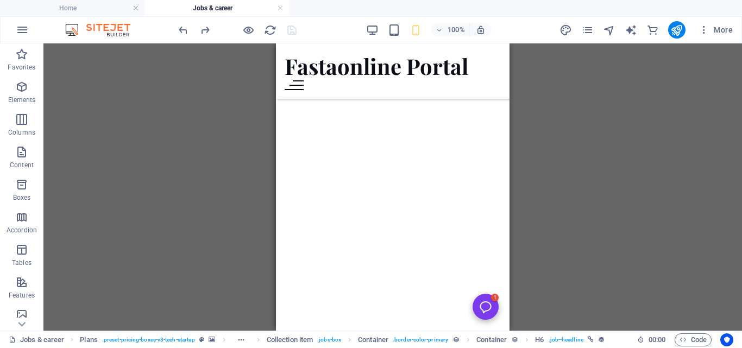
click at [289, 27] on div at bounding box center [237, 29] width 122 height 17
drag, startPoint x: 289, startPoint y: 27, endPoint x: 160, endPoint y: 8, distance: 130.2
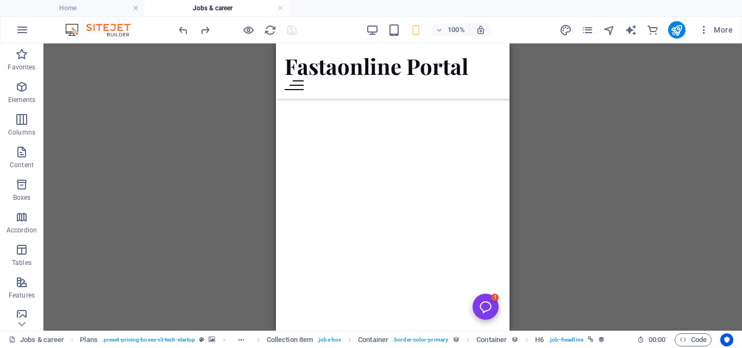
click at [160, 43] on div "Home Jobs & career Favorites Elements Columns Content Boxes Accordion Tables Fe…" at bounding box center [371, 186] width 742 height 287
click at [216, 97] on div "Drag here to replace the existing content. Press “Ctrl” if you want to create a…" at bounding box center [392, 186] width 698 height 287
click at [286, 32] on div at bounding box center [237, 29] width 122 height 17
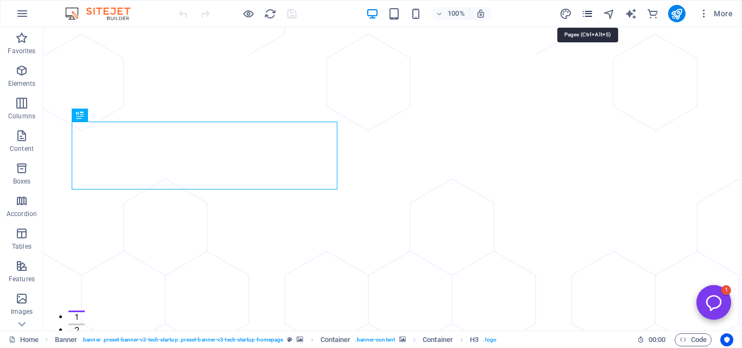
click at [0, 0] on icon "pages" at bounding box center [0, 0] width 0 height 0
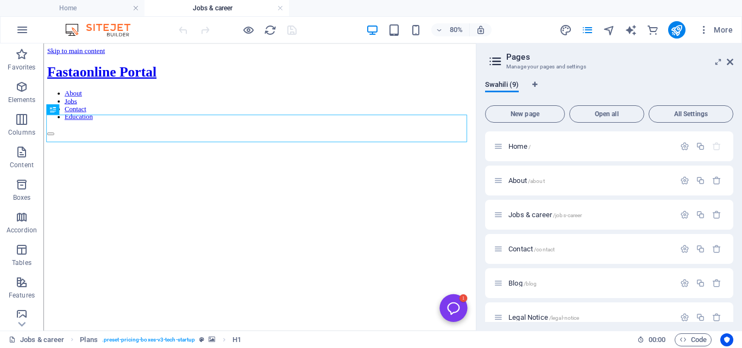
click at [0, 0] on div "80%" at bounding box center [0, 0] width 0 height 0
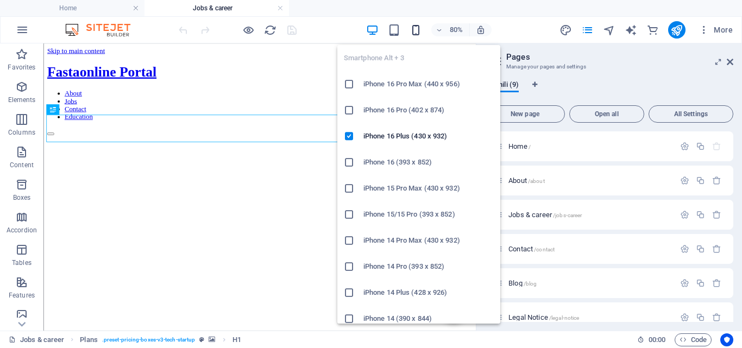
click at [419, 29] on icon "button" at bounding box center [415, 30] width 12 height 12
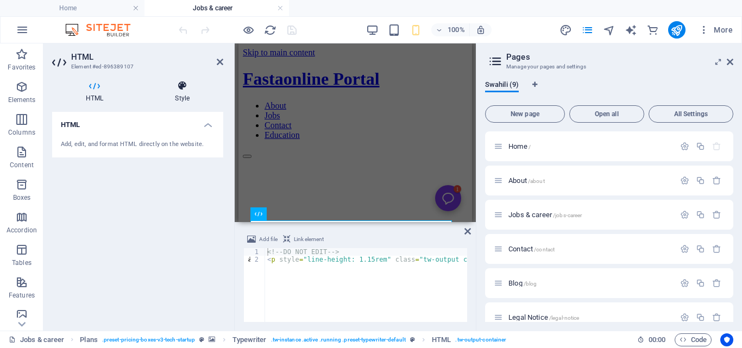
click at [180, 89] on icon at bounding box center [182, 85] width 82 height 11
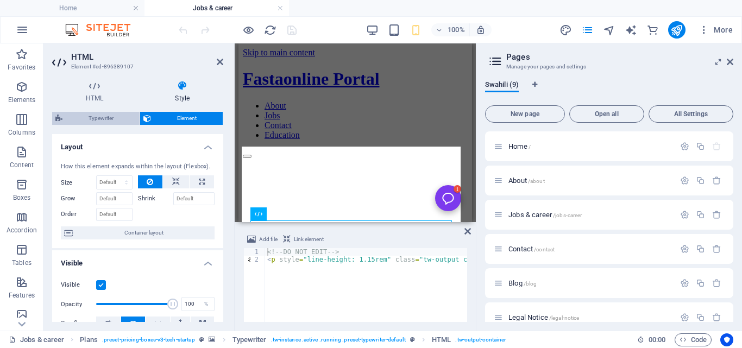
click at [117, 120] on span "Typewriter" at bounding box center [101, 118] width 71 height 13
select select "ms"
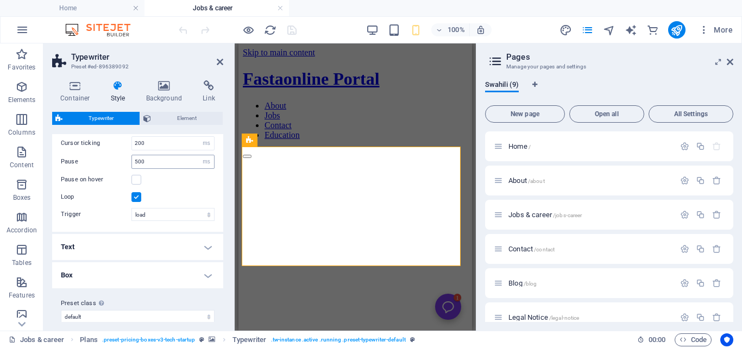
scroll to position [67, 0]
click at [203, 242] on h4 "Text" at bounding box center [137, 245] width 171 height 26
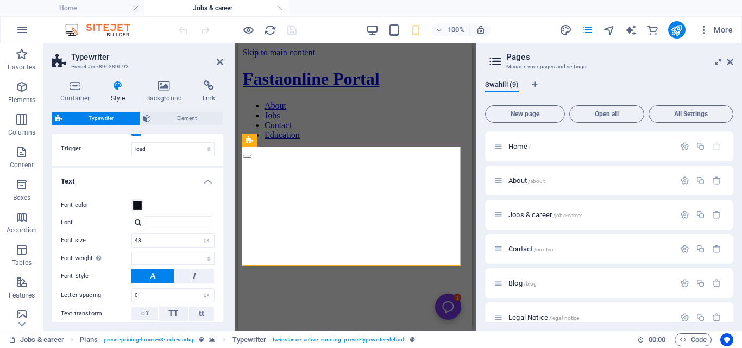
scroll to position [133, 0]
click at [168, 239] on input "48" at bounding box center [173, 238] width 82 height 13
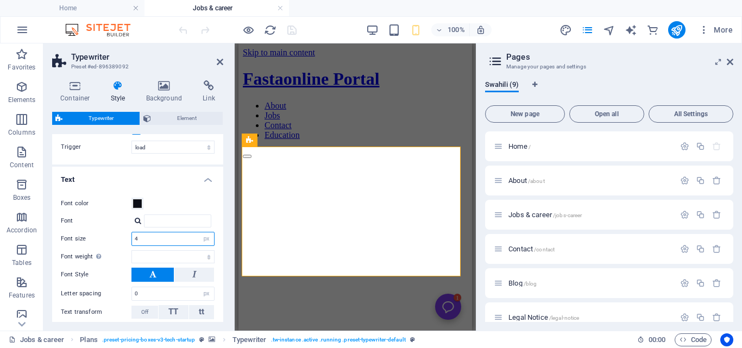
type input "40"
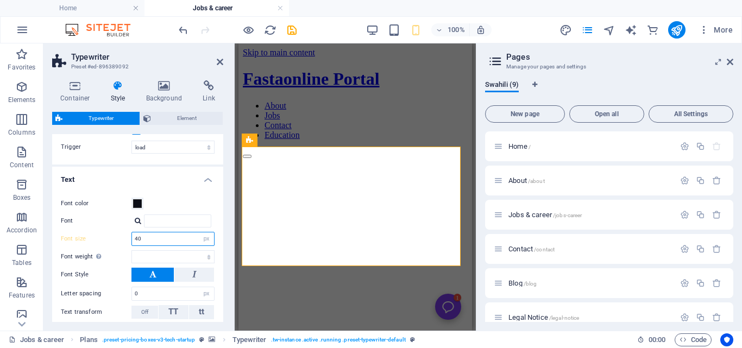
select select
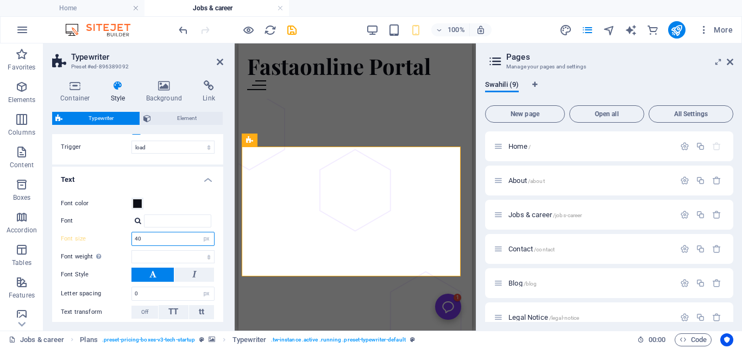
type input "4"
select select
type input "4"
type input "38"
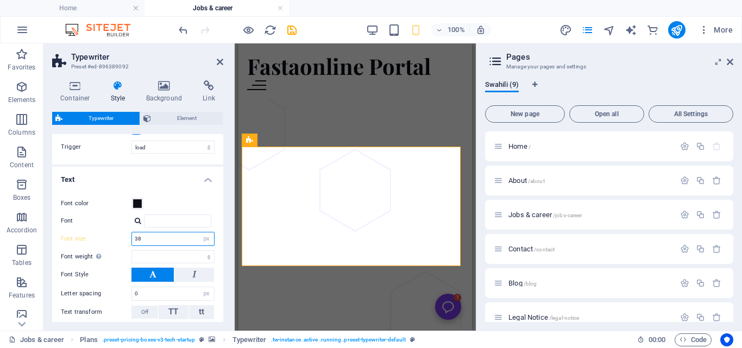
select select
type input "33"
select select
type input "31"
select select
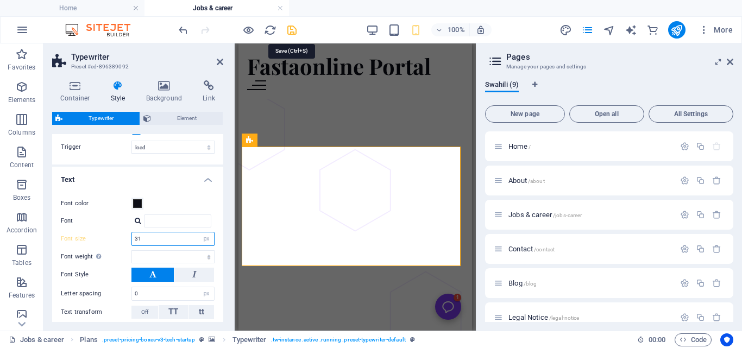
type input "31"
click at [0, 0] on icon "save" at bounding box center [0, 0] width 0 height 0
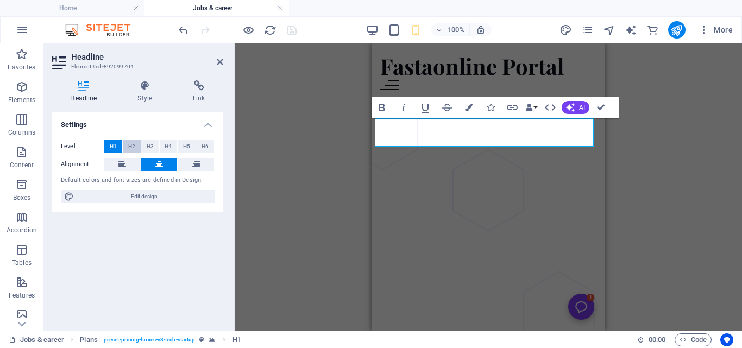
click at [134, 145] on span "H2" at bounding box center [131, 146] width 7 height 13
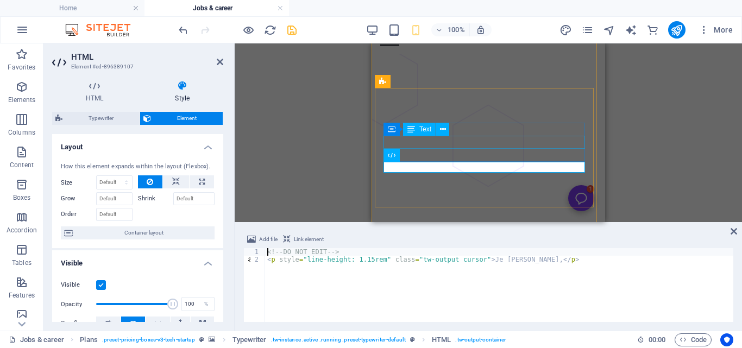
scroll to position [54, 0]
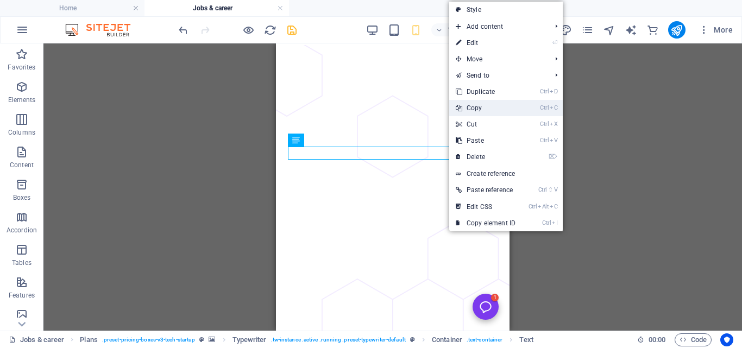
click at [481, 109] on link "Ctrl C Copy" at bounding box center [485, 108] width 73 height 16
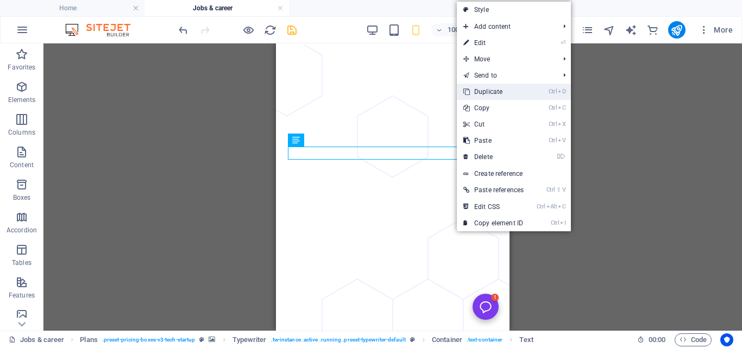
click at [490, 90] on link "Ctrl D Duplicate" at bounding box center [493, 92] width 73 height 16
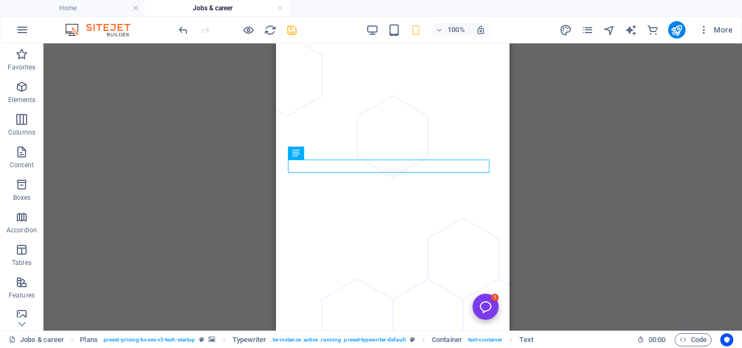
click at [0, 0] on div "H2 Plans Typewriter Reference Container Text Container Container Text Text HTML…" at bounding box center [0, 0] width 0 height 0
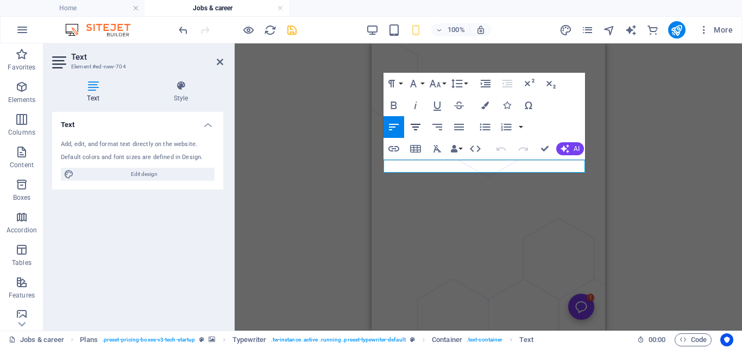
click at [419, 128] on icon "button" at bounding box center [415, 127] width 13 height 13
click at [446, 84] on button "Font Size" at bounding box center [437, 84] width 21 height 22
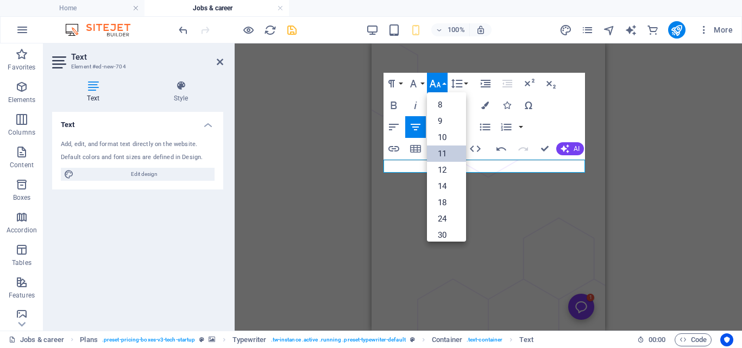
click at [451, 153] on link "11" at bounding box center [446, 154] width 39 height 16
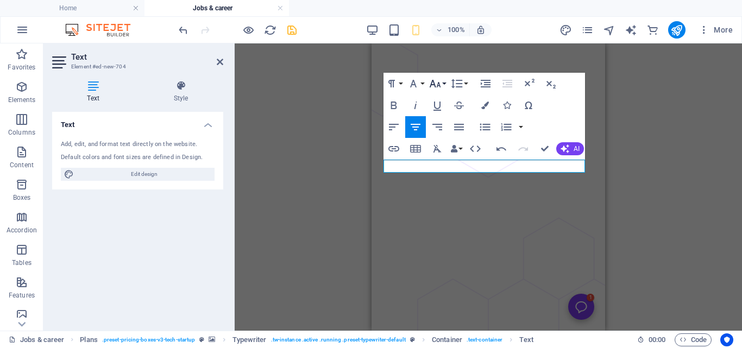
click at [443, 82] on button "Font Size" at bounding box center [437, 84] width 21 height 22
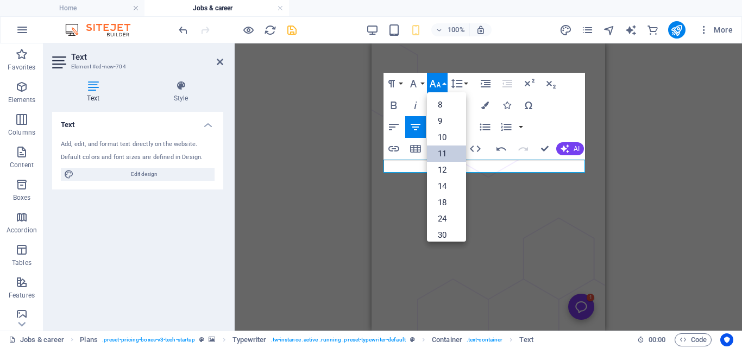
scroll to position [61, 0]
click at [450, 127] on link "14" at bounding box center [446, 125] width 39 height 16
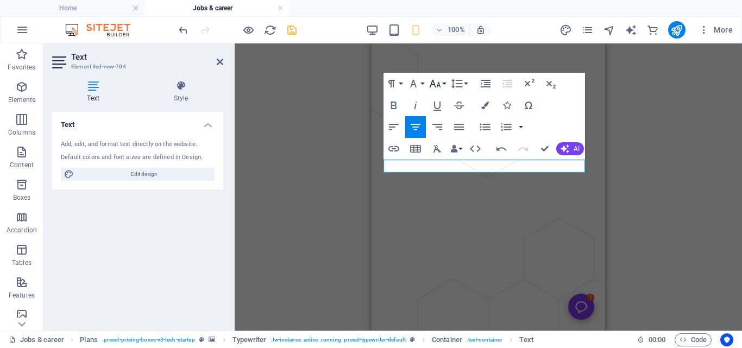
click at [442, 84] on button "Font Size" at bounding box center [437, 84] width 21 height 22
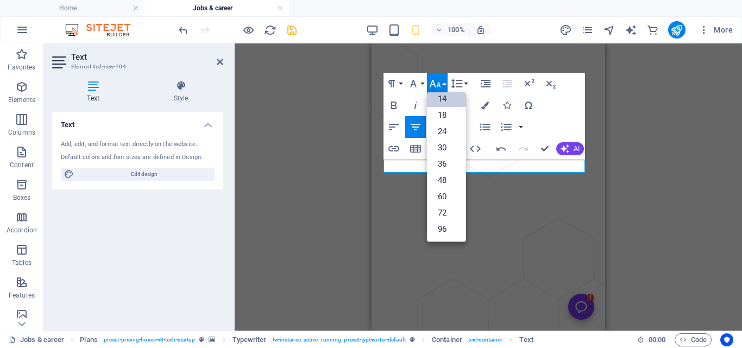
scroll to position [87, 0]
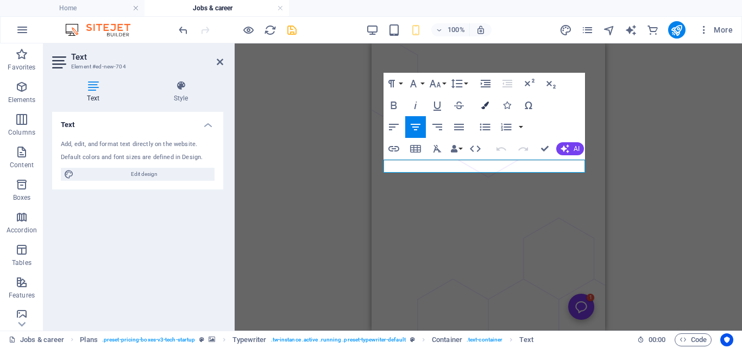
click at [484, 106] on icon "button" at bounding box center [485, 106] width 8 height 8
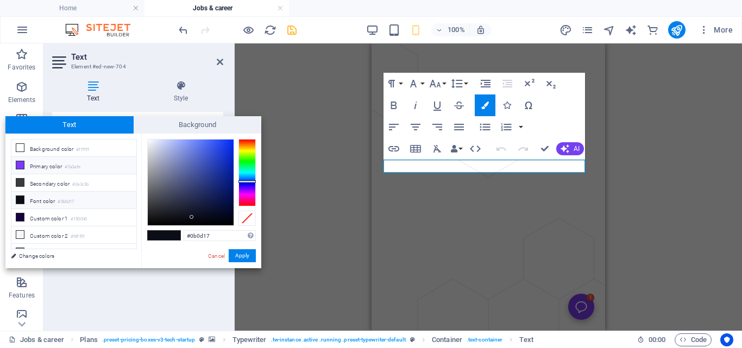
click at [93, 159] on li "Primary color #7a3afe" at bounding box center [73, 165] width 125 height 17
type input "#7a3afe"
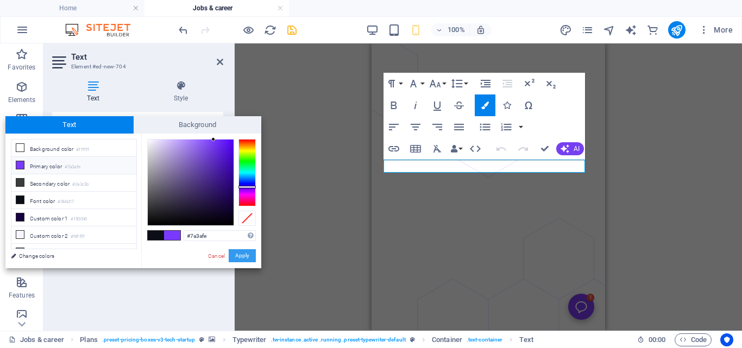
click at [247, 254] on button "Apply" at bounding box center [242, 255] width 27 height 13
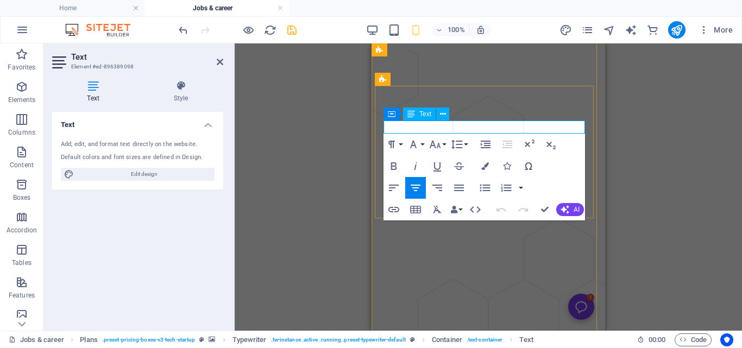
click at [505, 164] on icon "button" at bounding box center [507, 166] width 8 height 8
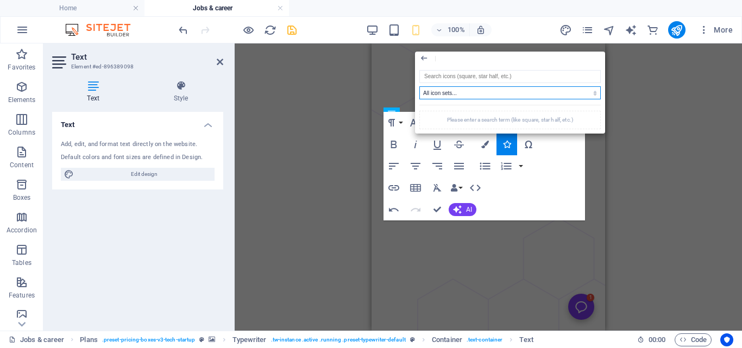
click at [507, 94] on select "All icon sets... IcoFont Ionicons FontAwesome Brands FontAwesome Duotone FontAw…" at bounding box center [509, 92] width 181 height 13
select select "icofont"
click at [419, 86] on select "All icon sets... IcoFont Ionicons FontAwesome Brands FontAwesome Duotone FontAw…" at bounding box center [509, 92] width 181 height 13
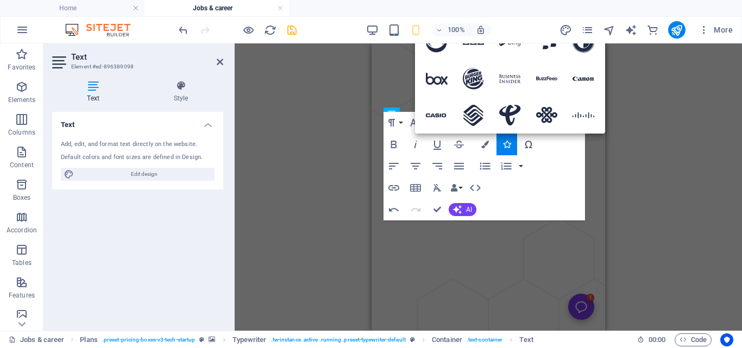
scroll to position [1244, 0]
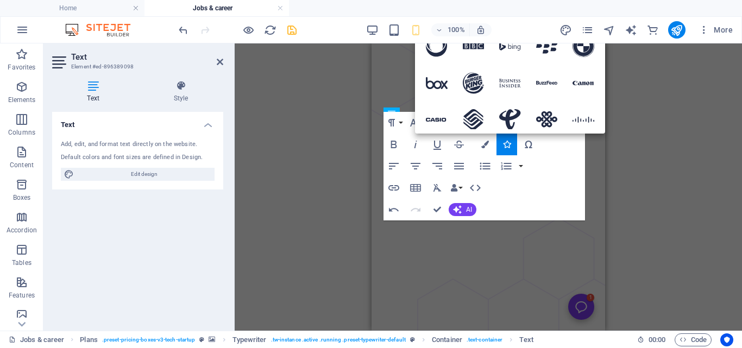
click at [0, 0] on div "H2 Plans Typewriter Reference Container Text Container Container Text Text HTML…" at bounding box center [0, 0] width 0 height 0
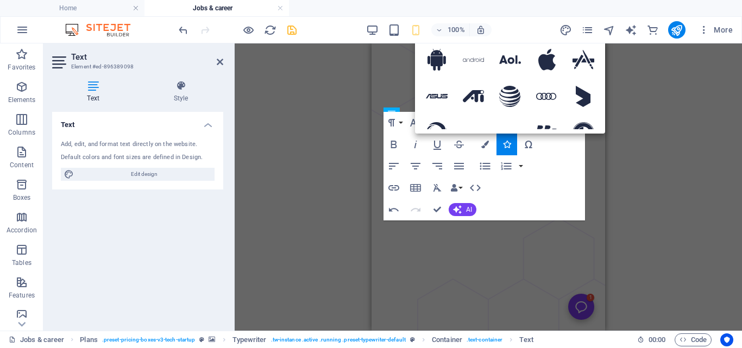
scroll to position [0, 0]
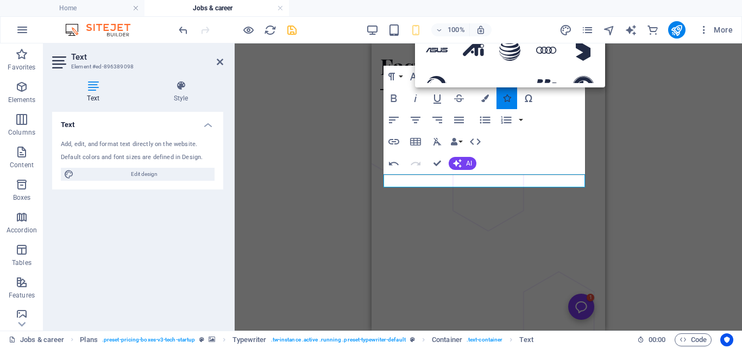
click at [507, 98] on icon "button" at bounding box center [507, 98] width 8 height 8
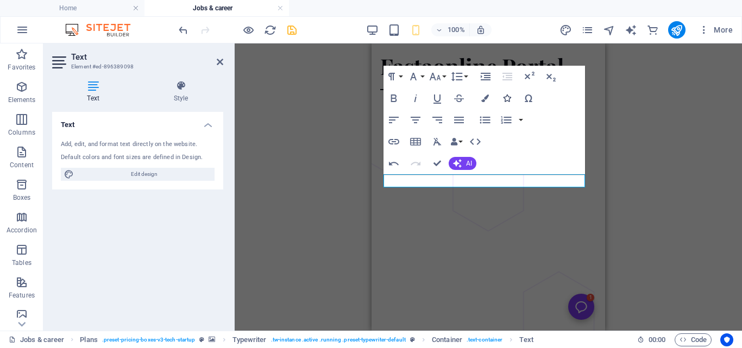
click at [507, 98] on icon "button" at bounding box center [507, 98] width 8 height 8
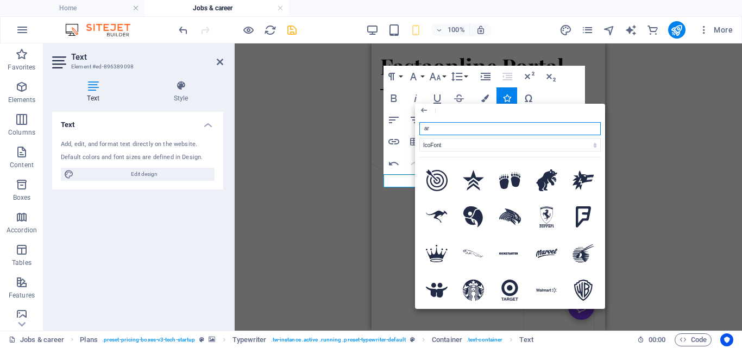
type input "a"
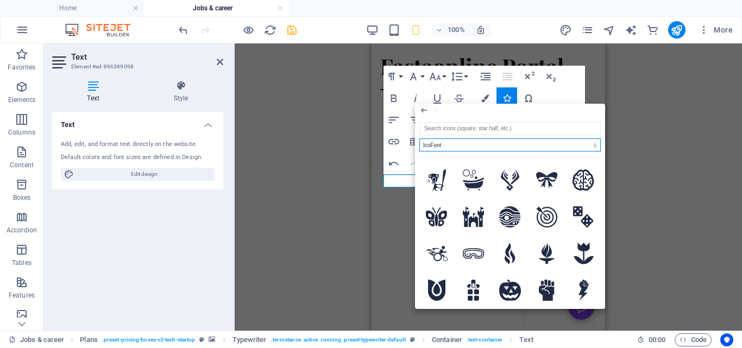
click at [520, 142] on select "All icon sets... IcoFont Ionicons FontAwesome Brands FontAwesome Duotone FontAw…" at bounding box center [509, 144] width 181 height 13
select select
click at [419, 138] on select "All icon sets... IcoFont Ionicons FontAwesome Brands FontAwesome Duotone FontAw…" at bounding box center [509, 144] width 181 height 13
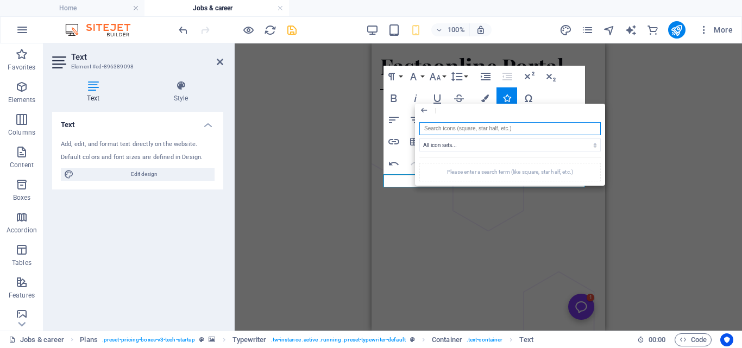
click at [515, 123] on input "search" at bounding box center [509, 128] width 181 height 13
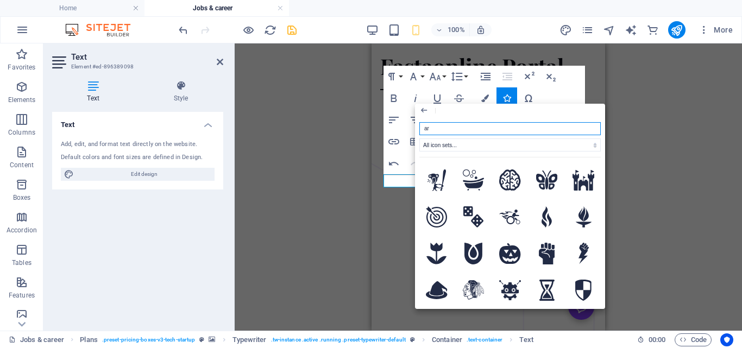
type input "arr"
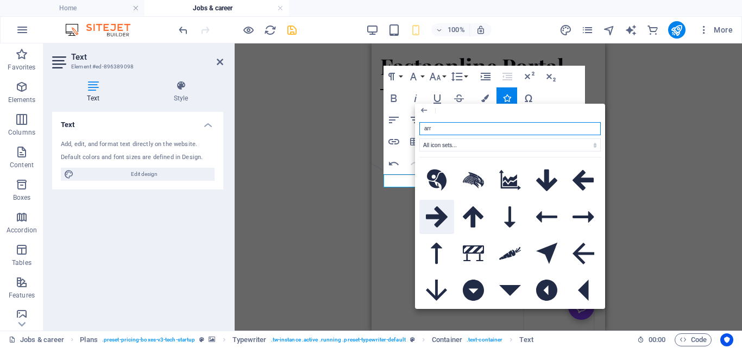
click at [434, 206] on icon at bounding box center [437, 216] width 22 height 21
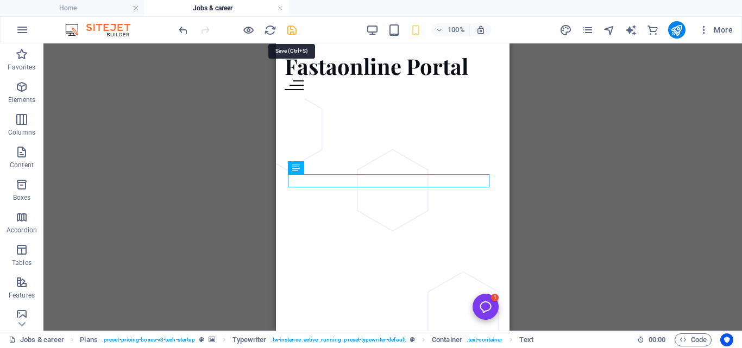
click at [294, 26] on icon "save" at bounding box center [292, 30] width 12 height 12
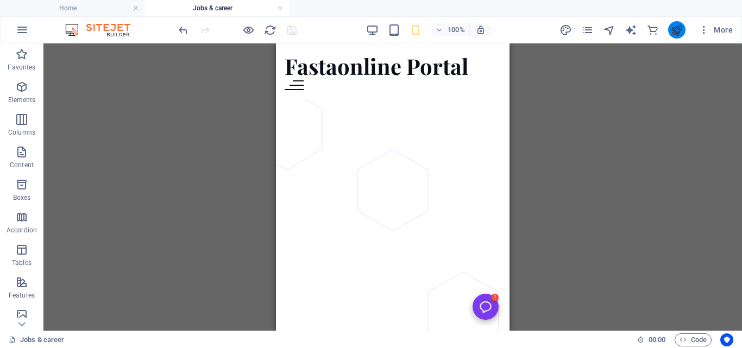
click at [674, 22] on button "publish" at bounding box center [676, 29] width 17 height 17
